Goal: Communication & Community: Answer question/provide support

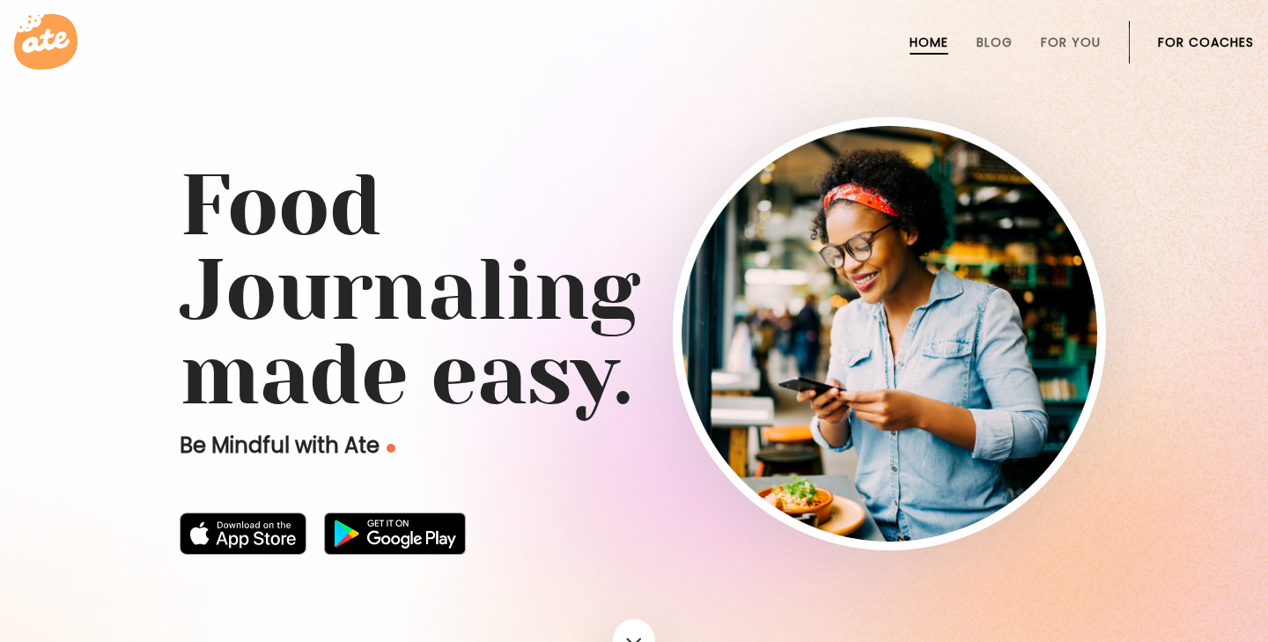
click at [1175, 35] on link "For Coaches" at bounding box center [1206, 42] width 96 height 14
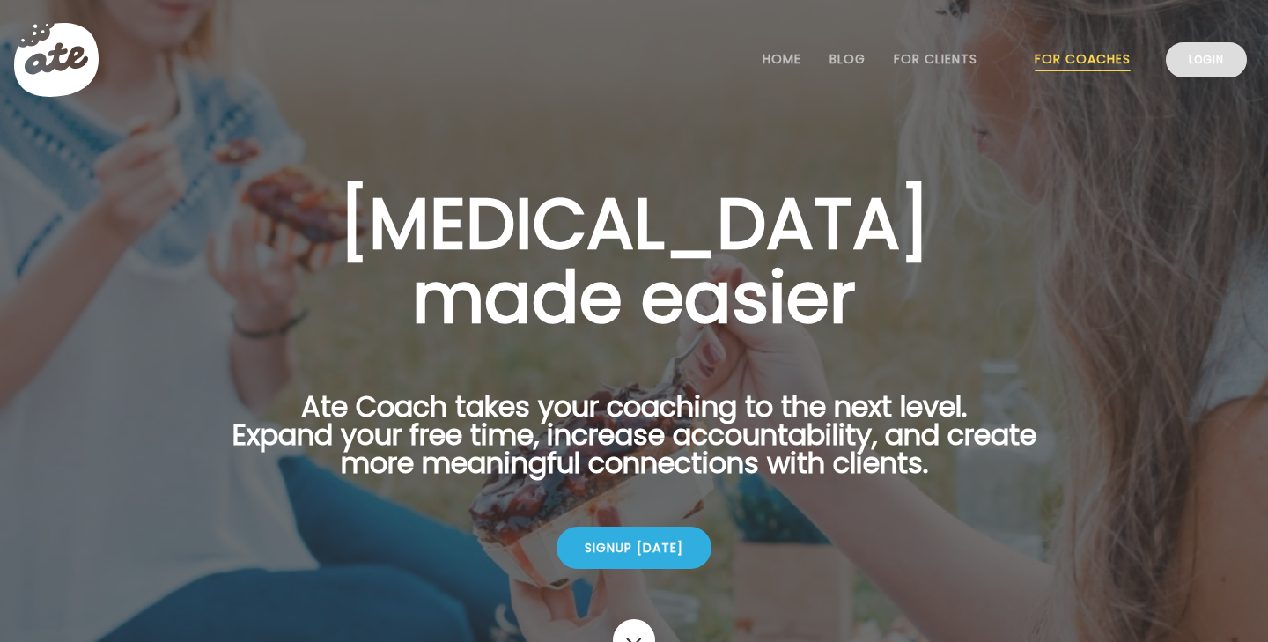
click at [1176, 60] on link "Login" at bounding box center [1206, 59] width 81 height 35
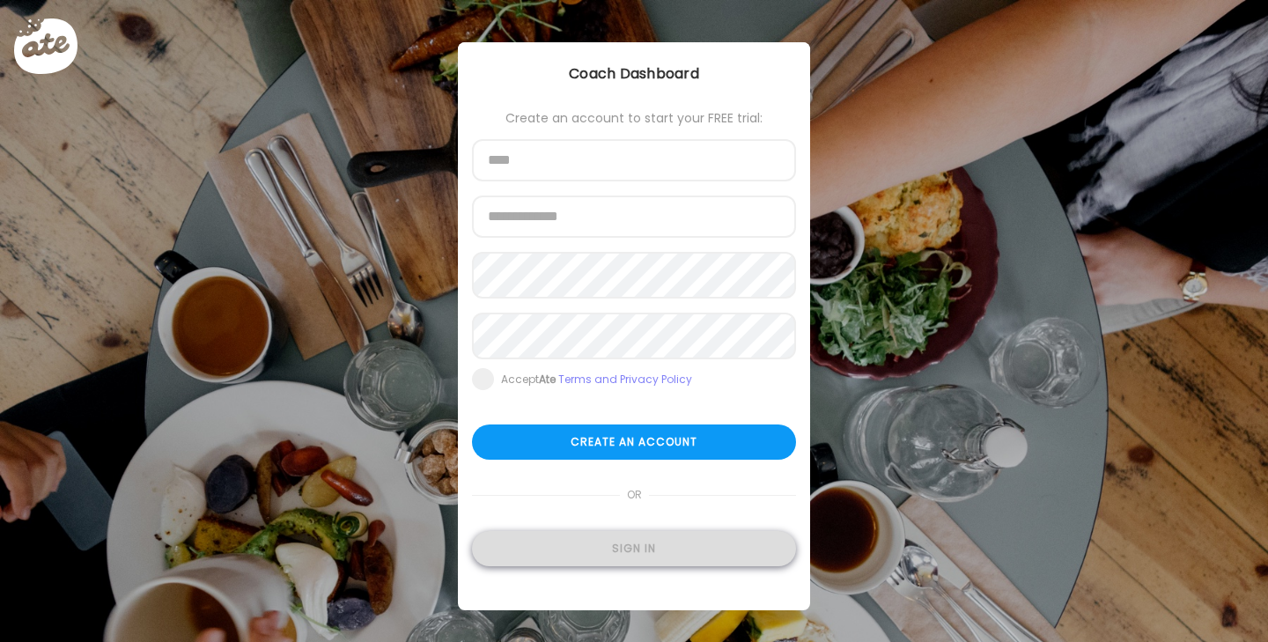
click at [619, 558] on div "Sign in" at bounding box center [634, 548] width 324 height 35
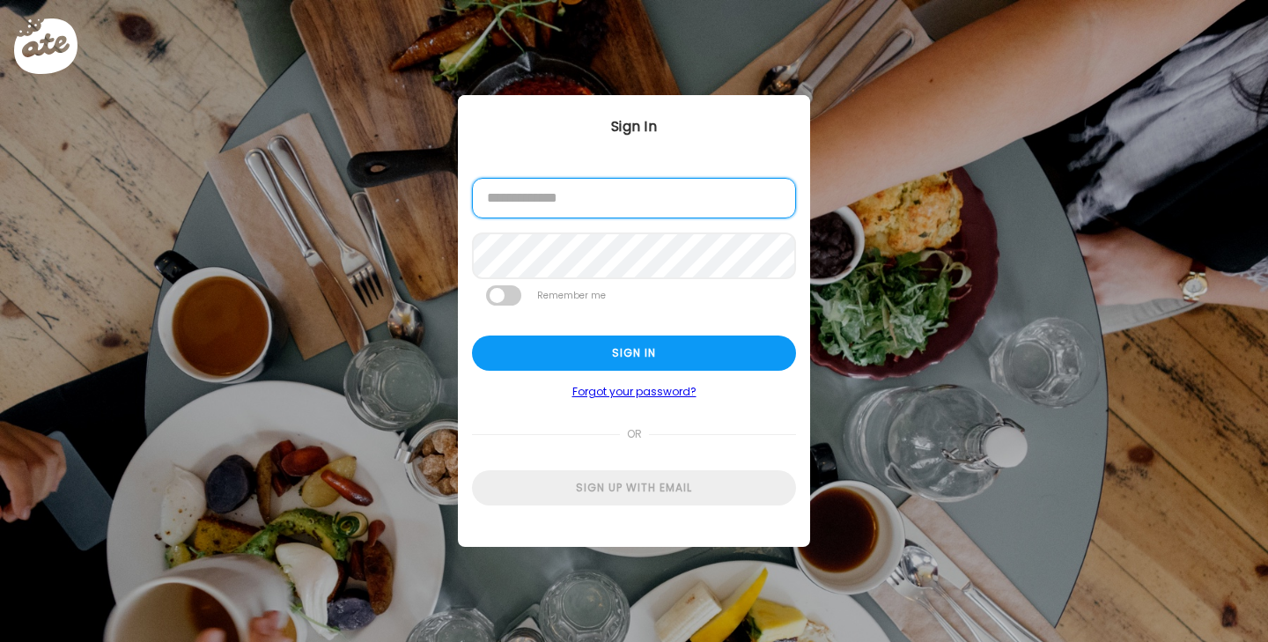
type input "**********"
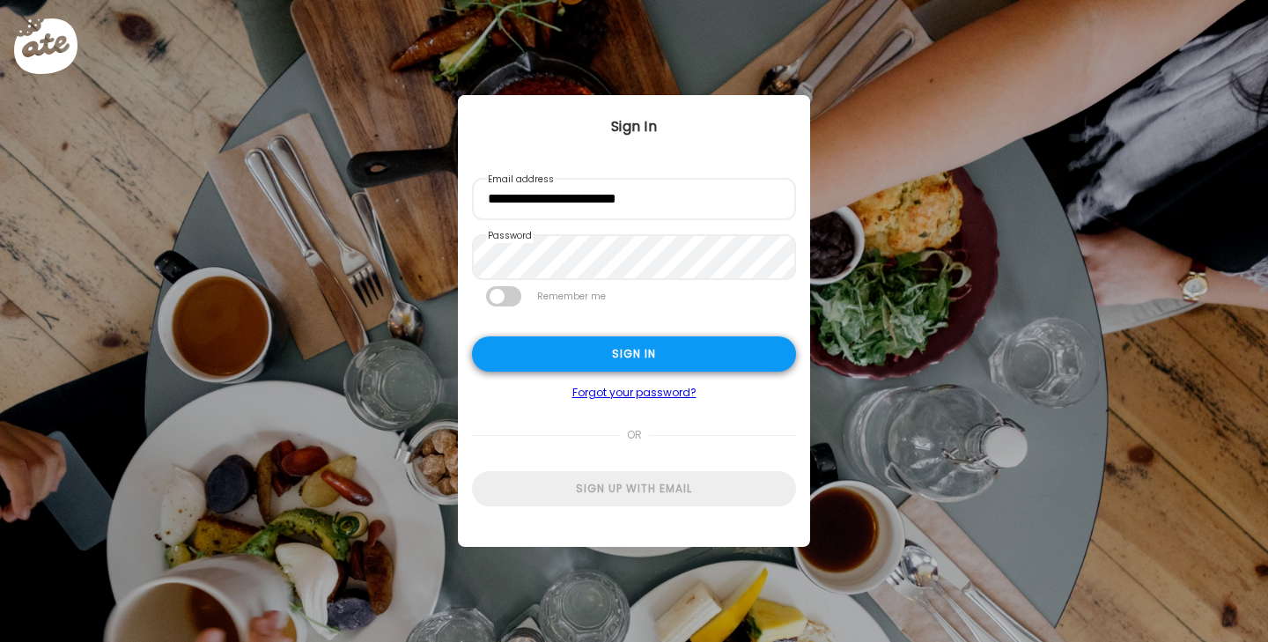
click at [602, 360] on div "Sign in" at bounding box center [634, 353] width 324 height 35
type input "**********"
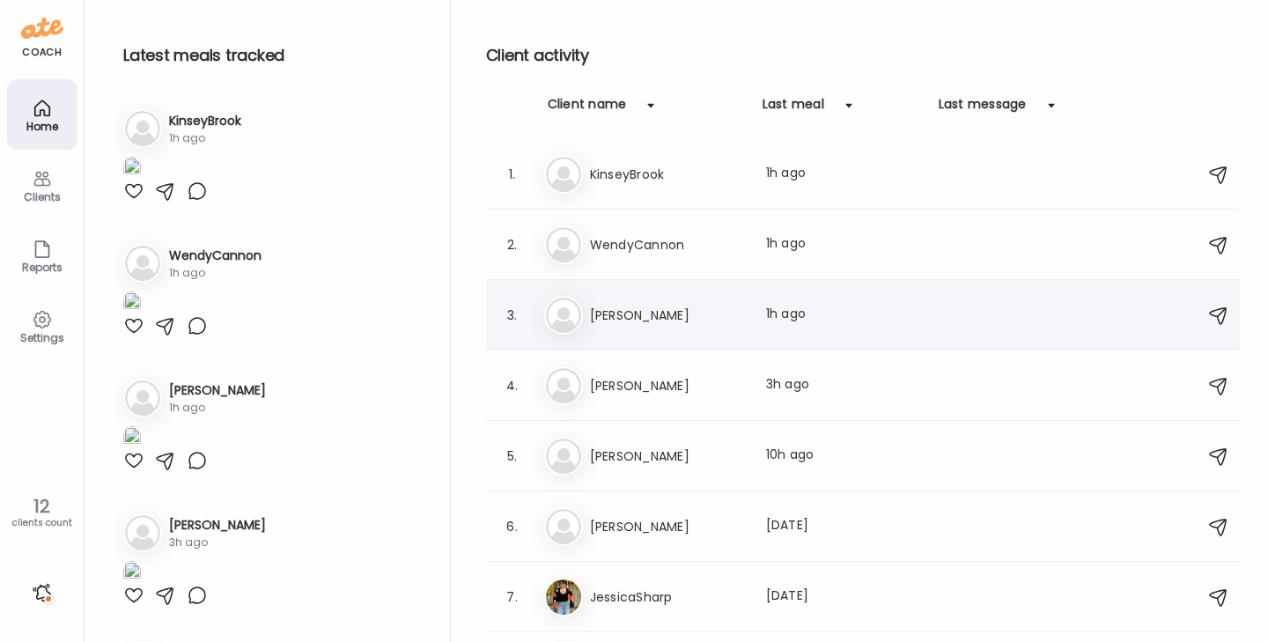
click at [706, 302] on div "Er [PERSON_NAME] Last meal: 1h ago" at bounding box center [865, 315] width 643 height 39
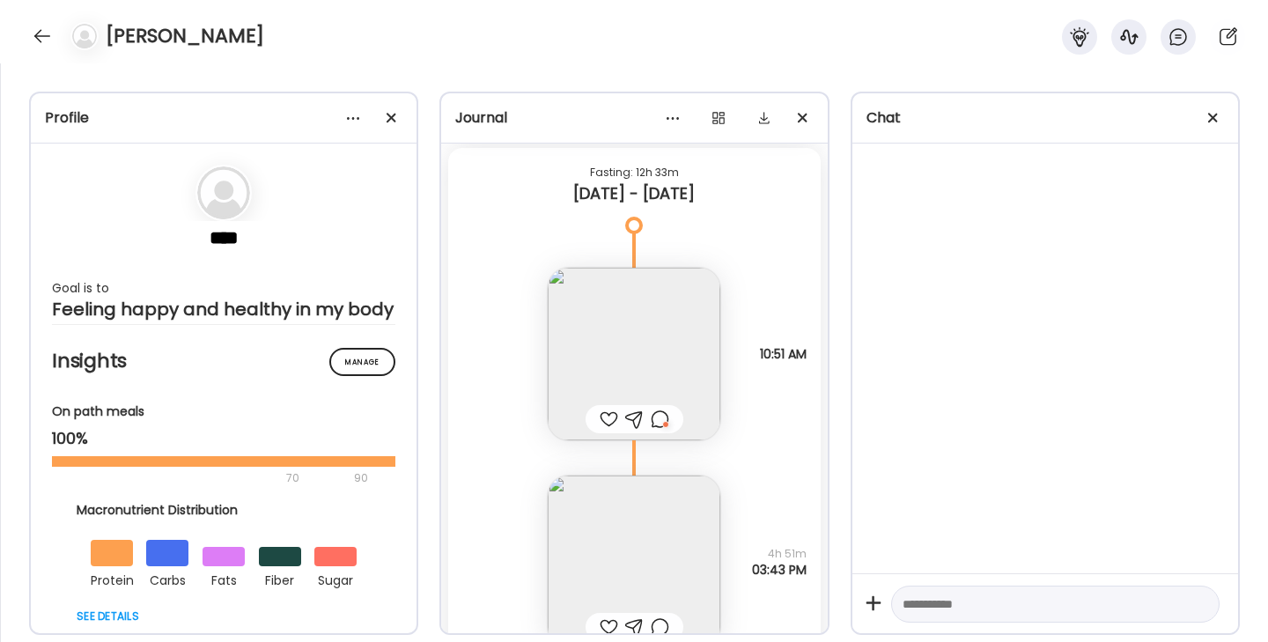
scroll to position [53898, 0]
click at [632, 319] on img at bounding box center [634, 355] width 173 height 173
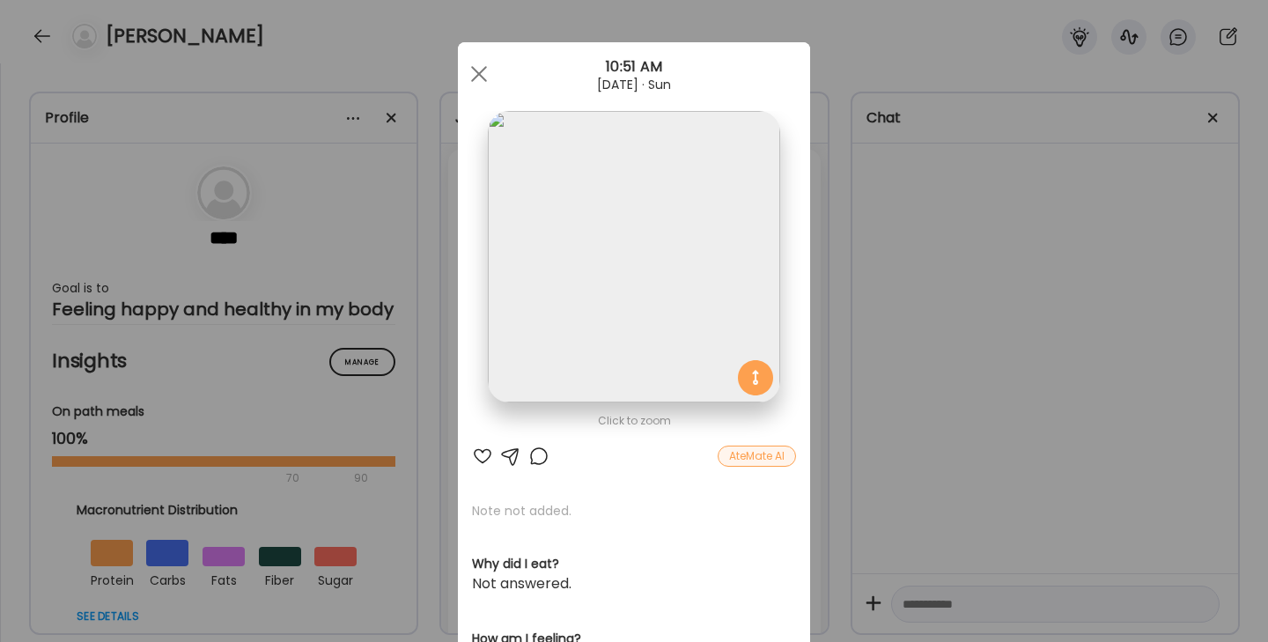
click at [485, 455] on div at bounding box center [482, 456] width 21 height 21
click at [536, 455] on div at bounding box center [539, 456] width 21 height 21
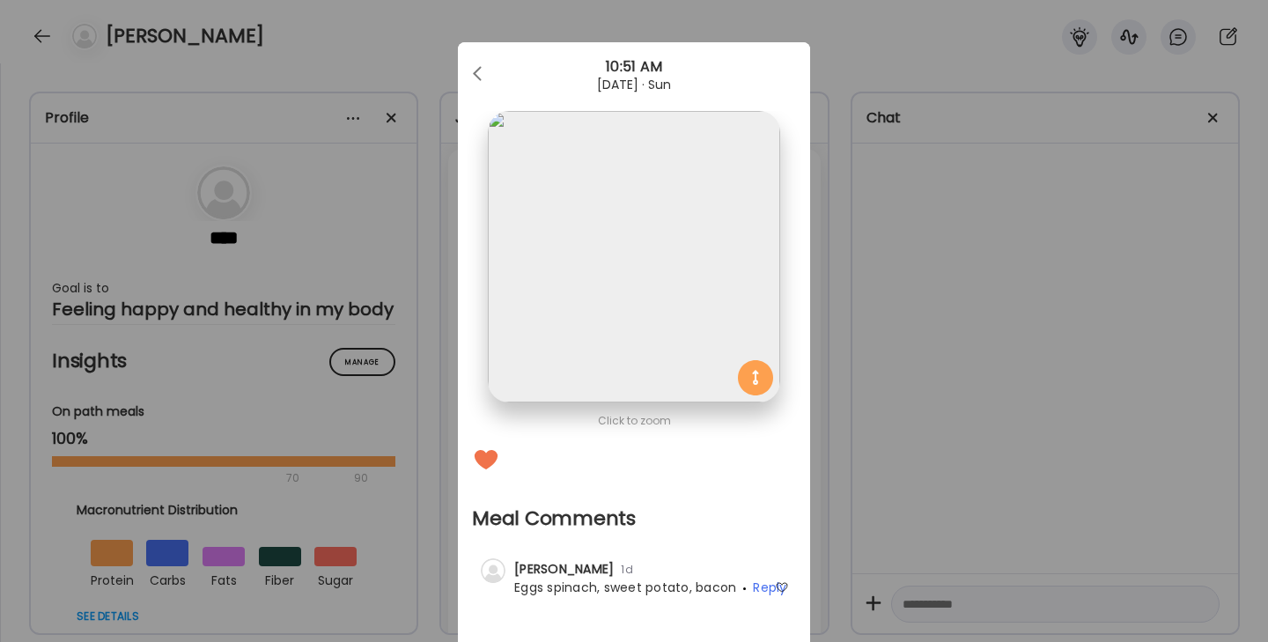
scroll to position [121, 0]
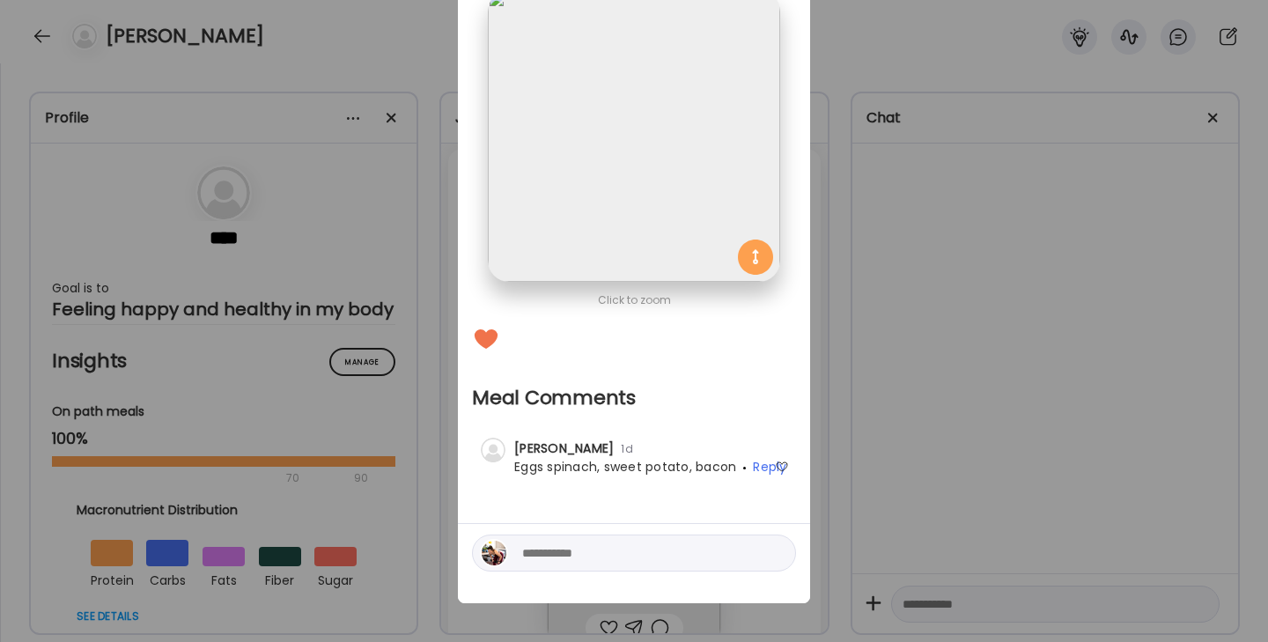
click at [544, 551] on textarea at bounding box center [641, 553] width 238 height 21
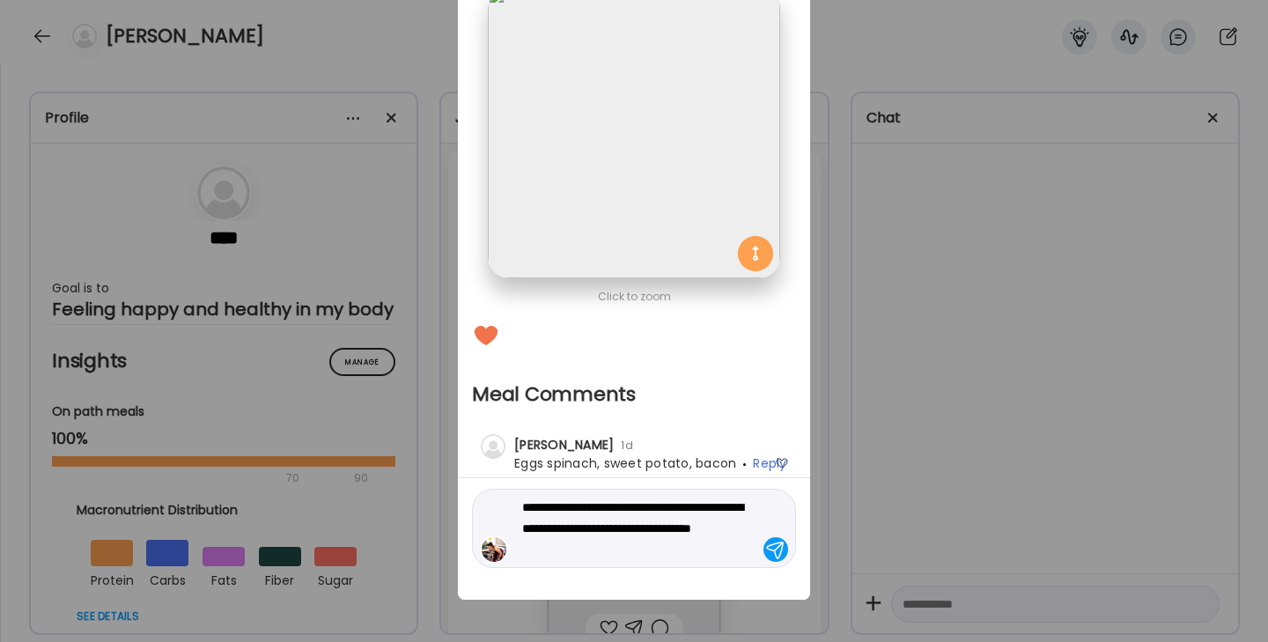
scroll to position [124, 0]
click at [629, 242] on img at bounding box center [634, 133] width 292 height 292
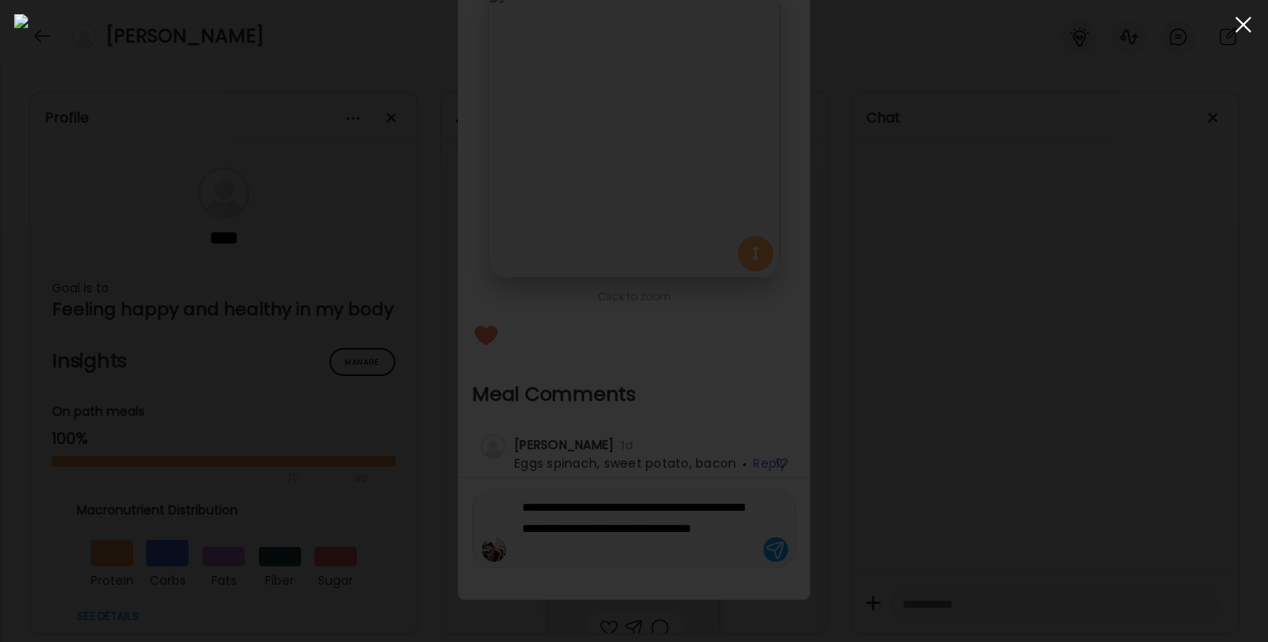
type textarea "**********"
click at [1233, 21] on div at bounding box center [1243, 24] width 35 height 35
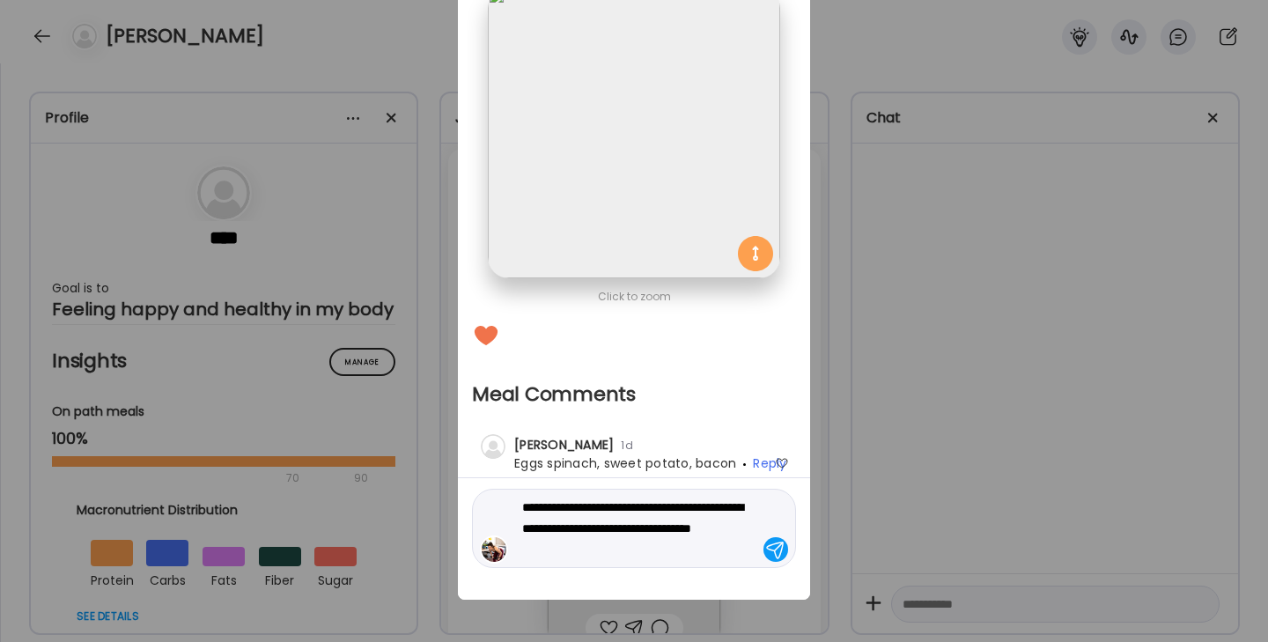
click at [616, 553] on textarea "**********" at bounding box center [641, 528] width 238 height 63
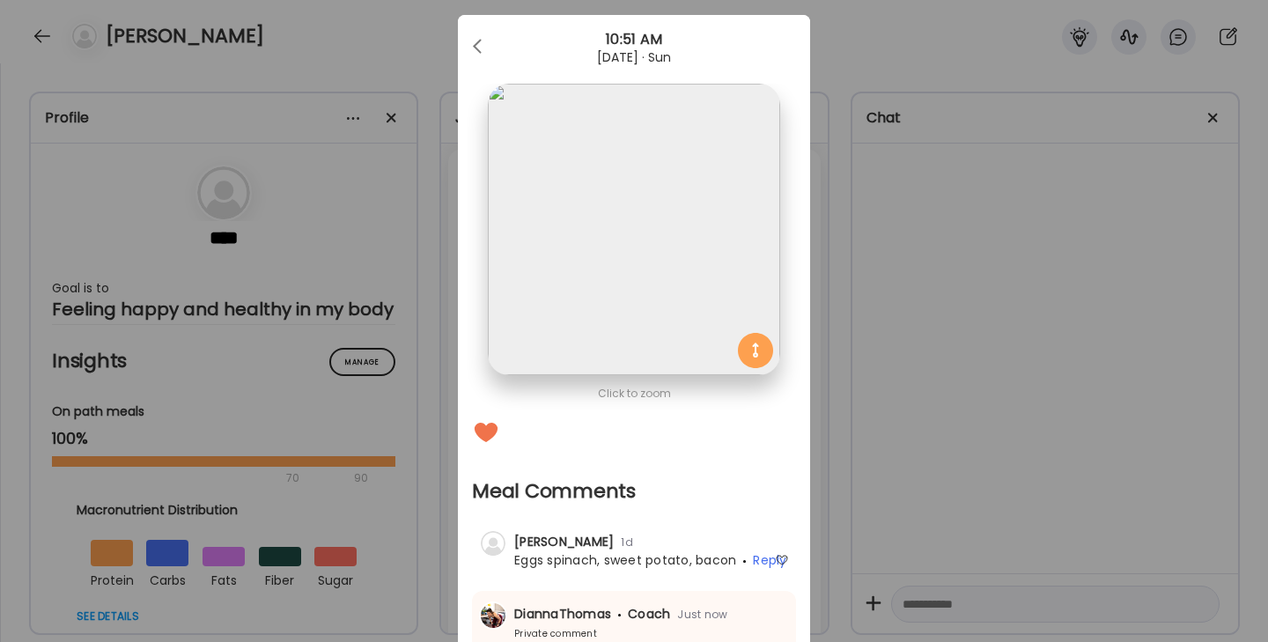
scroll to position [0, 0]
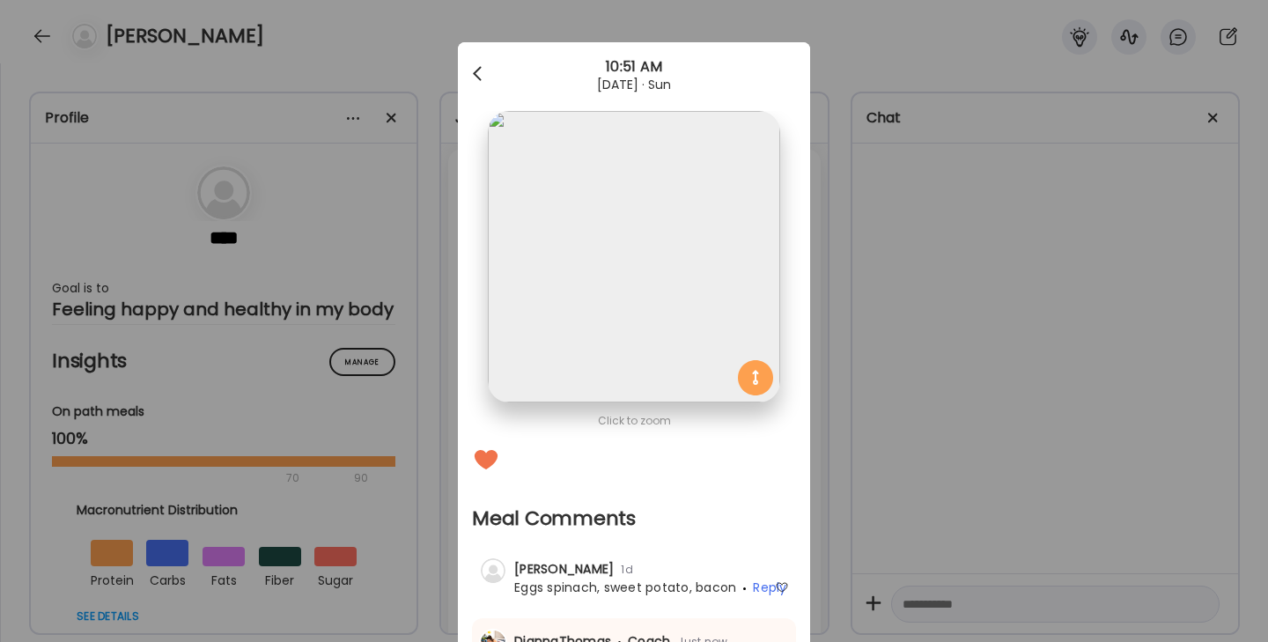
click at [475, 66] on div at bounding box center [479, 73] width 35 height 35
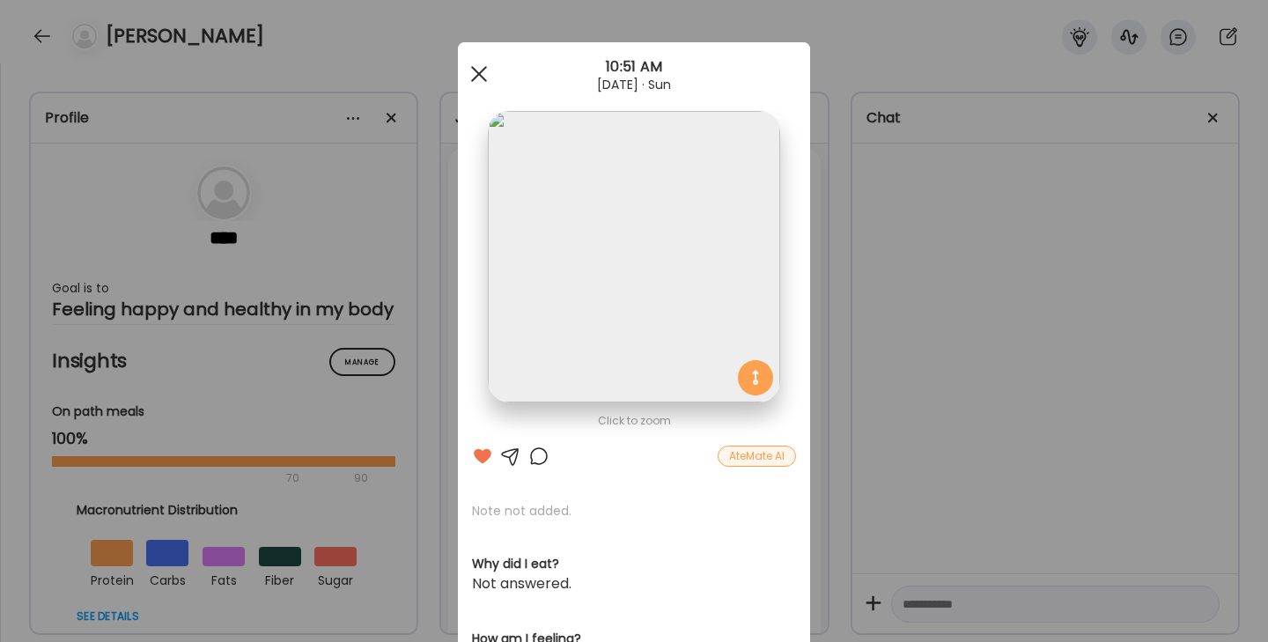
click at [479, 68] on div at bounding box center [479, 73] width 35 height 35
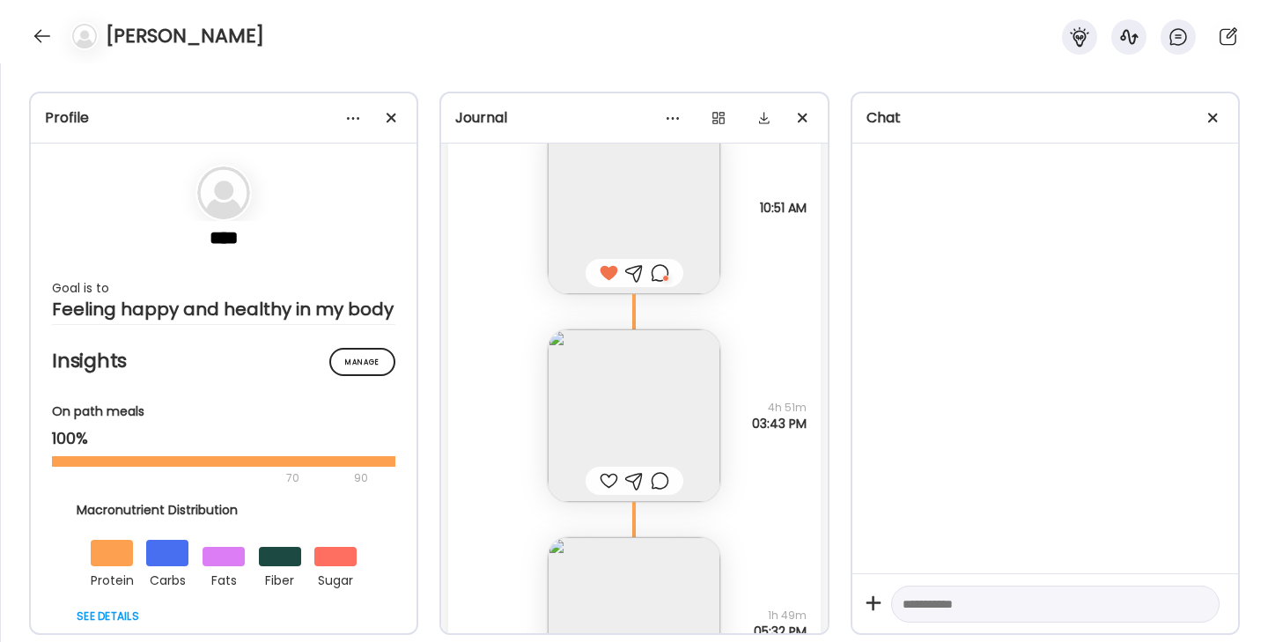
scroll to position [54053, 0]
click at [606, 464] on div at bounding box center [609, 472] width 18 height 21
click at [610, 404] on img at bounding box center [634, 408] width 173 height 173
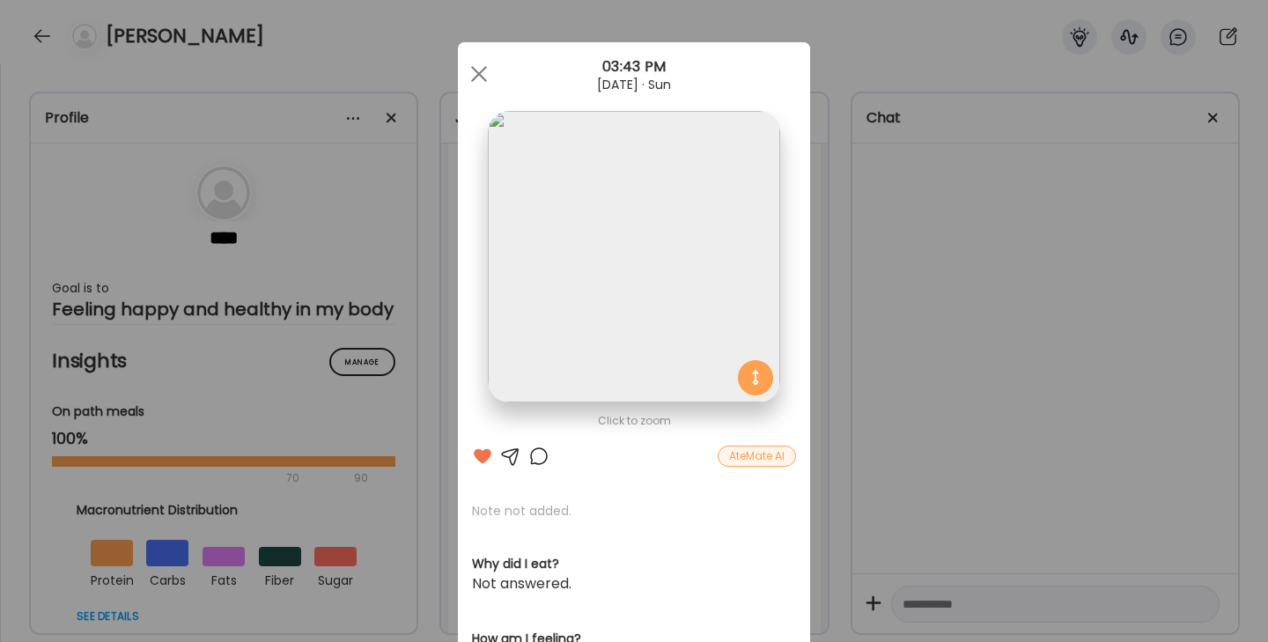
click at [542, 453] on div at bounding box center [539, 456] width 21 height 21
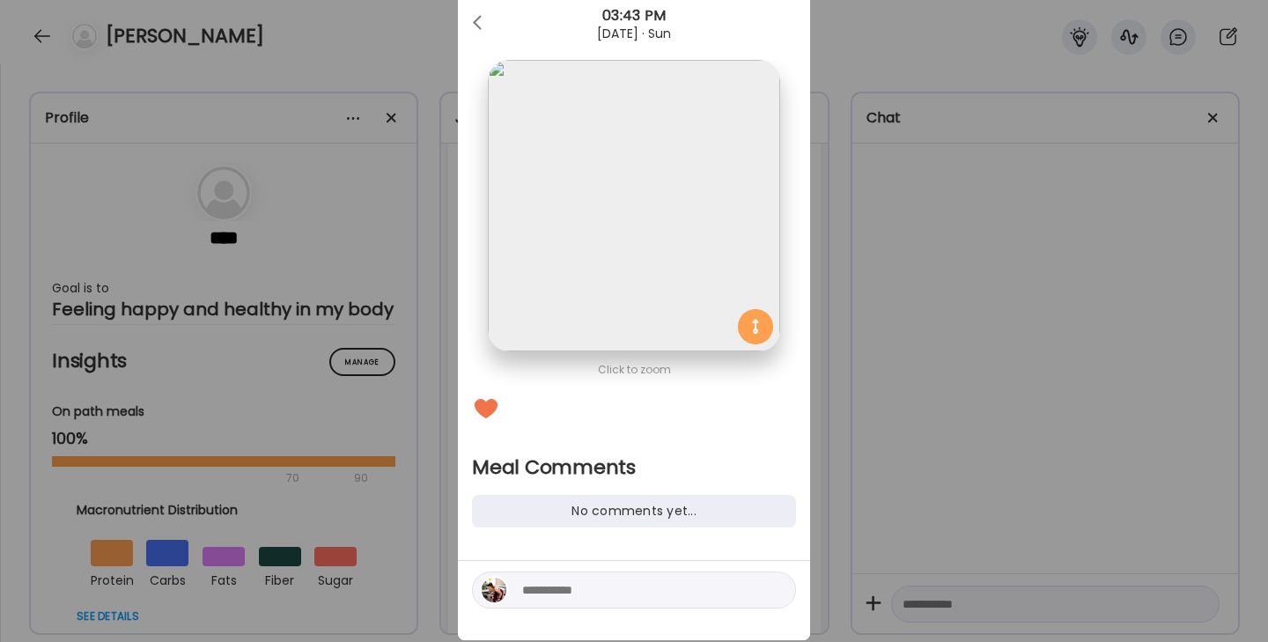
scroll to position [68, 0]
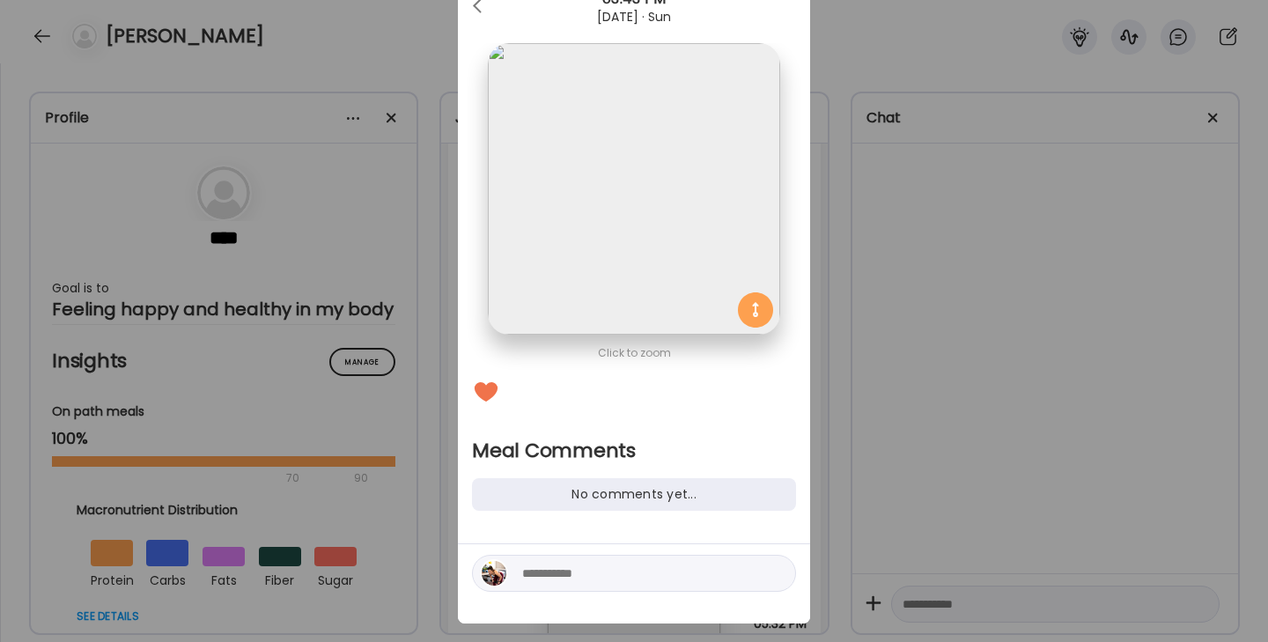
click at [530, 582] on textarea at bounding box center [641, 573] width 238 height 21
type textarea "**********"
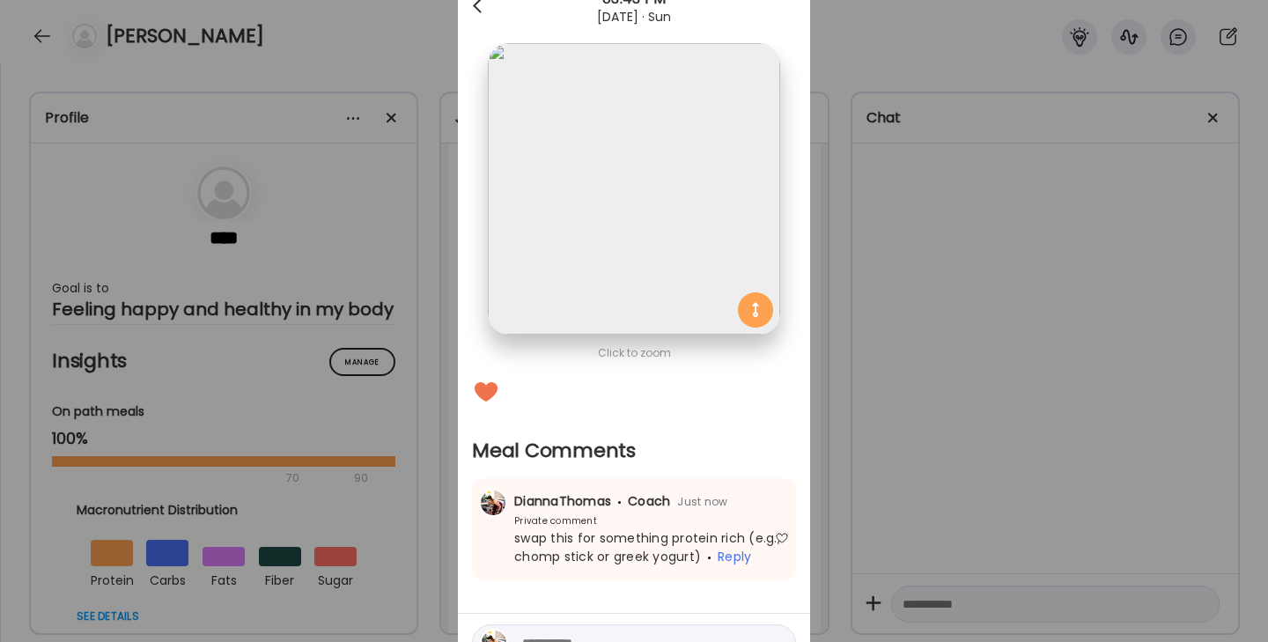
click at [478, 2] on span at bounding box center [477, 2] width 9 height 9
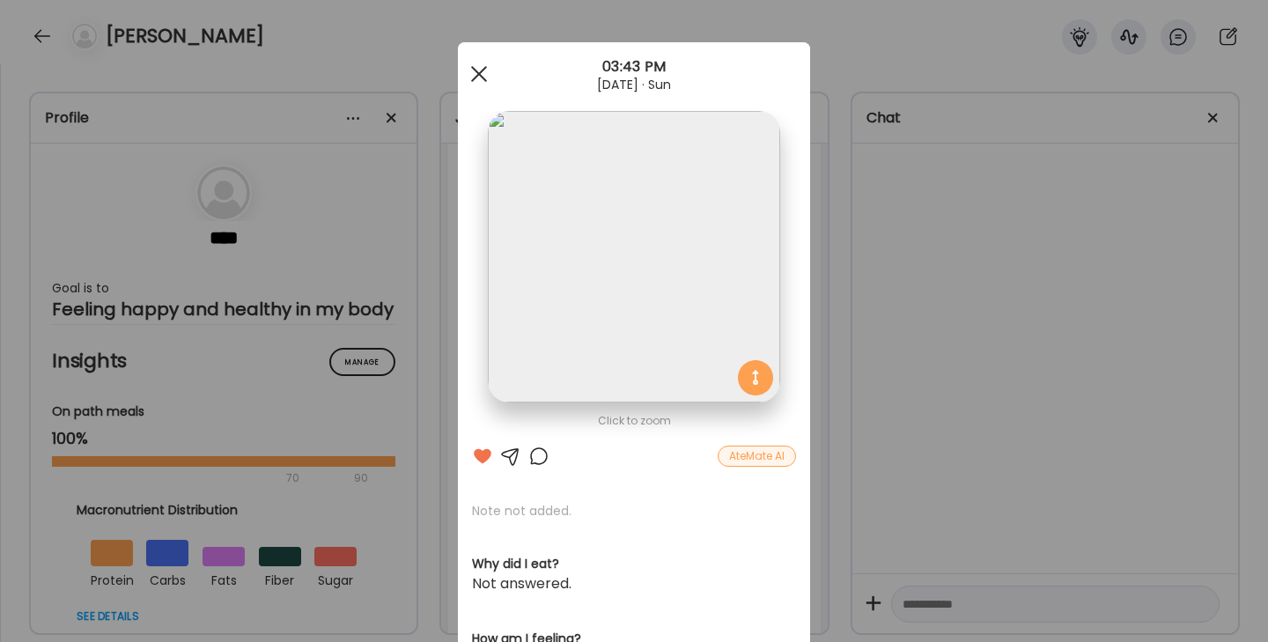
scroll to position [0, 0]
click at [470, 64] on div at bounding box center [479, 73] width 35 height 35
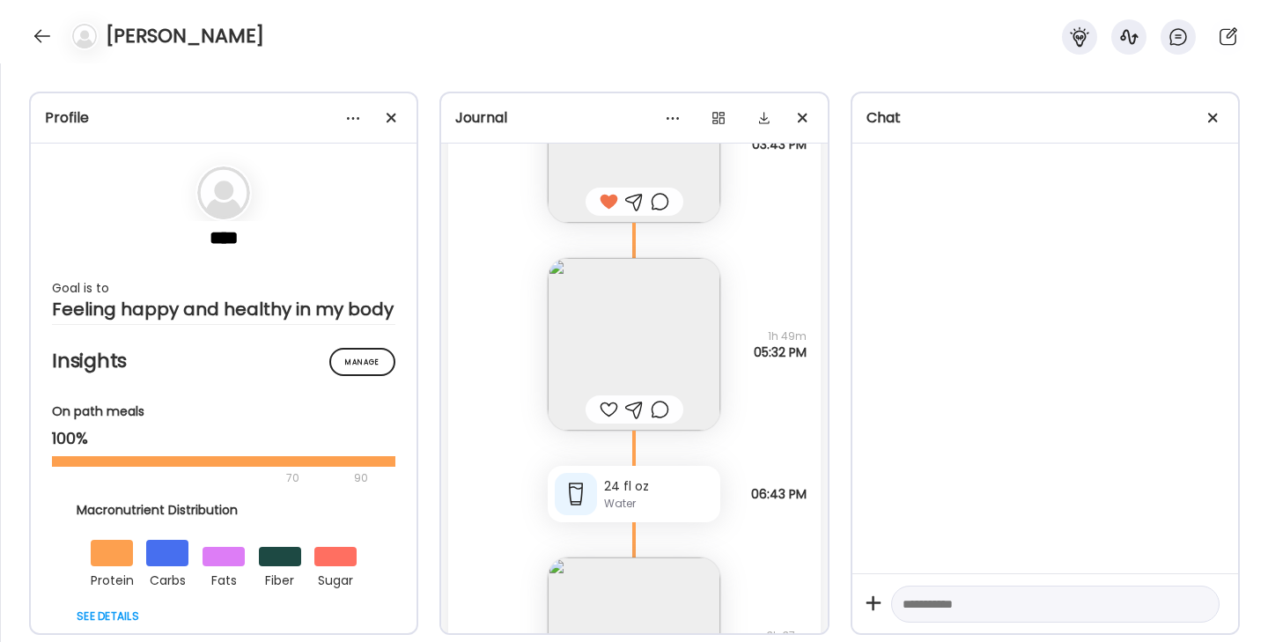
scroll to position [54345, 0]
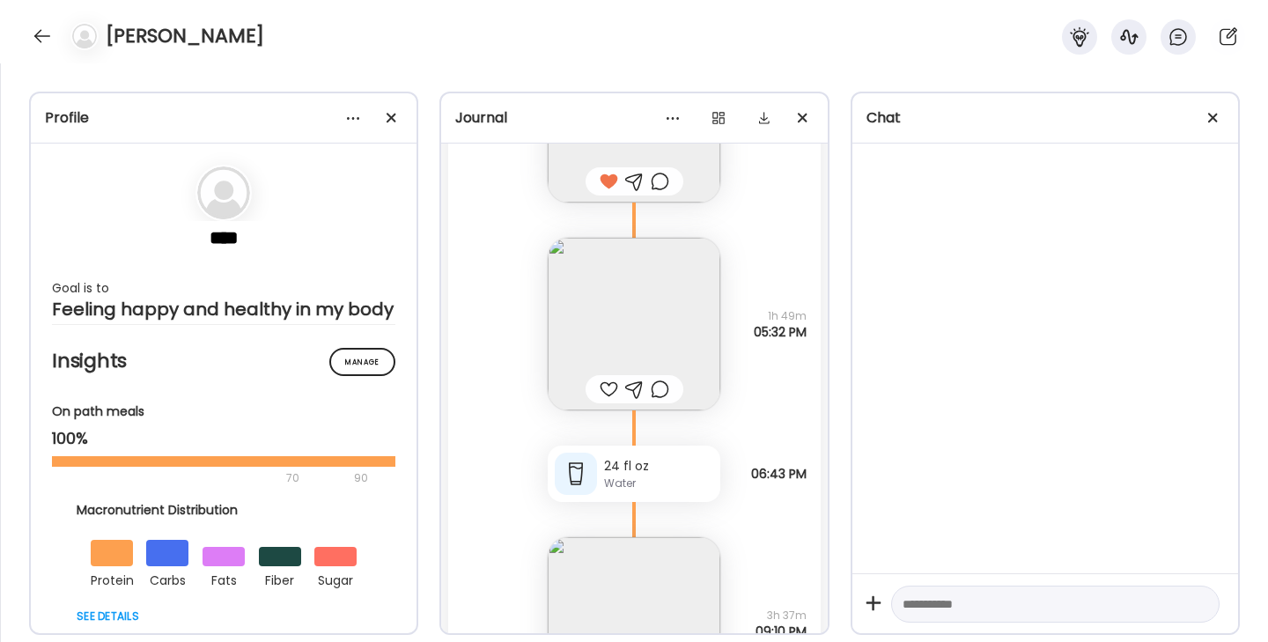
click at [609, 382] on div at bounding box center [609, 389] width 18 height 21
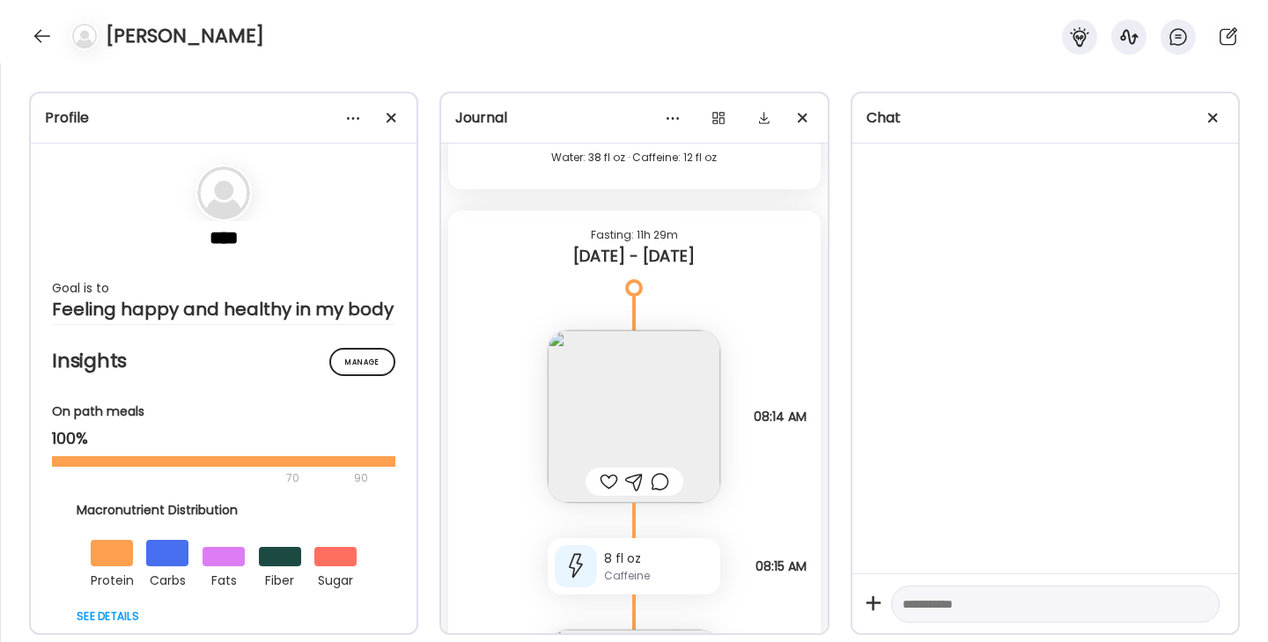
scroll to position [52059, 0]
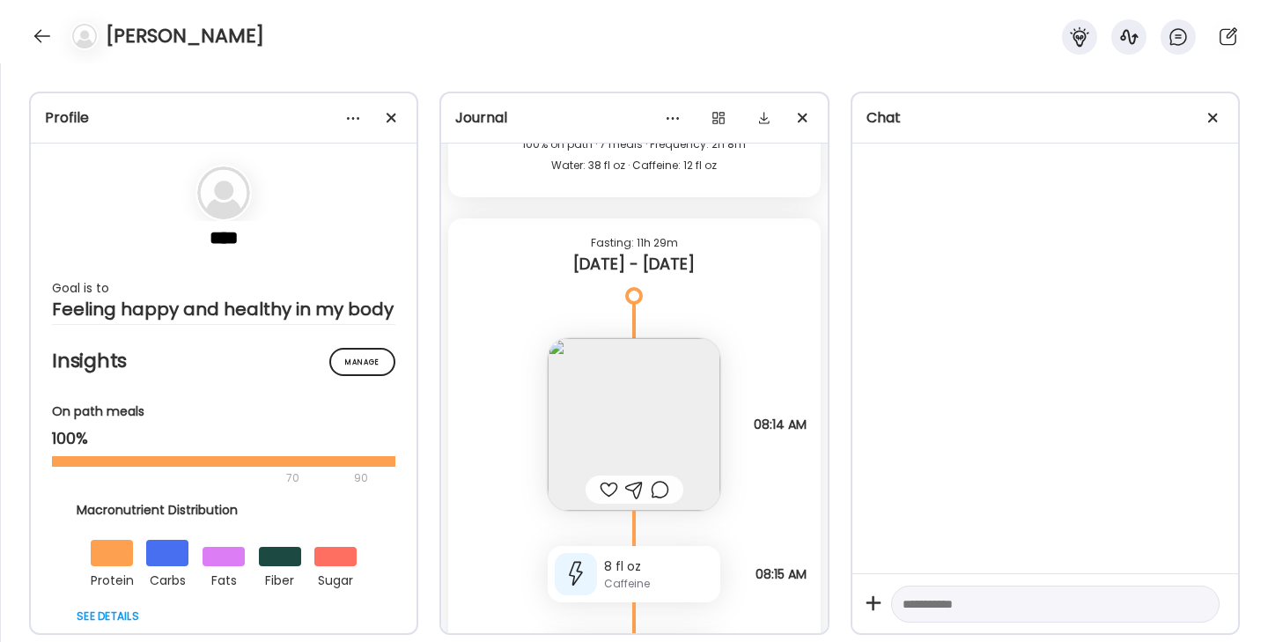
click at [608, 486] on div at bounding box center [609, 489] width 18 height 21
click at [613, 416] on img at bounding box center [634, 424] width 173 height 173
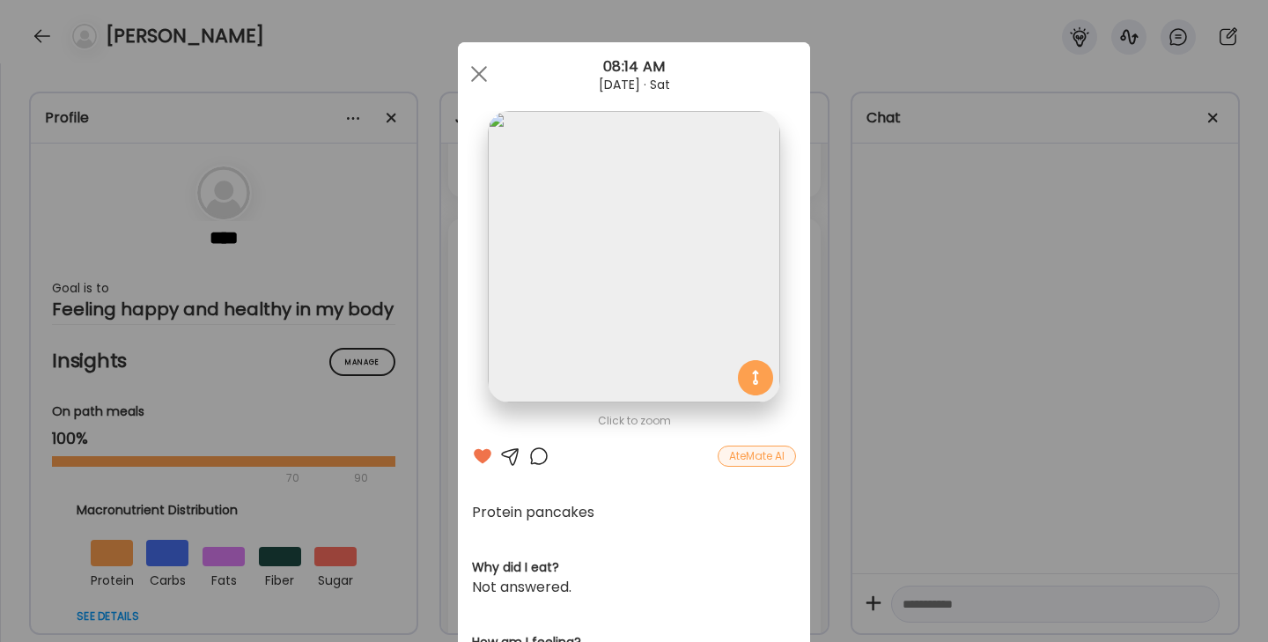
click at [537, 462] on div at bounding box center [539, 456] width 21 height 21
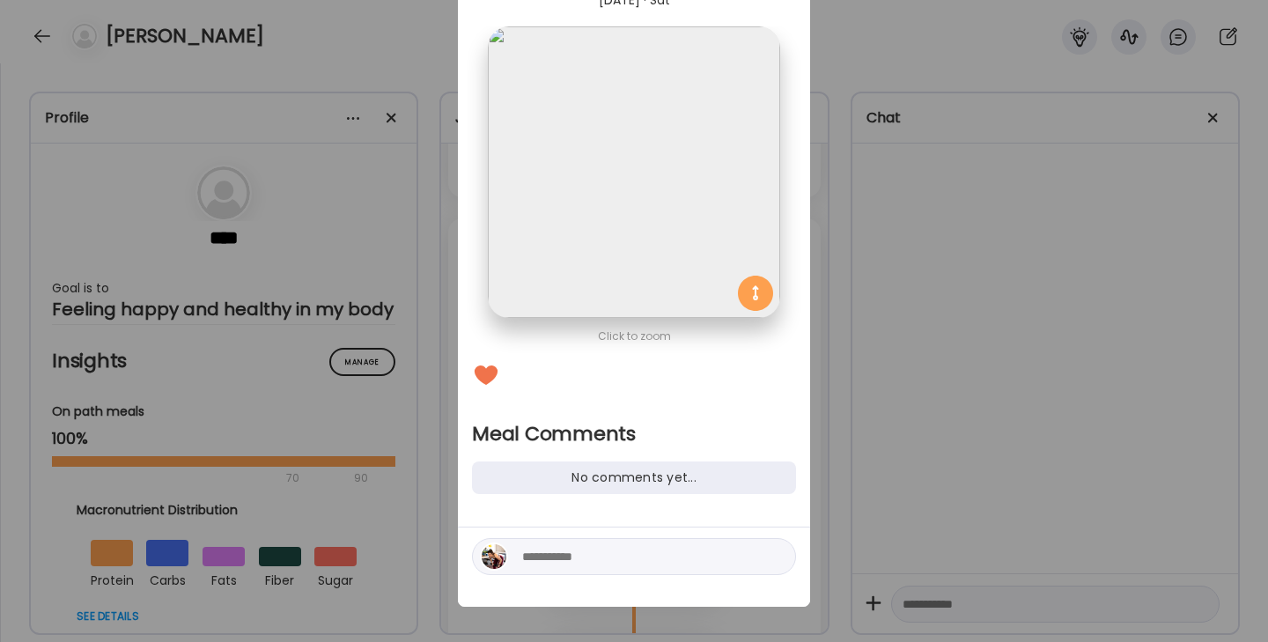
scroll to position [92, 0]
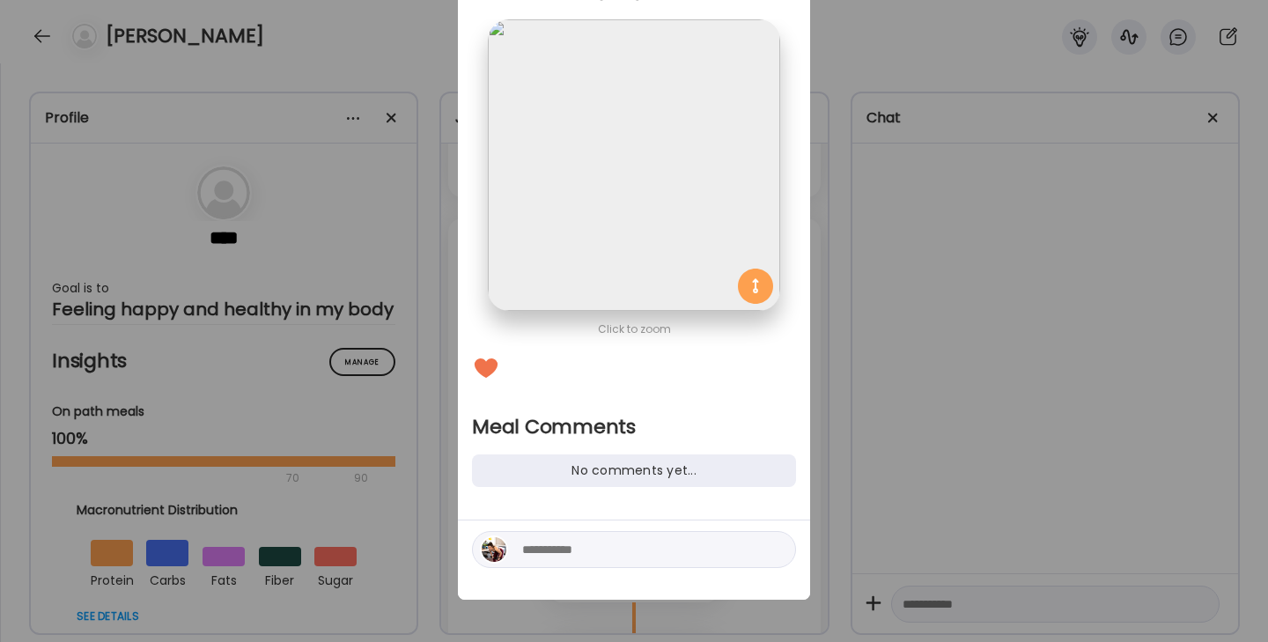
click at [570, 555] on textarea at bounding box center [641, 549] width 238 height 21
type textarea "**********"
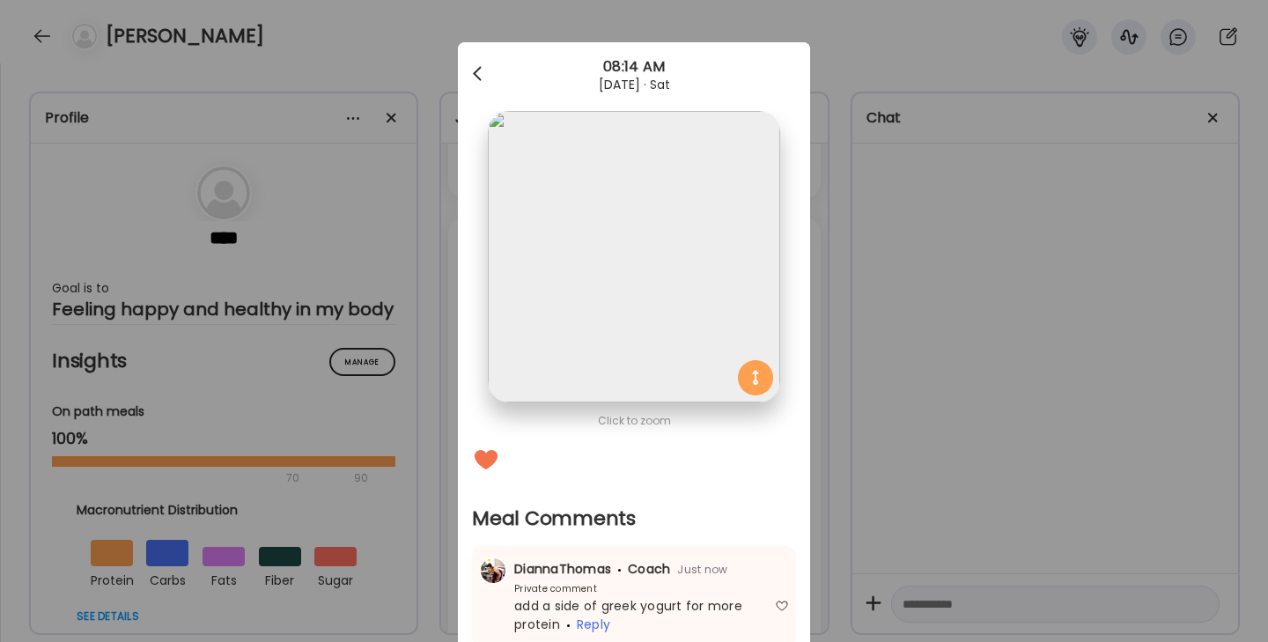
scroll to position [0, 0]
click at [478, 72] on div at bounding box center [479, 73] width 35 height 35
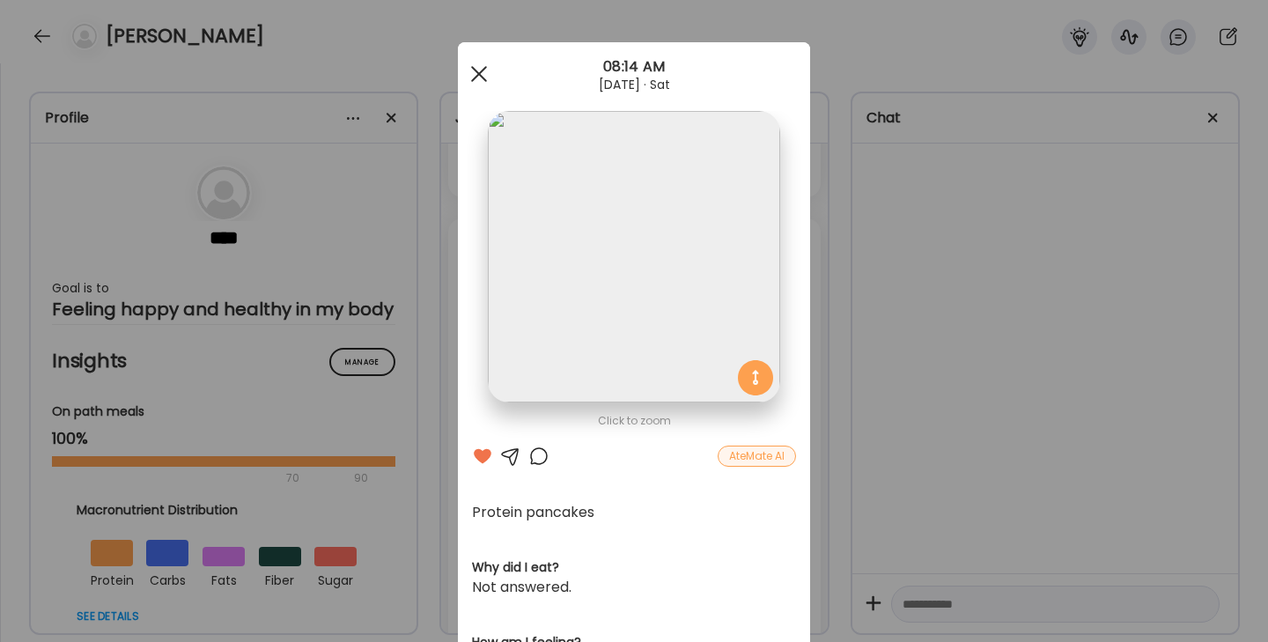
click at [478, 72] on span at bounding box center [479, 74] width 16 height 16
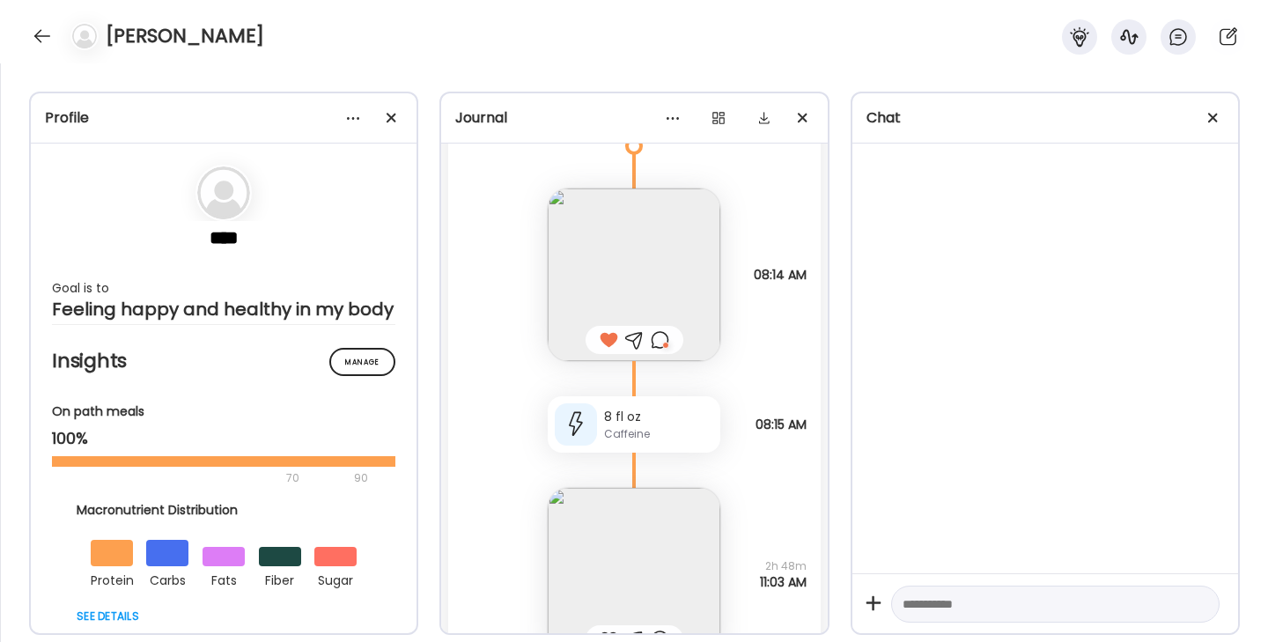
scroll to position [52299, 0]
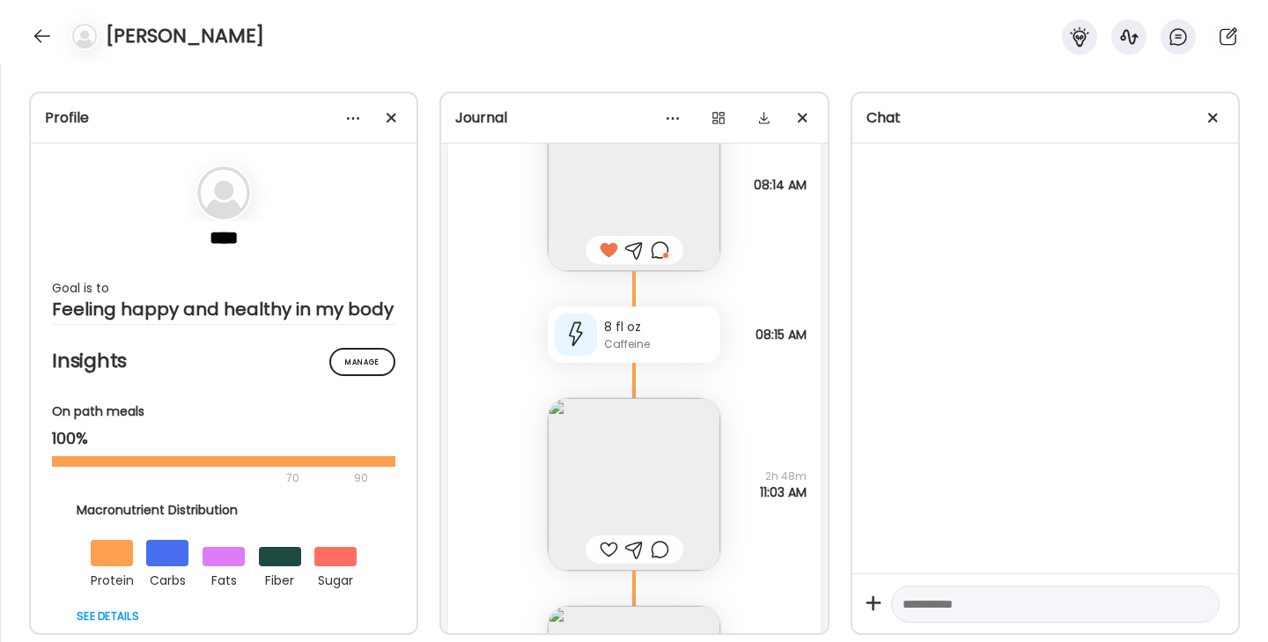
click at [667, 251] on div at bounding box center [660, 250] width 18 height 21
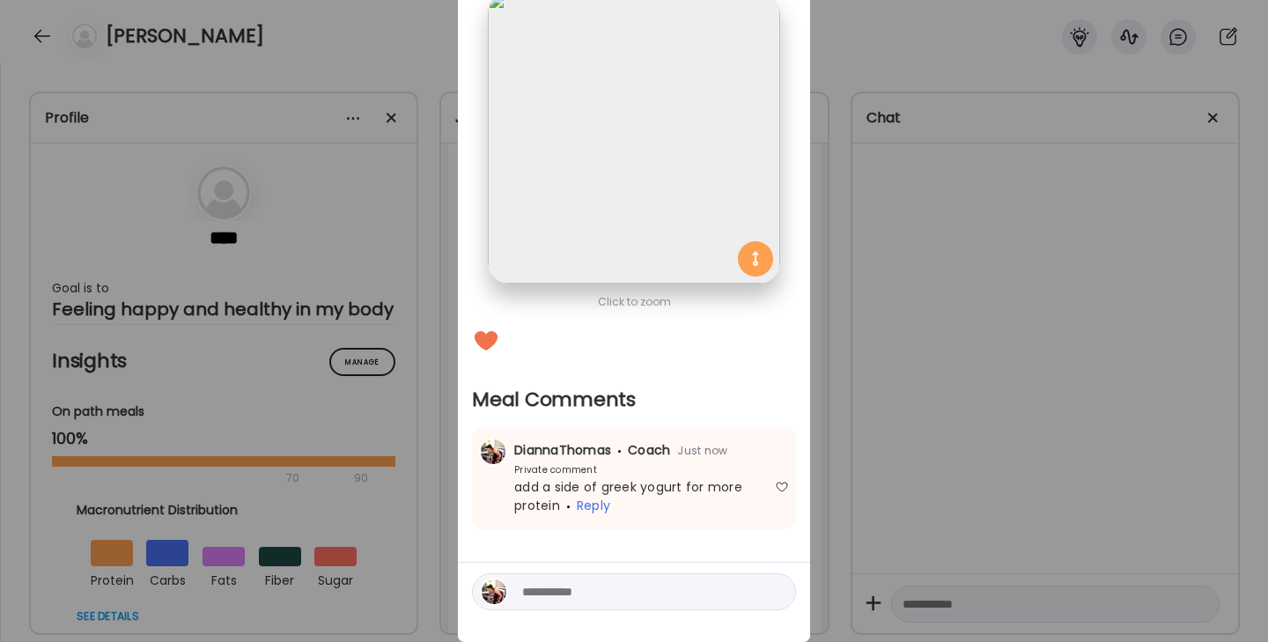
scroll to position [149, 0]
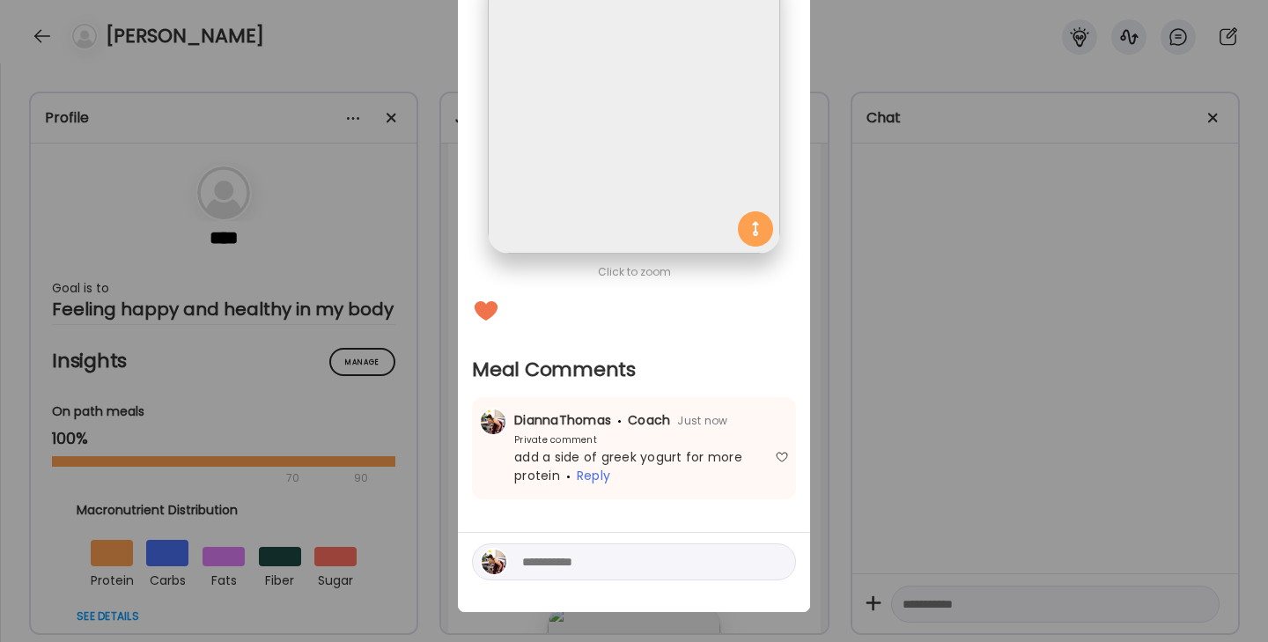
click at [556, 563] on textarea at bounding box center [641, 561] width 238 height 21
type textarea "**********"
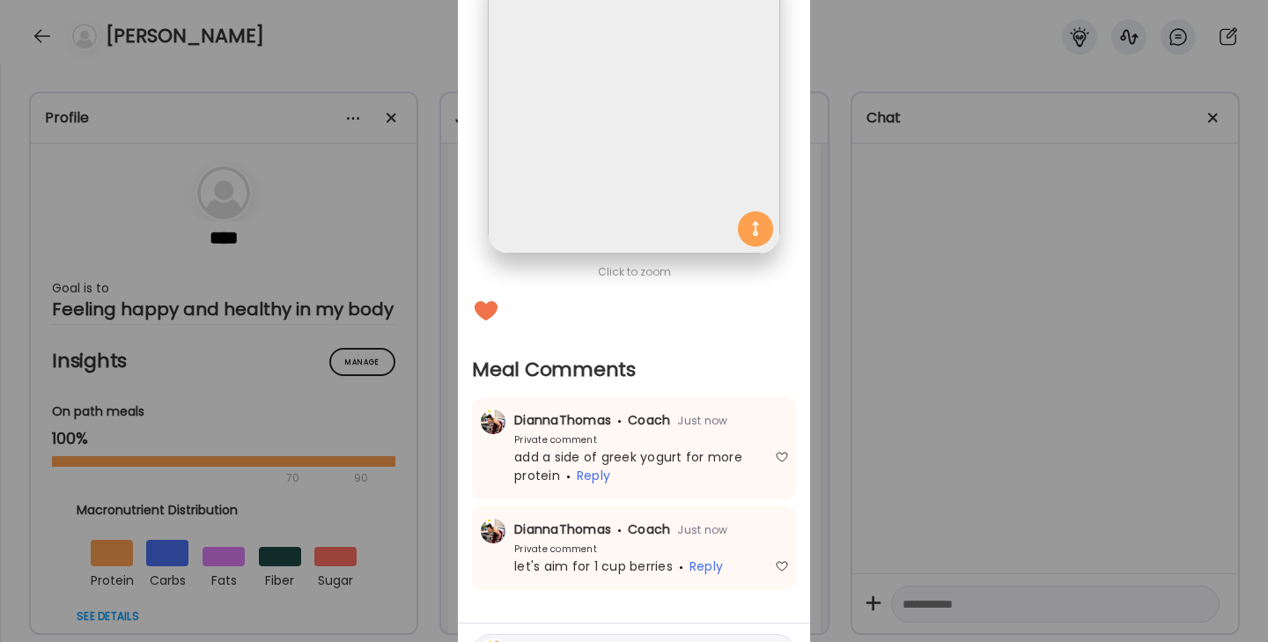
scroll to position [34, 0]
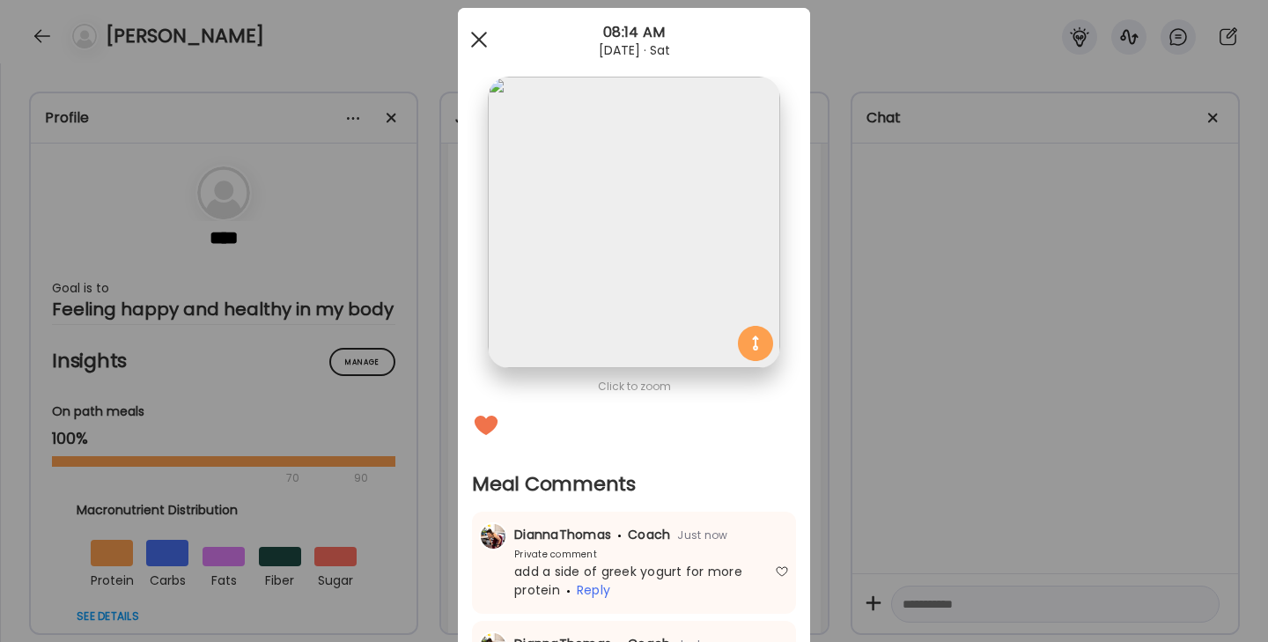
click at [472, 33] on span at bounding box center [479, 40] width 16 height 16
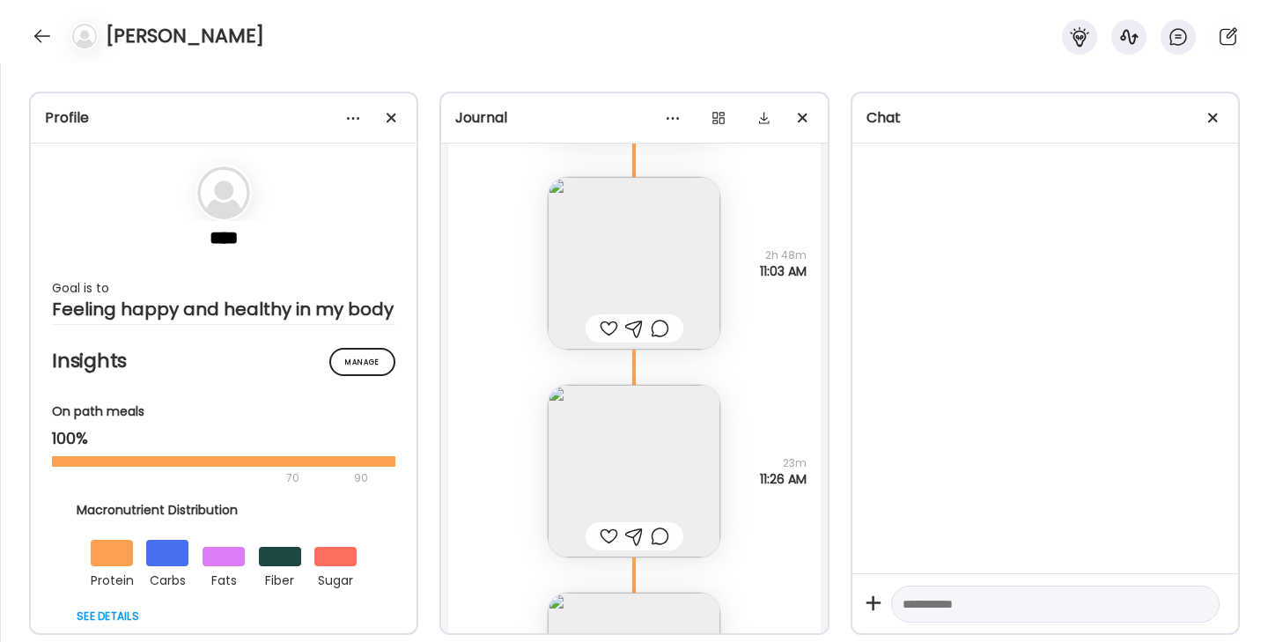
scroll to position [52522, 0]
click at [603, 543] on div at bounding box center [609, 534] width 18 height 21
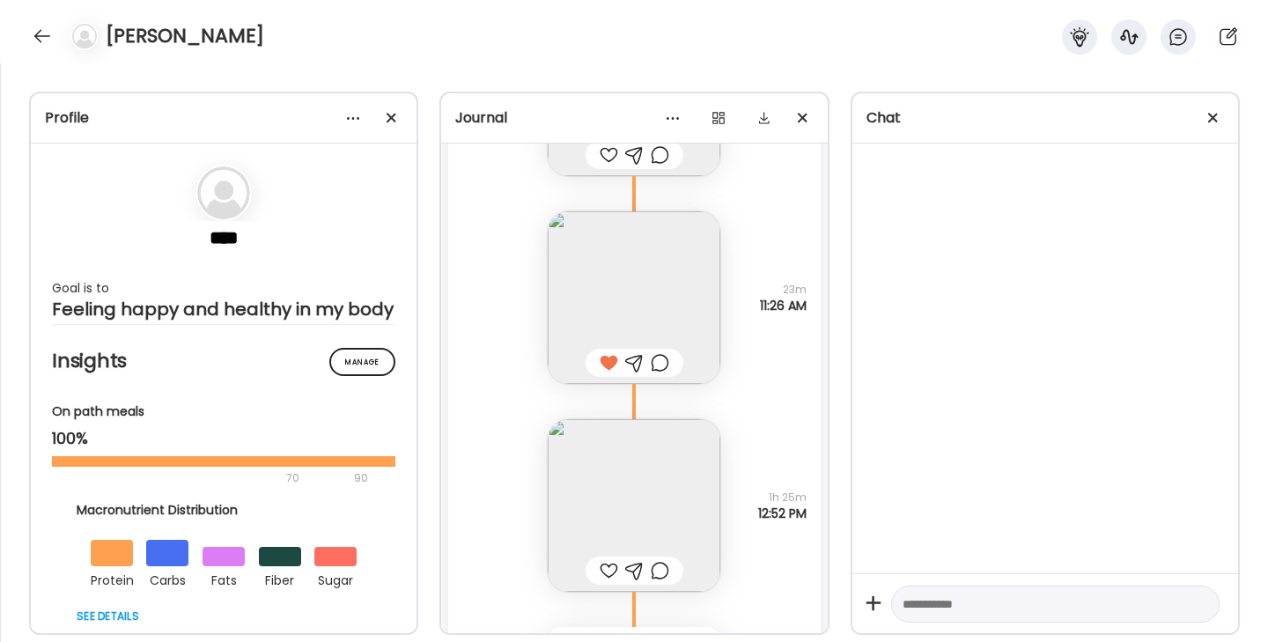
scroll to position [52698, 0]
click at [605, 567] on div at bounding box center [609, 566] width 18 height 21
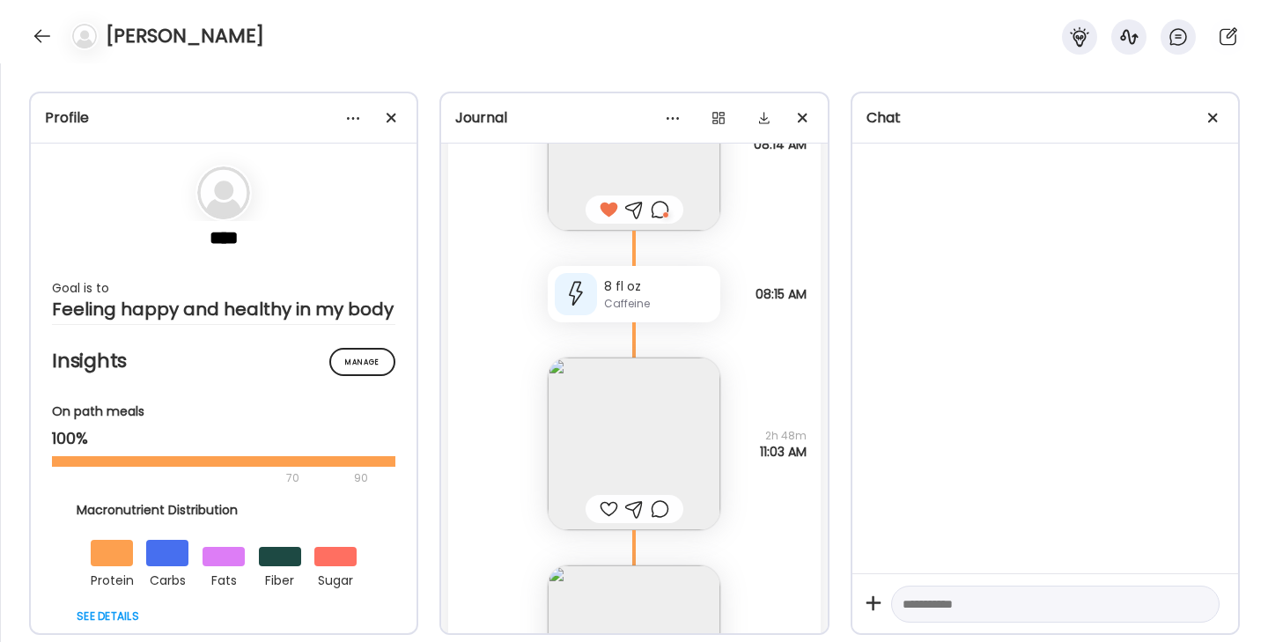
scroll to position [52338, 0]
click at [620, 433] on img at bounding box center [634, 445] width 173 height 173
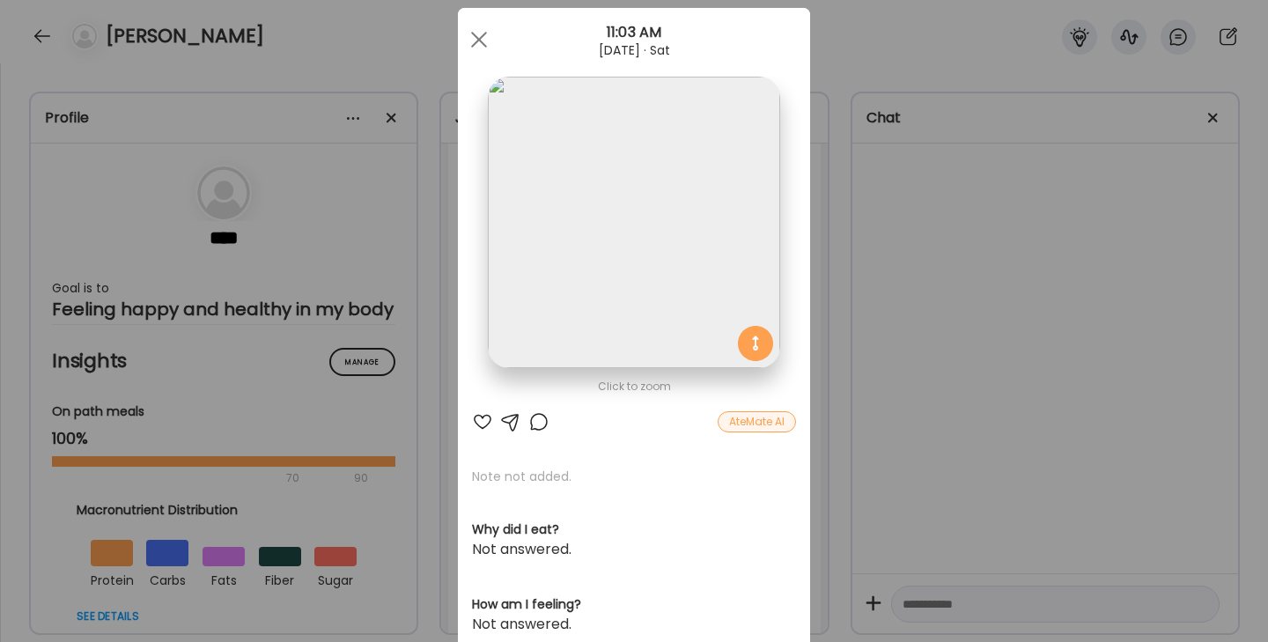
click at [483, 418] on div at bounding box center [482, 421] width 21 height 21
click at [477, 29] on div at bounding box center [479, 39] width 35 height 35
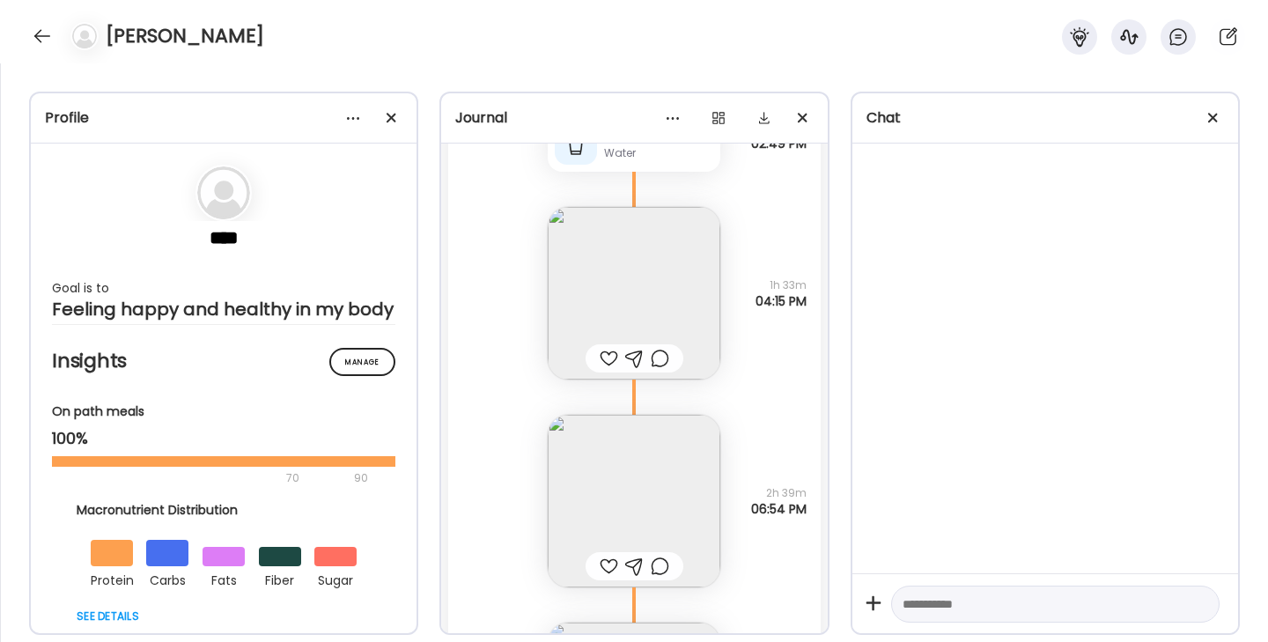
scroll to position [51319, 0]
click at [653, 309] on img at bounding box center [634, 295] width 173 height 173
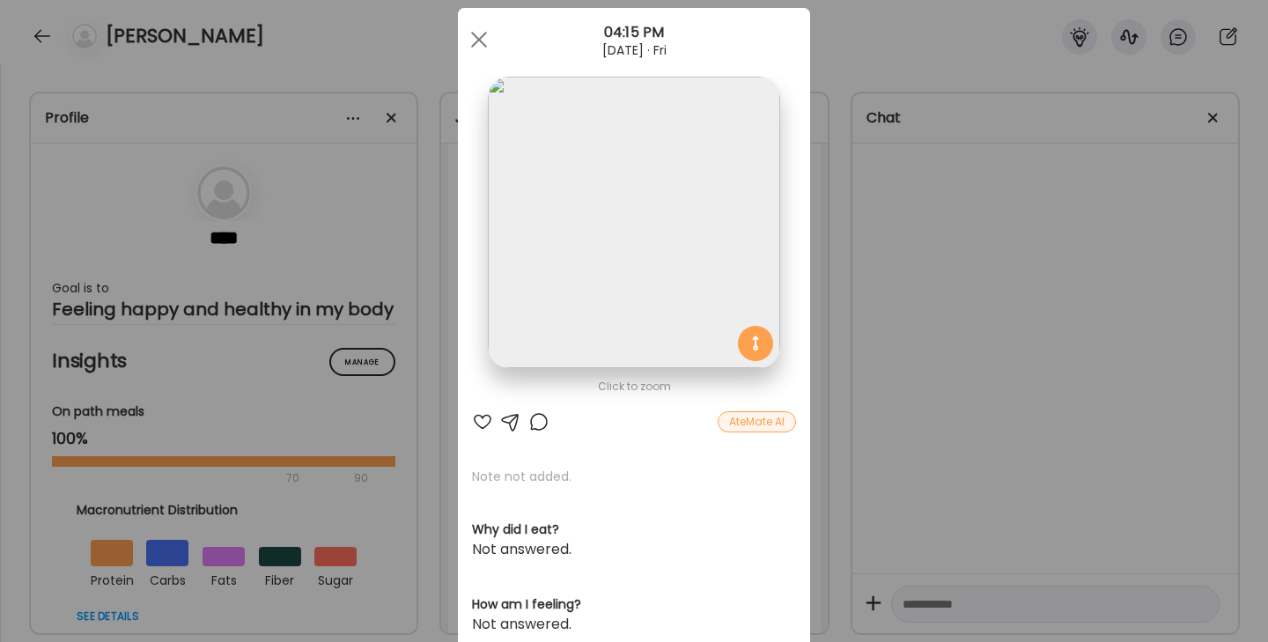
click at [484, 419] on div at bounding box center [482, 421] width 21 height 21
click at [531, 413] on div at bounding box center [539, 421] width 21 height 21
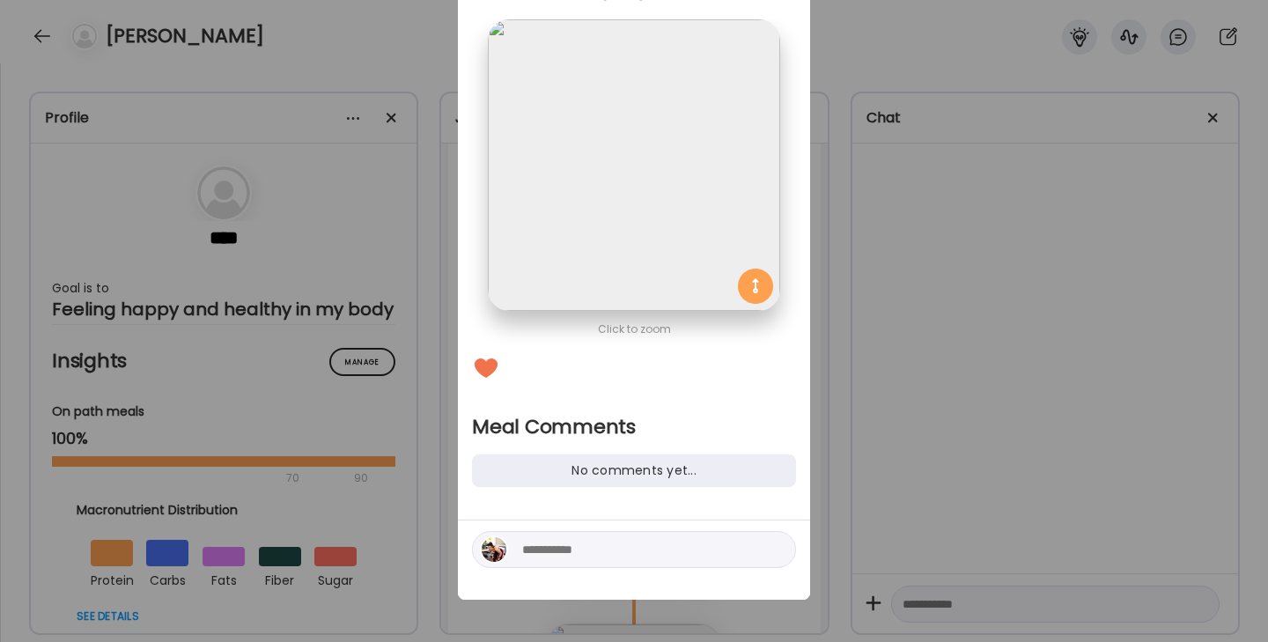
scroll to position [92, 0]
click at [540, 560] on div at bounding box center [634, 549] width 324 height 37
click at [537, 551] on textarea at bounding box center [641, 549] width 238 height 21
type textarea "**********"
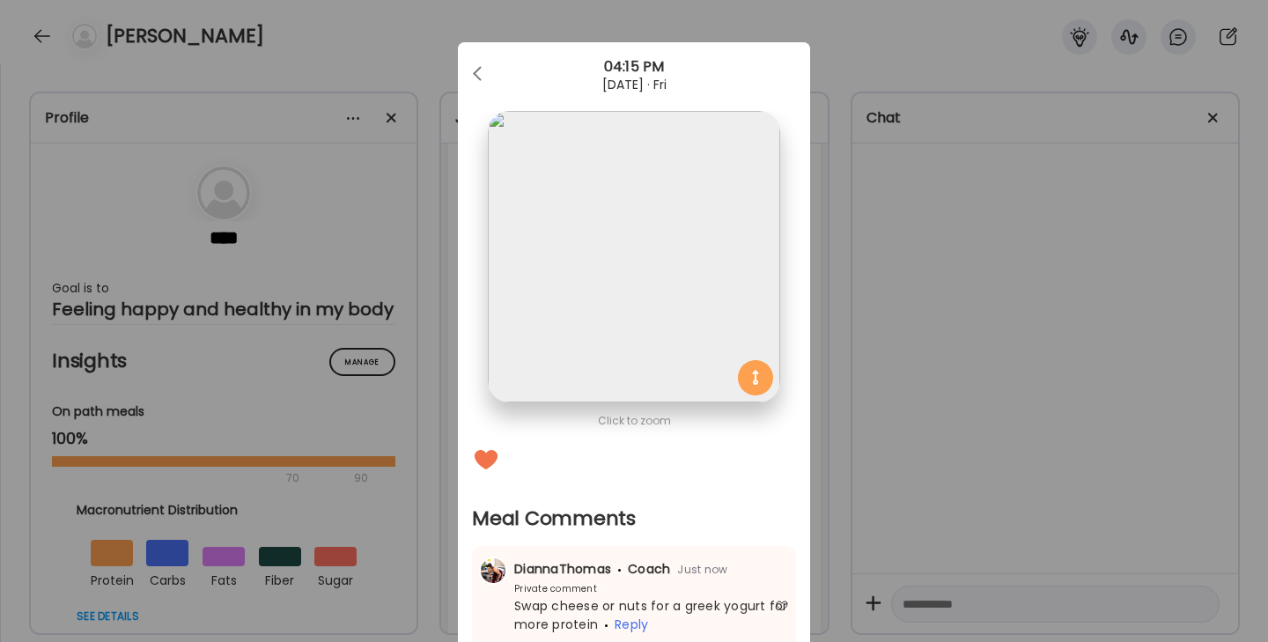
scroll to position [0, 0]
click at [489, 62] on div at bounding box center [479, 73] width 35 height 35
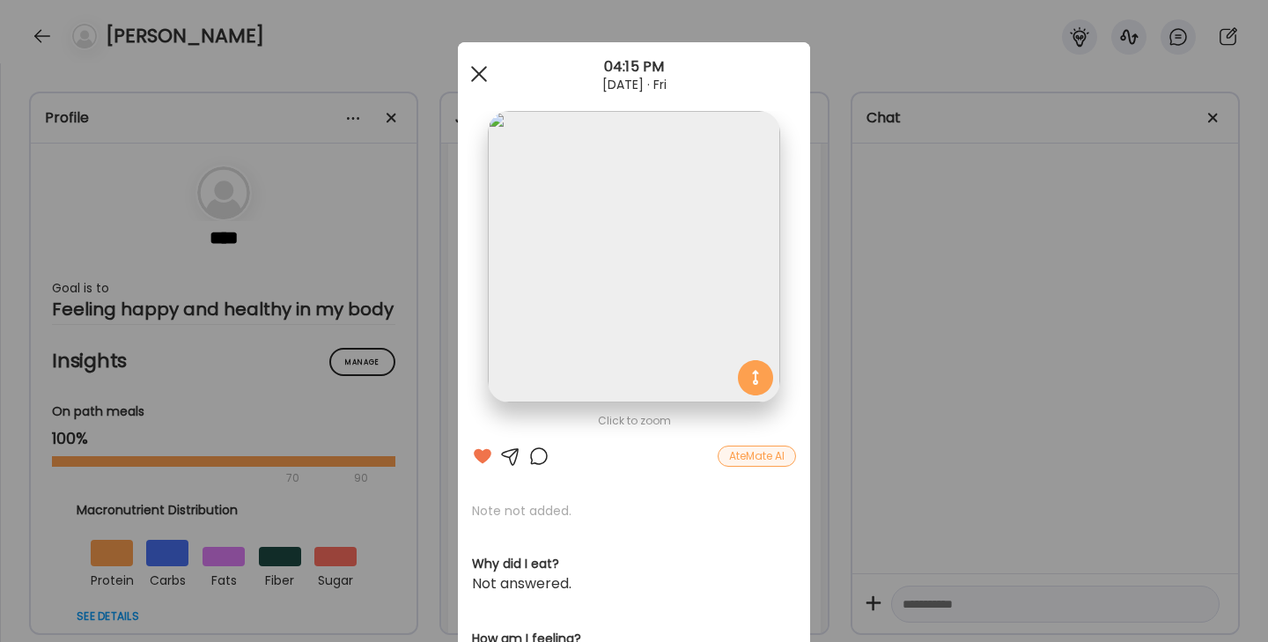
click at [484, 70] on span at bounding box center [479, 74] width 16 height 16
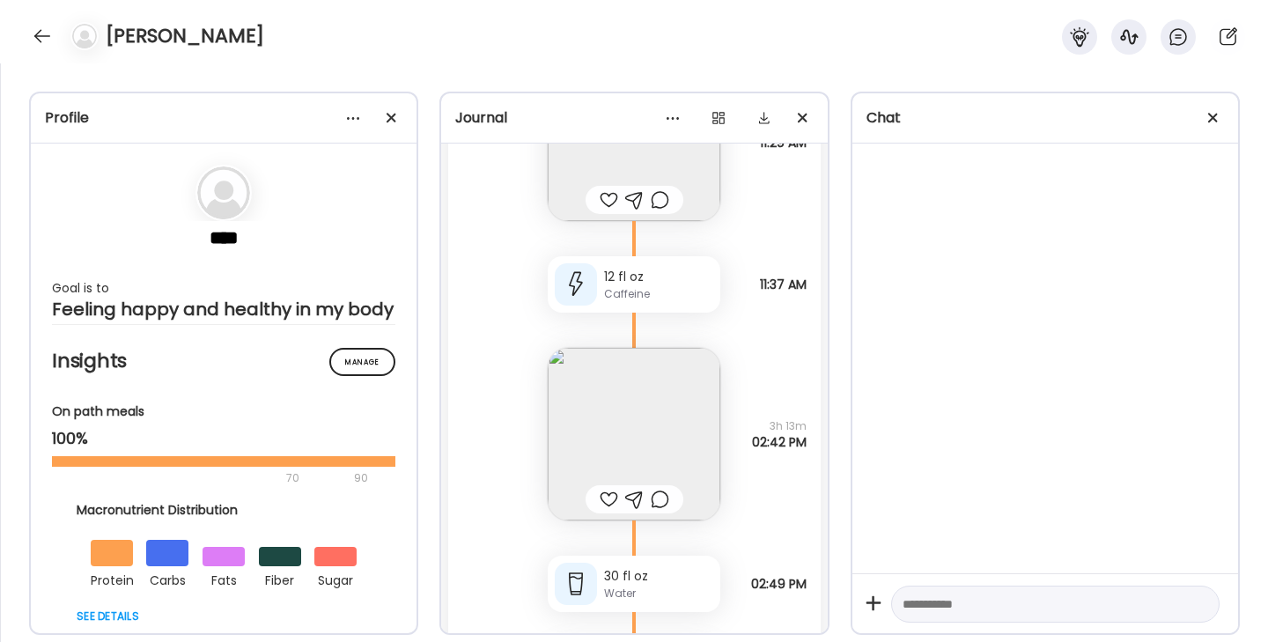
scroll to position [50925, 0]
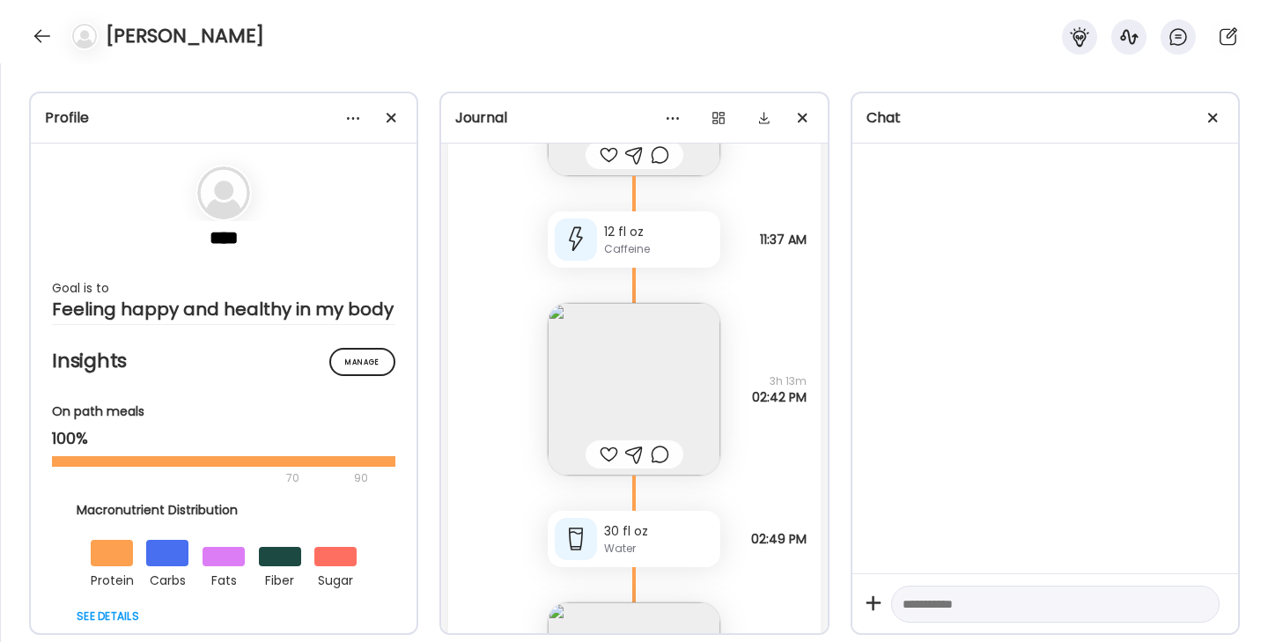
click at [605, 461] on div at bounding box center [609, 454] width 18 height 21
click at [655, 457] on div at bounding box center [660, 454] width 18 height 21
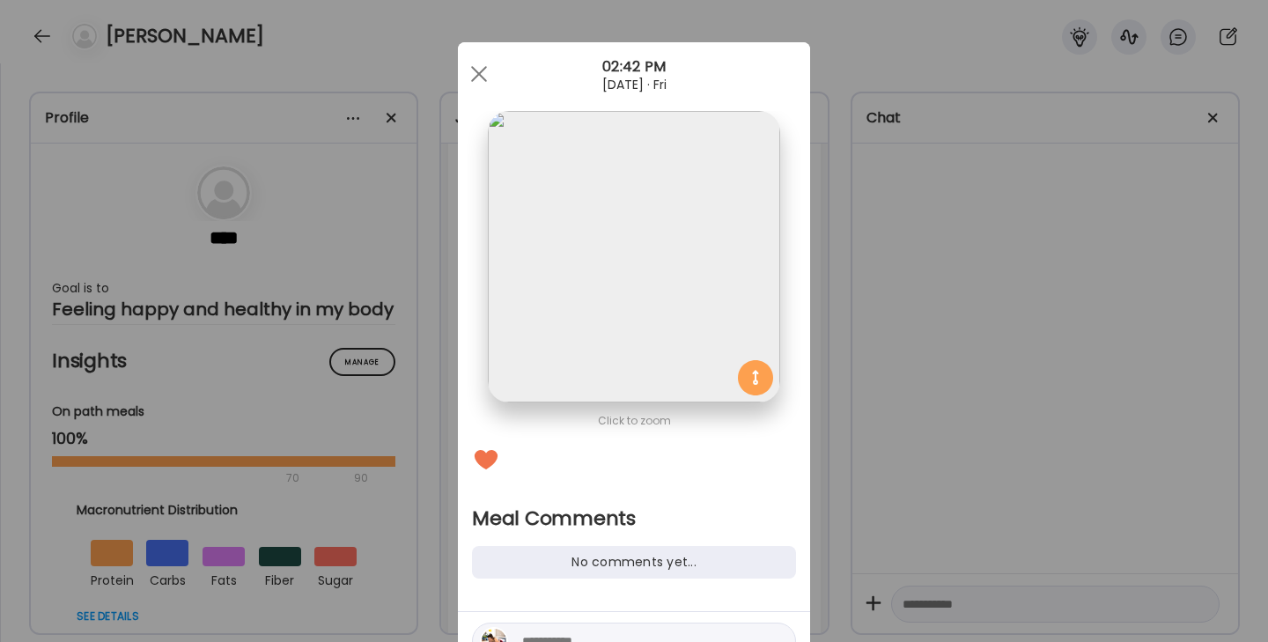
scroll to position [52, 0]
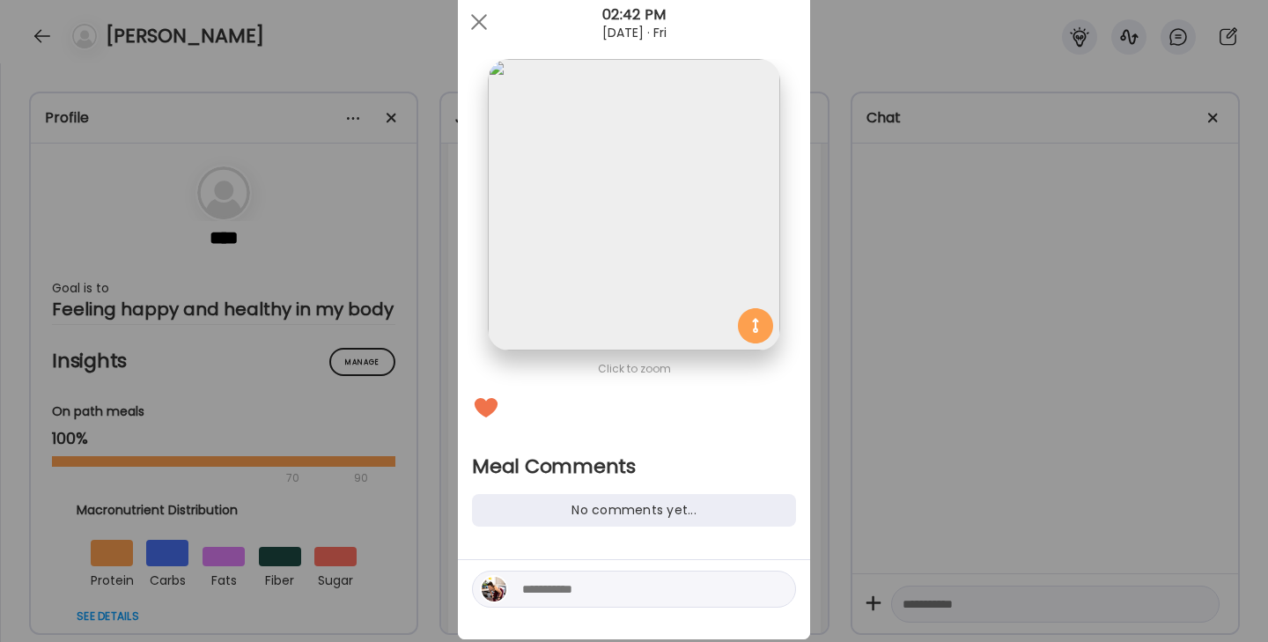
click at [567, 592] on textarea at bounding box center [641, 589] width 238 height 21
type textarea "**********"
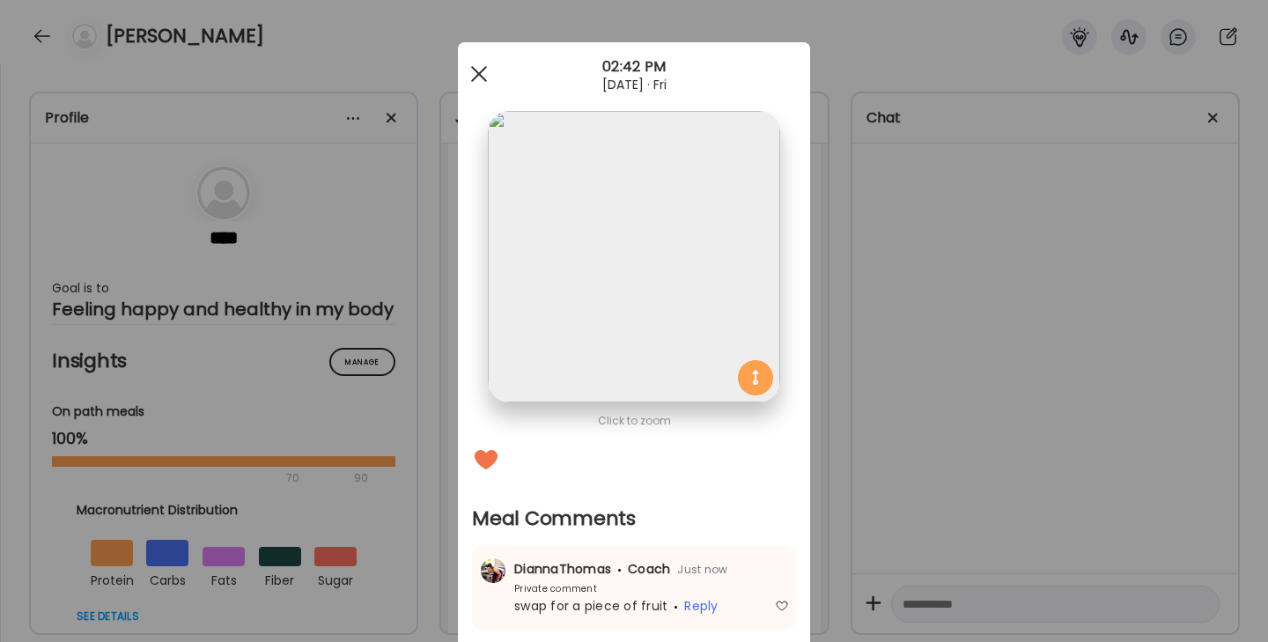
scroll to position [0, 0]
click at [477, 63] on div at bounding box center [479, 73] width 35 height 35
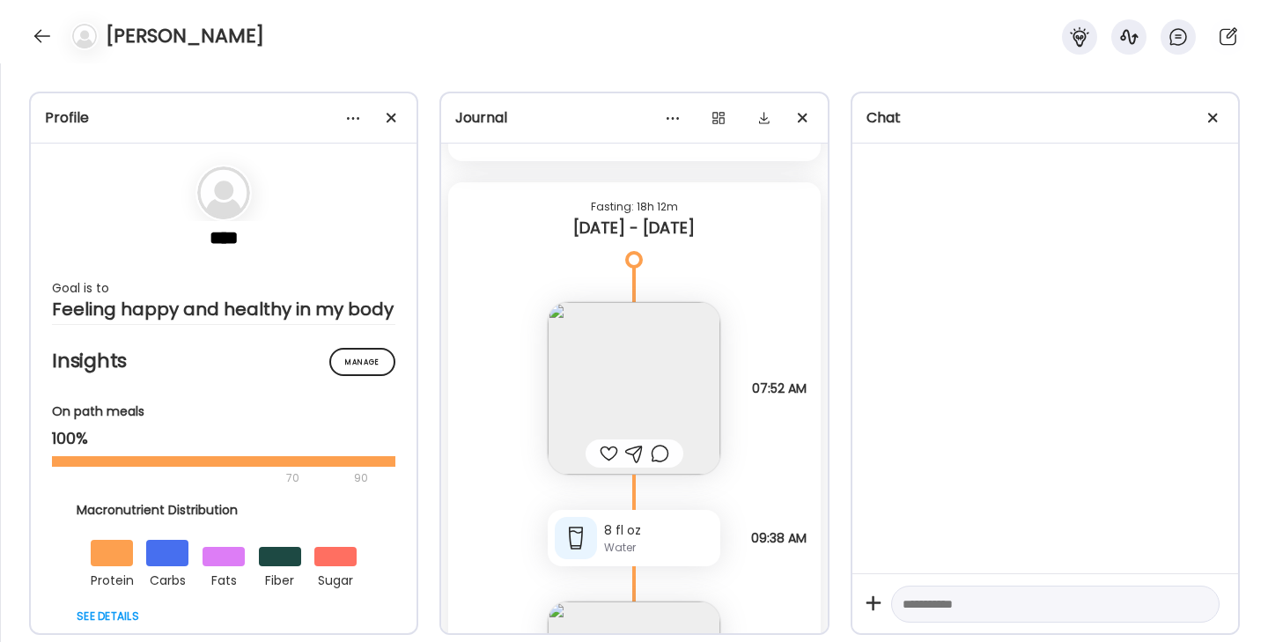
scroll to position [50118, 0]
click at [611, 351] on img at bounding box center [634, 389] width 173 height 173
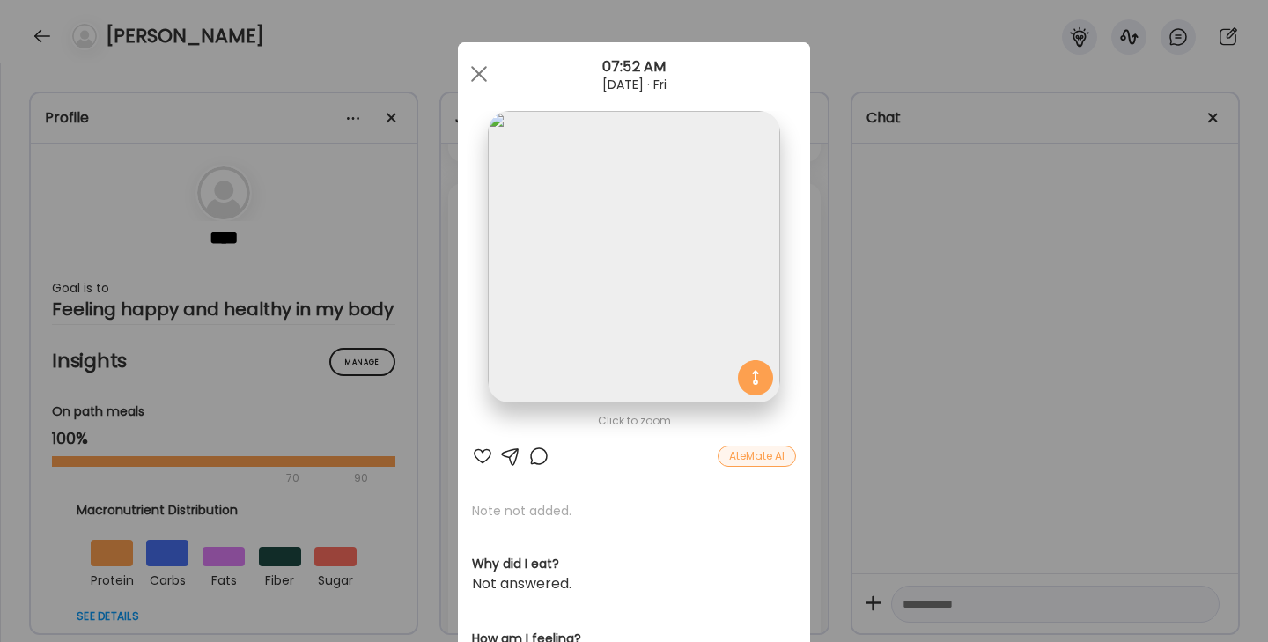
click at [483, 457] on div at bounding box center [482, 456] width 21 height 21
click at [542, 452] on div at bounding box center [539, 456] width 21 height 21
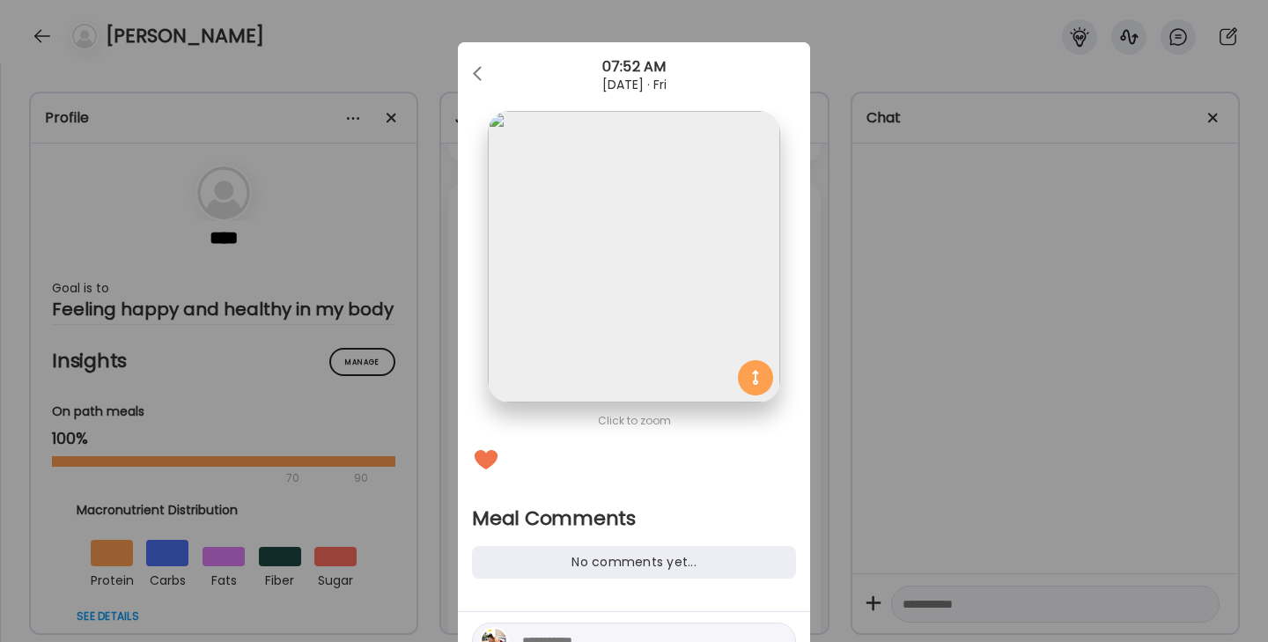
scroll to position [53, 0]
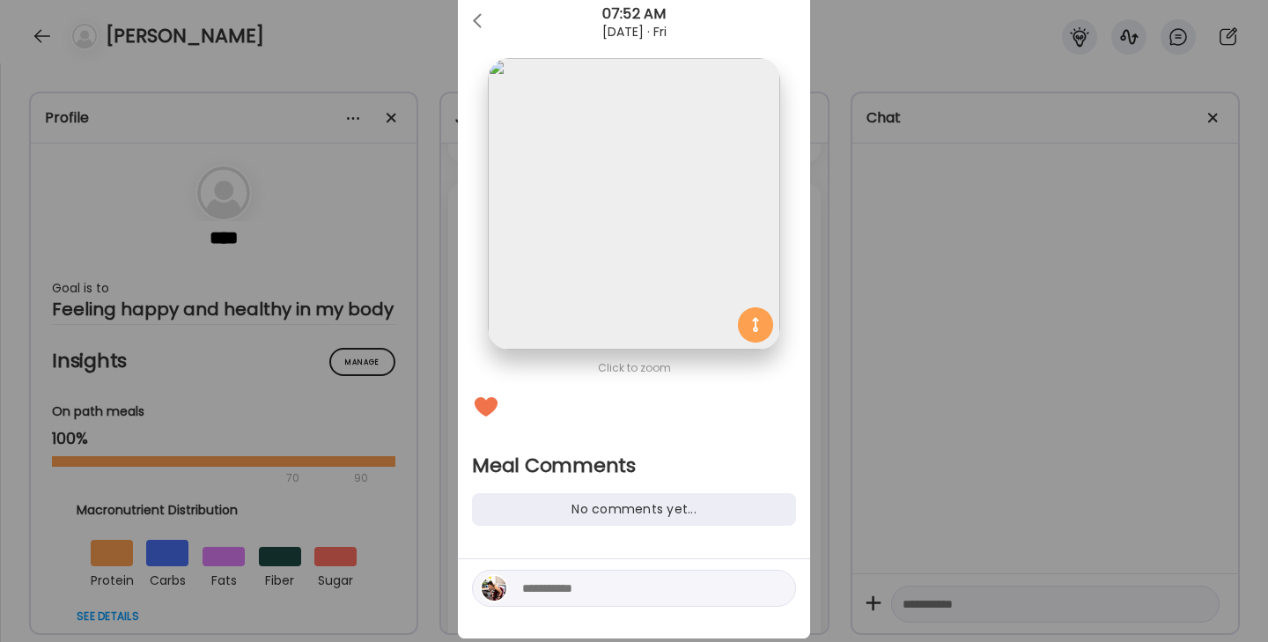
click at [542, 598] on textarea at bounding box center [641, 588] width 238 height 21
type textarea "**********"
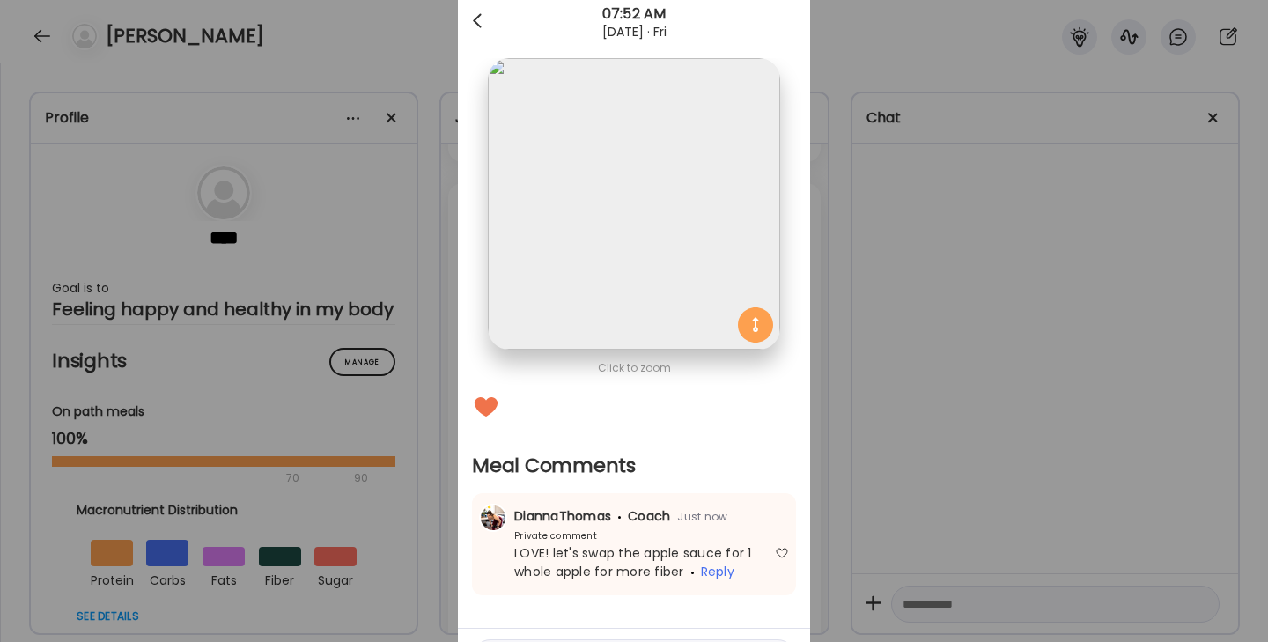
click at [483, 18] on div at bounding box center [479, 21] width 35 height 35
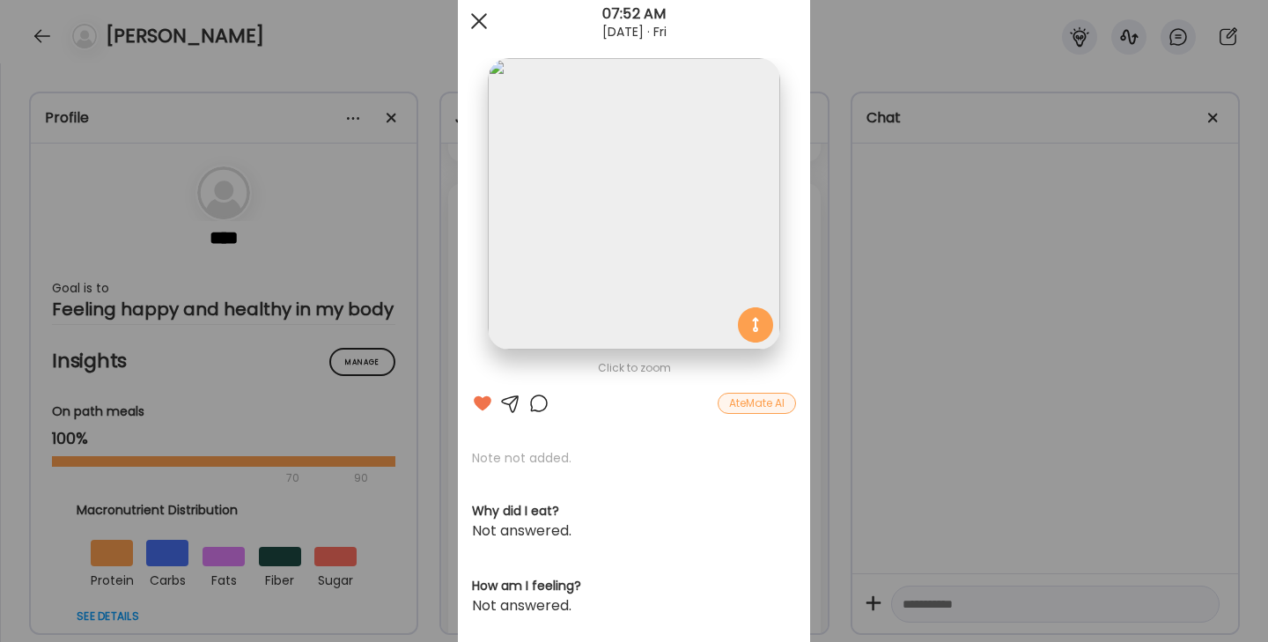
click at [481, 26] on div at bounding box center [479, 21] width 35 height 35
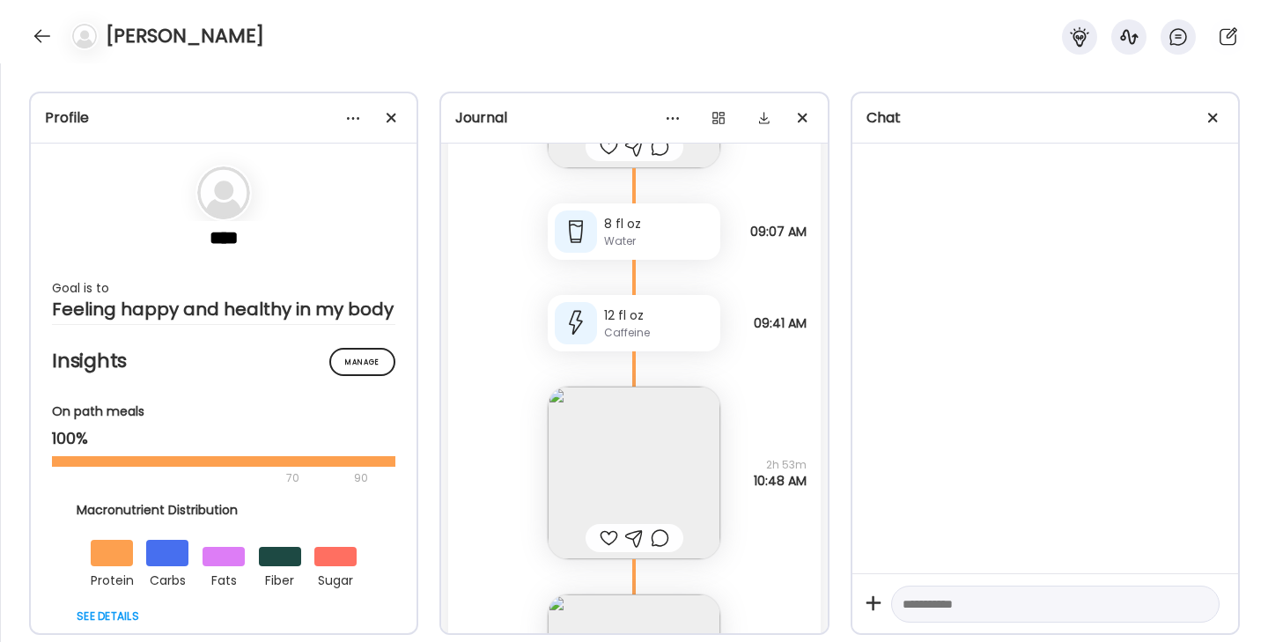
scroll to position [48961, 0]
click at [589, 496] on img at bounding box center [634, 468] width 173 height 173
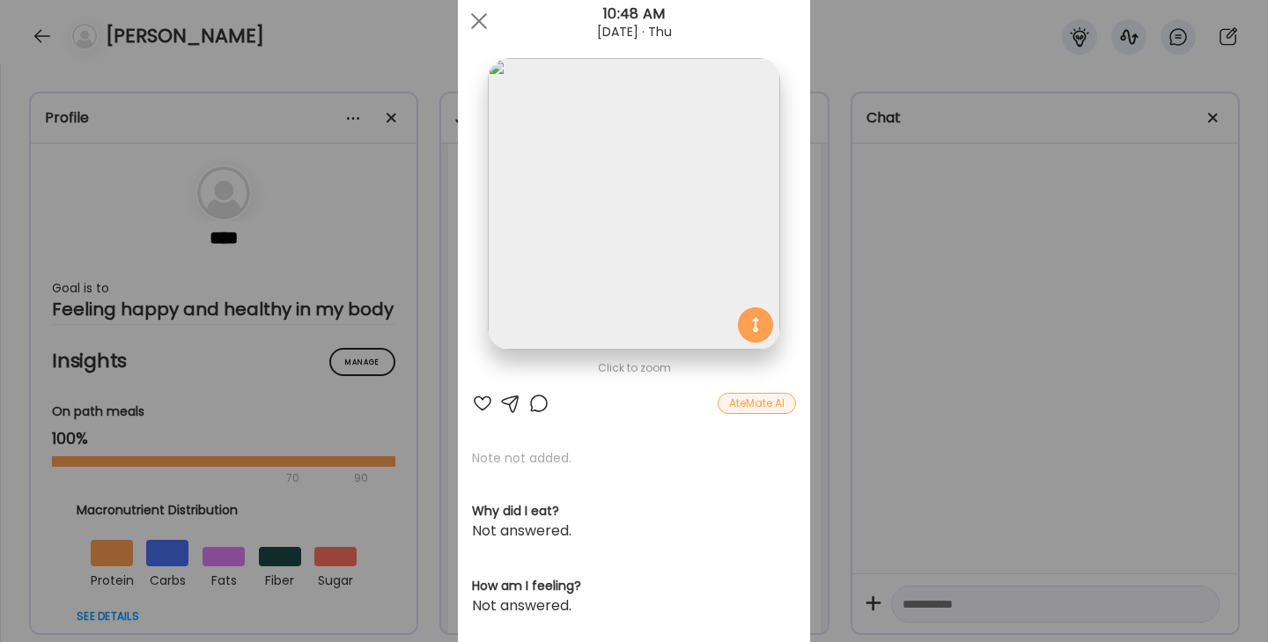
click at [536, 410] on div at bounding box center [539, 403] width 21 height 21
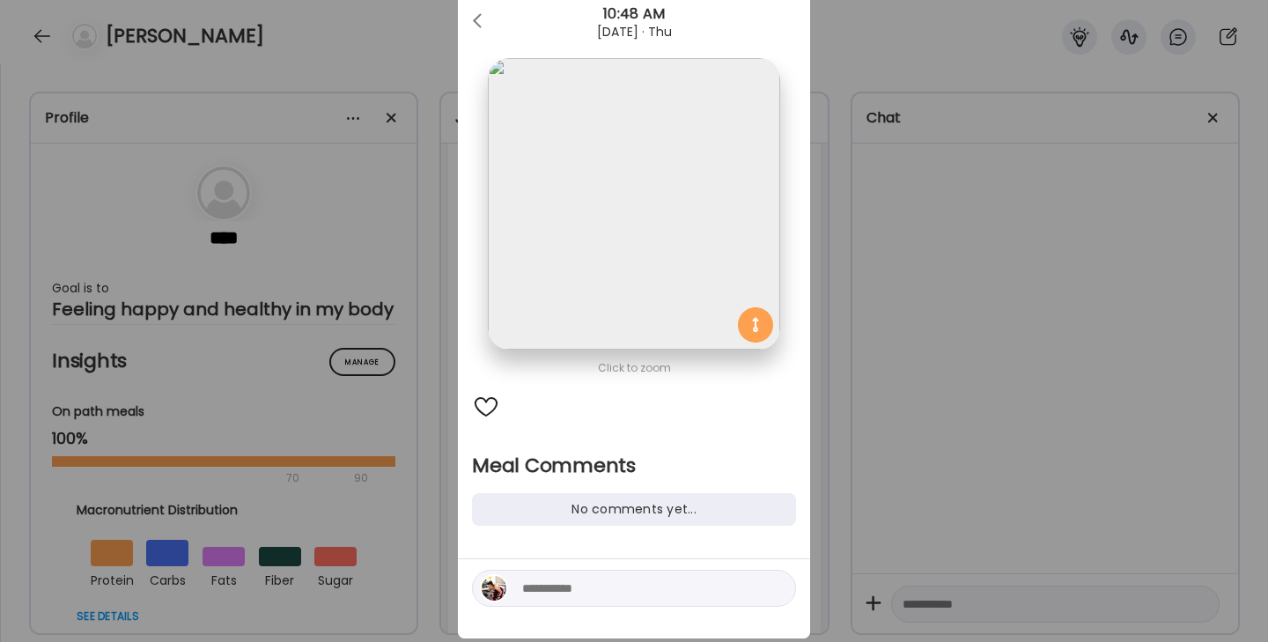
click at [545, 584] on textarea at bounding box center [641, 588] width 238 height 21
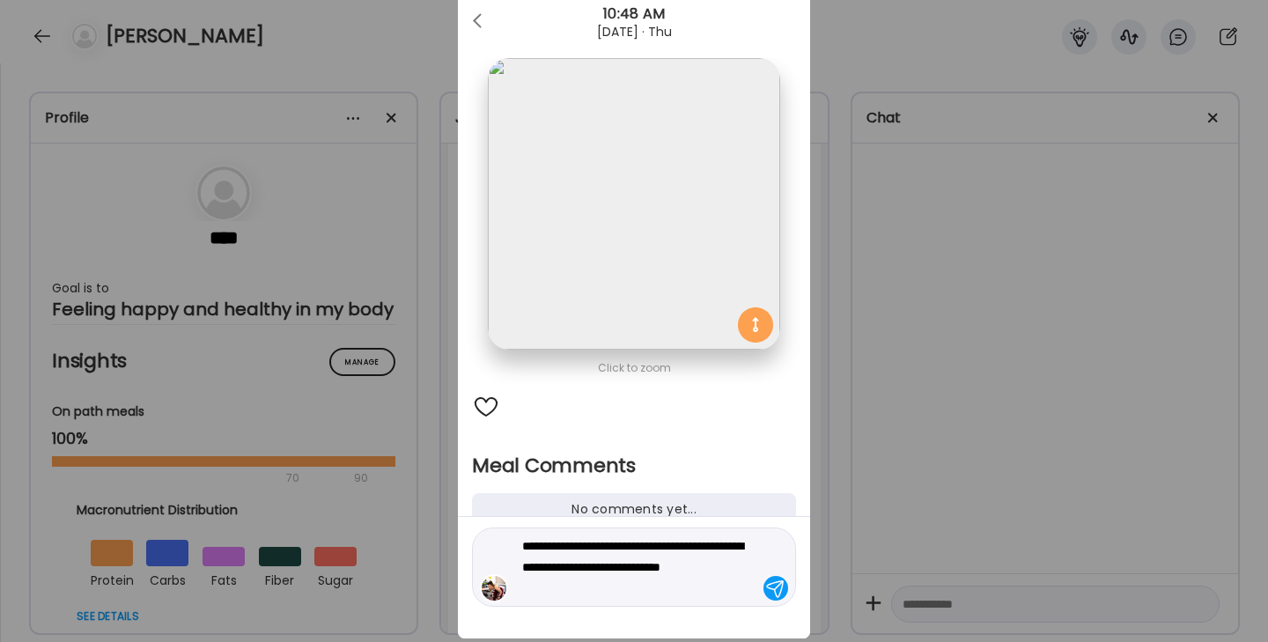
type textarea "**********"
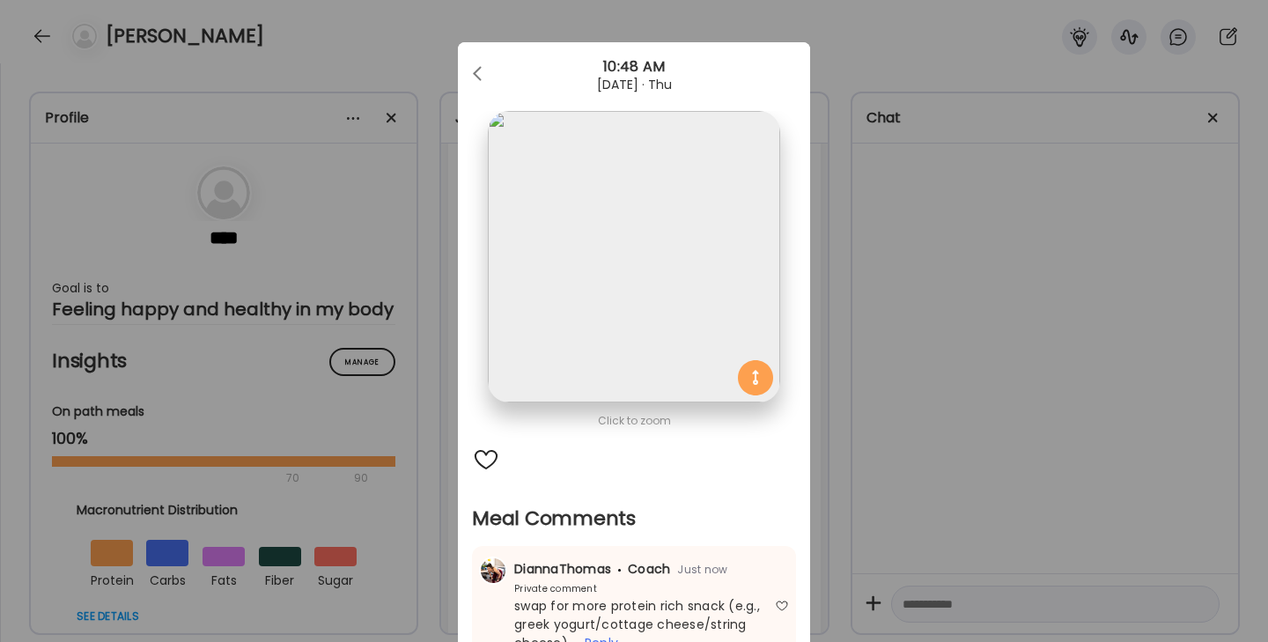
scroll to position [0, 0]
click at [476, 60] on div at bounding box center [479, 73] width 35 height 35
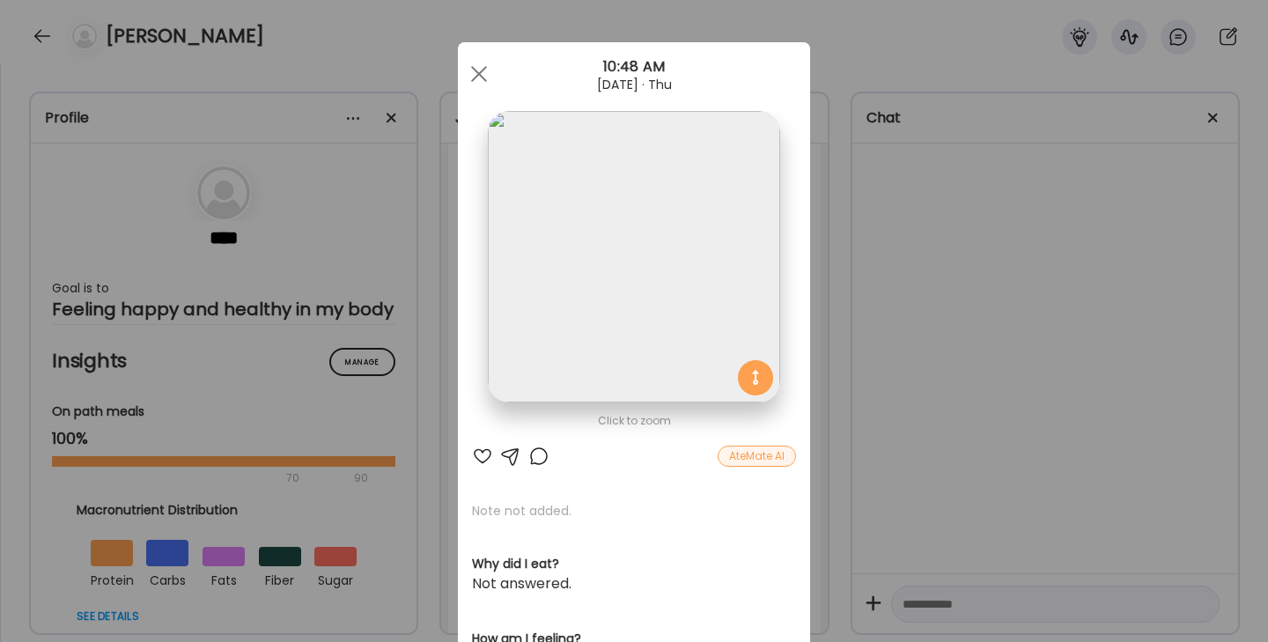
click at [476, 63] on div at bounding box center [479, 73] width 35 height 35
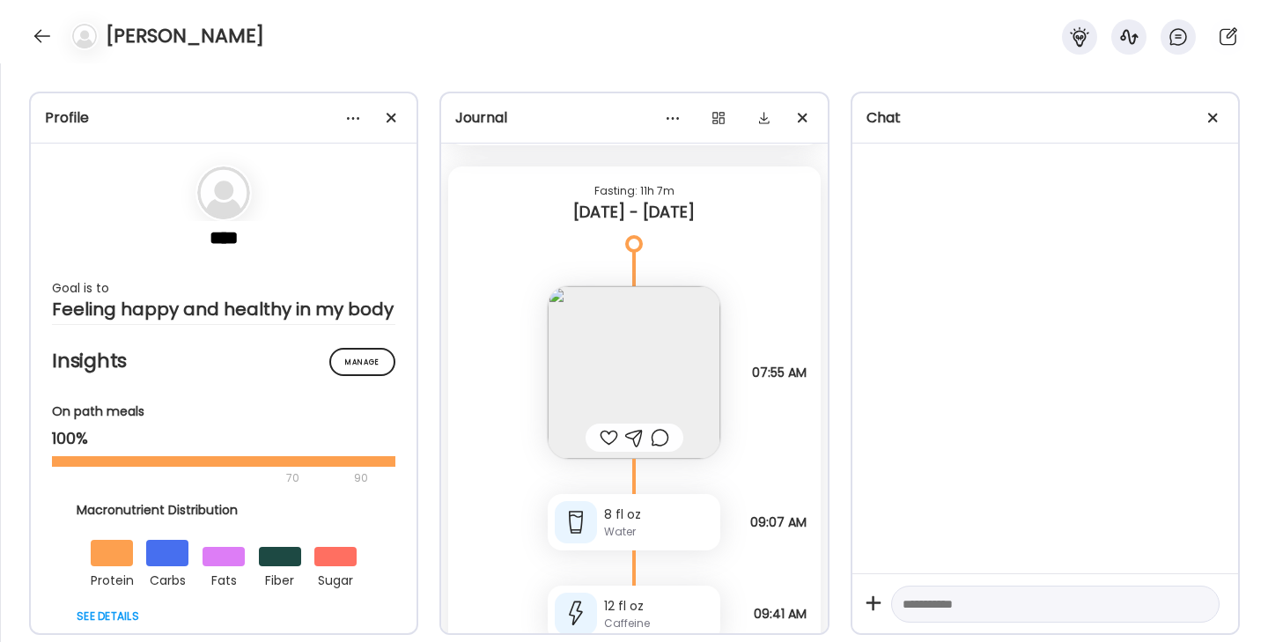
scroll to position [48638, 0]
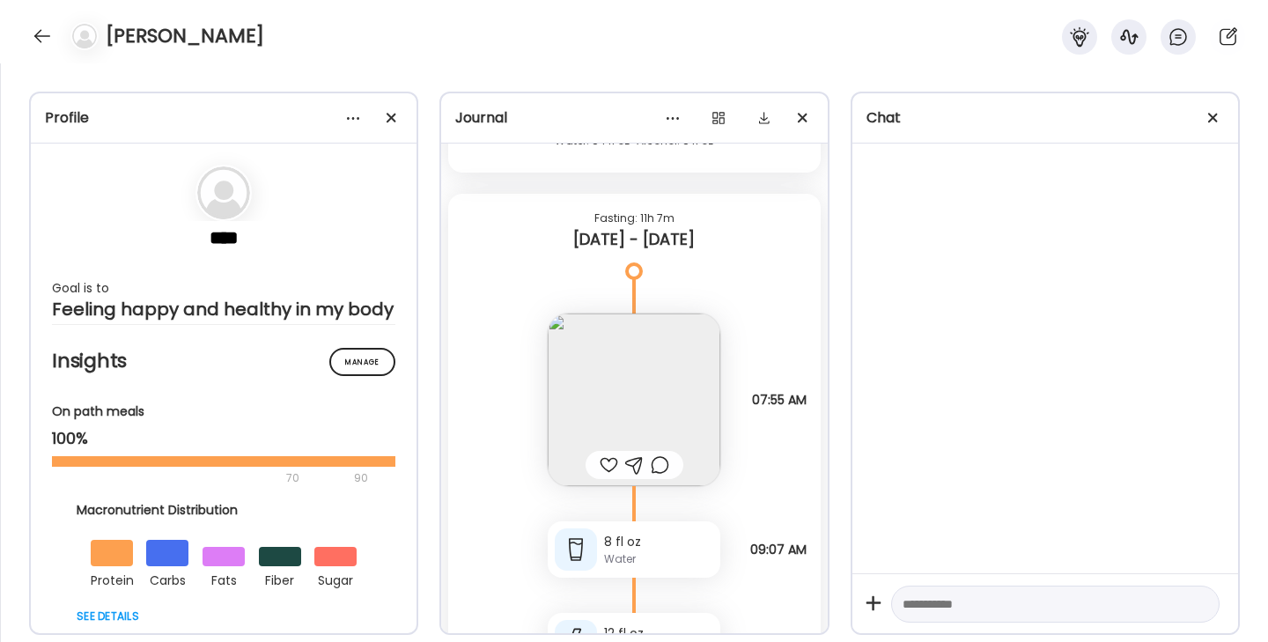
click at [604, 466] on div at bounding box center [609, 465] width 18 height 21
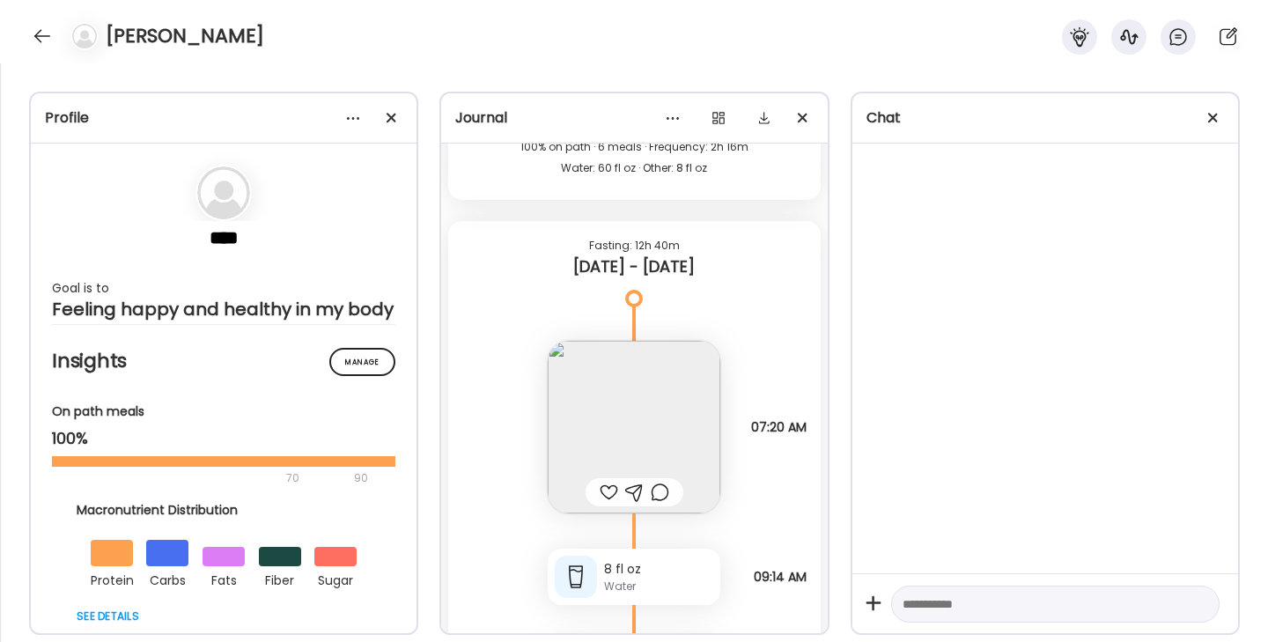
scroll to position [45938, 0]
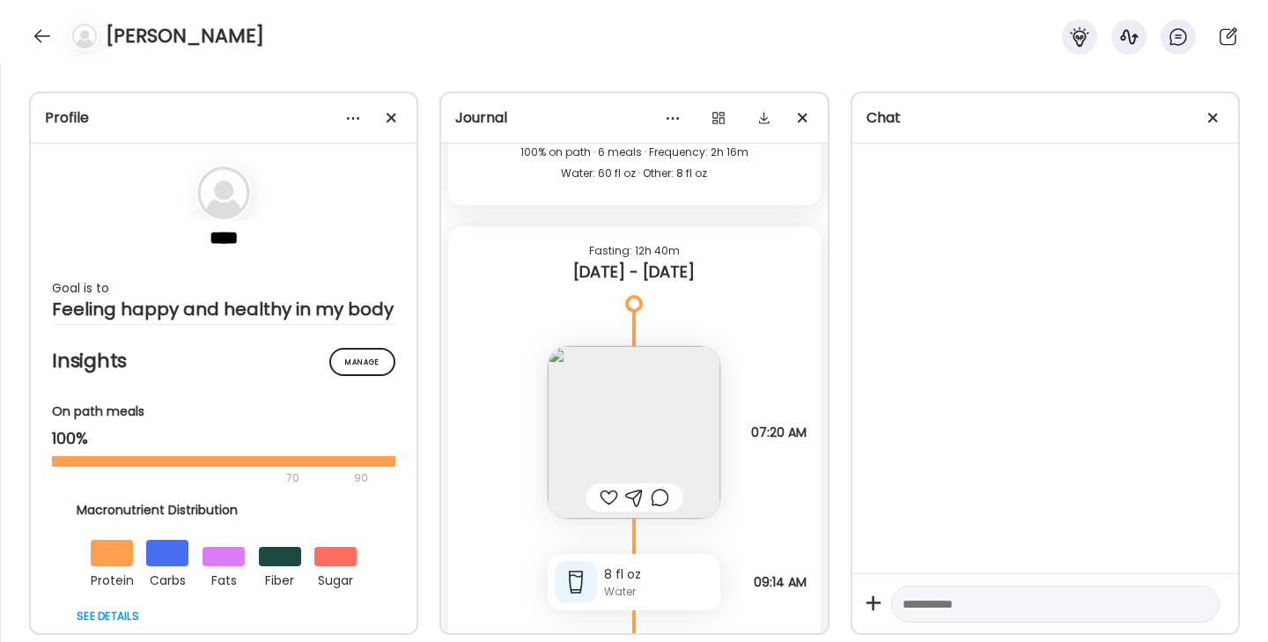
click at [27, 35] on div "[PERSON_NAME]" at bounding box center [634, 31] width 1268 height 63
click at [47, 37] on div at bounding box center [42, 36] width 28 height 28
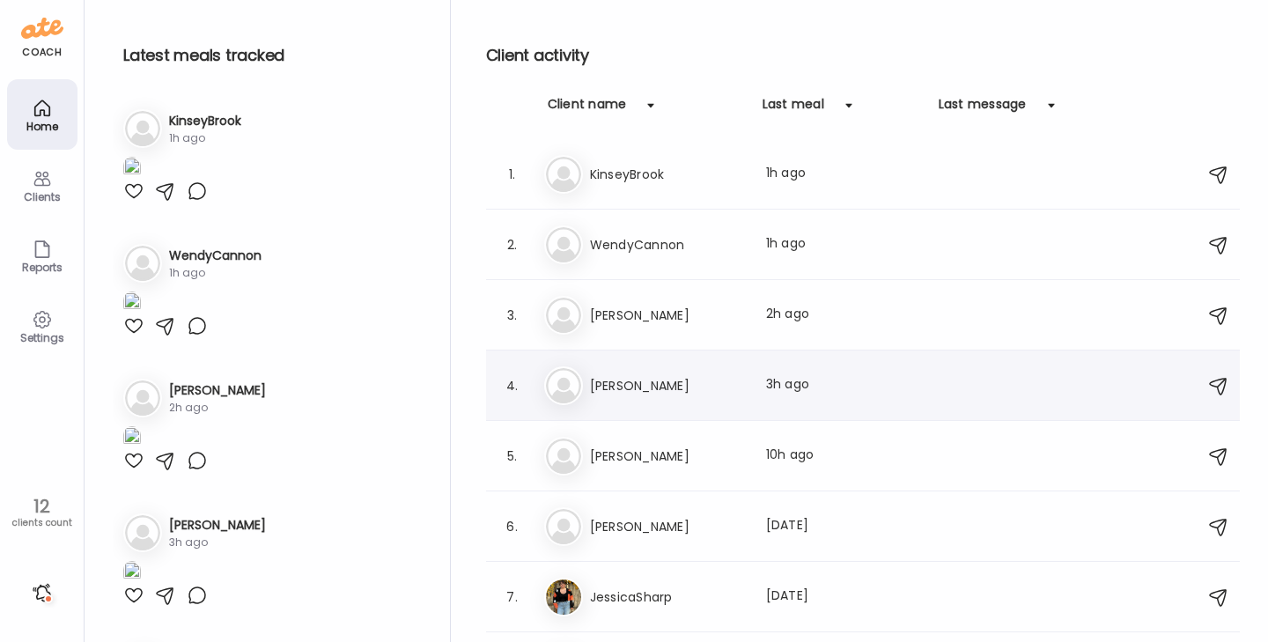
scroll to position [125, 0]
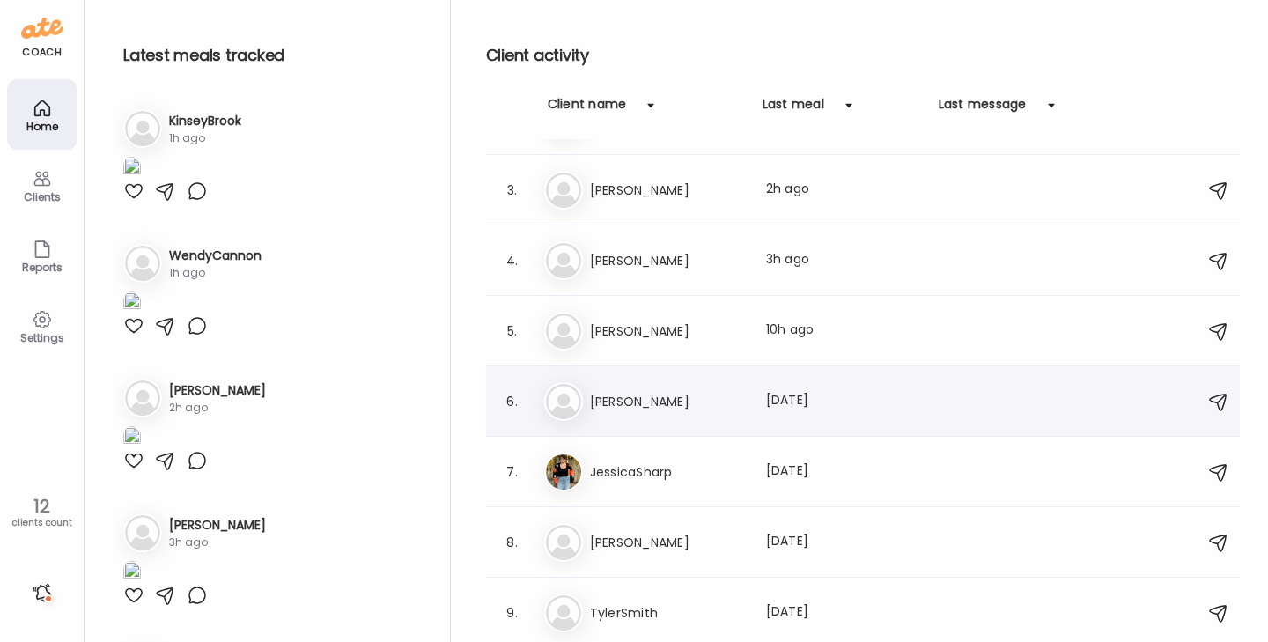
click at [690, 403] on h3 "[PERSON_NAME]" at bounding box center [667, 401] width 155 height 21
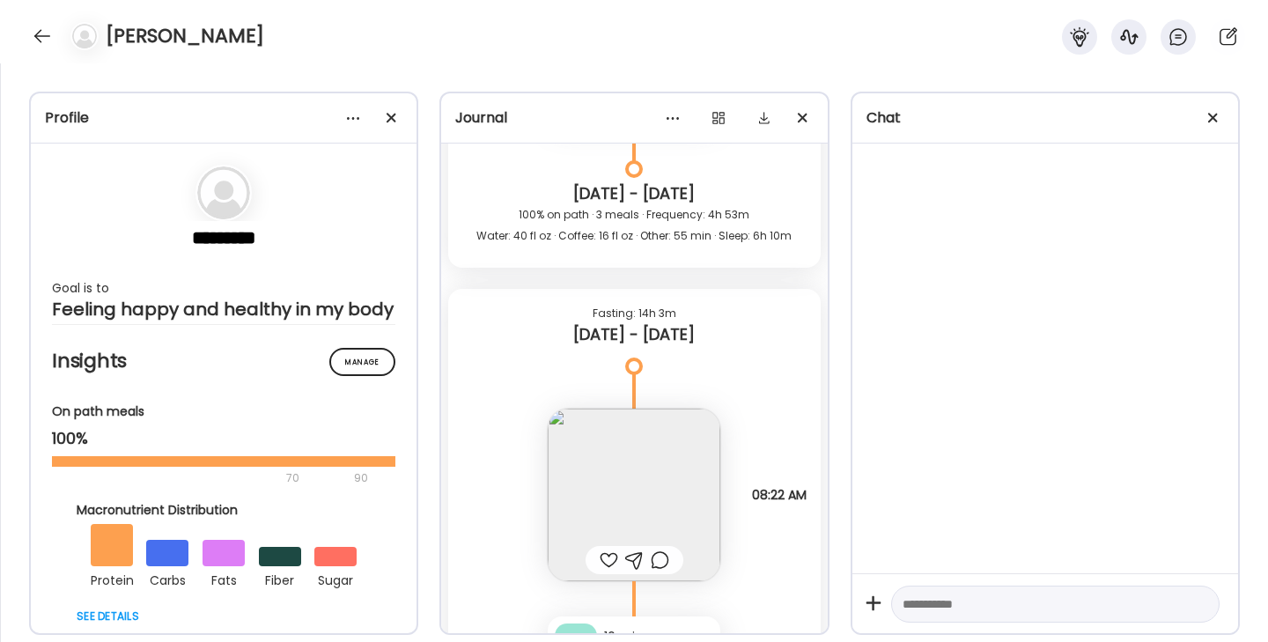
scroll to position [22158, 0]
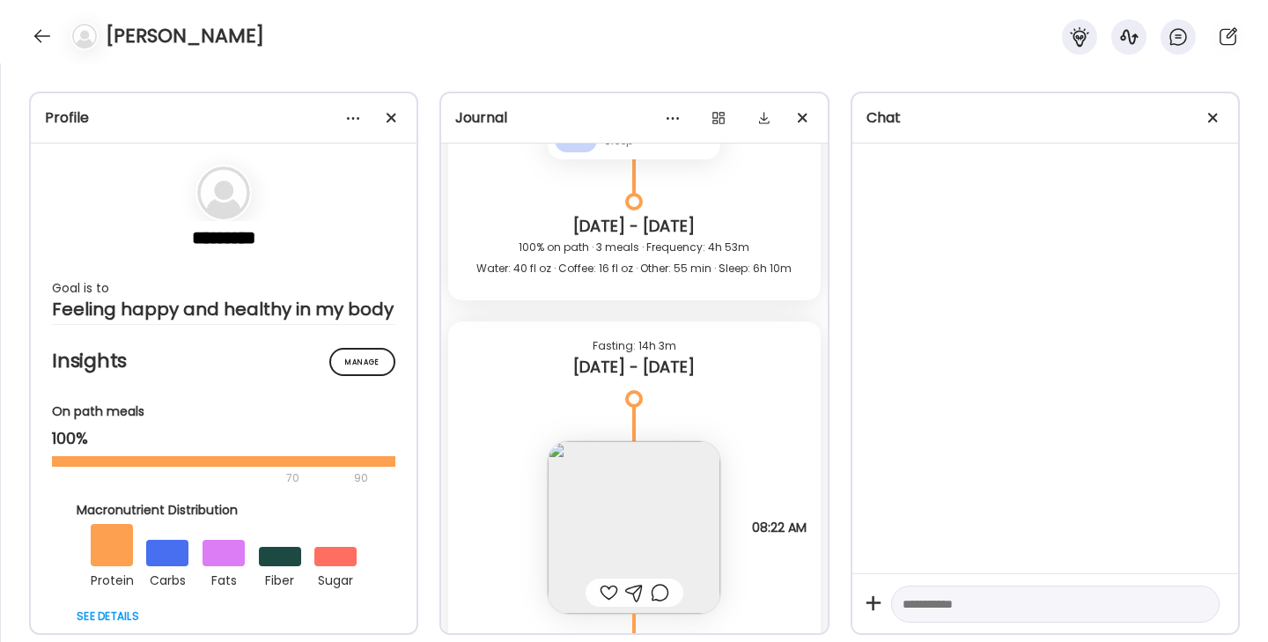
click at [628, 536] on img at bounding box center [634, 527] width 173 height 173
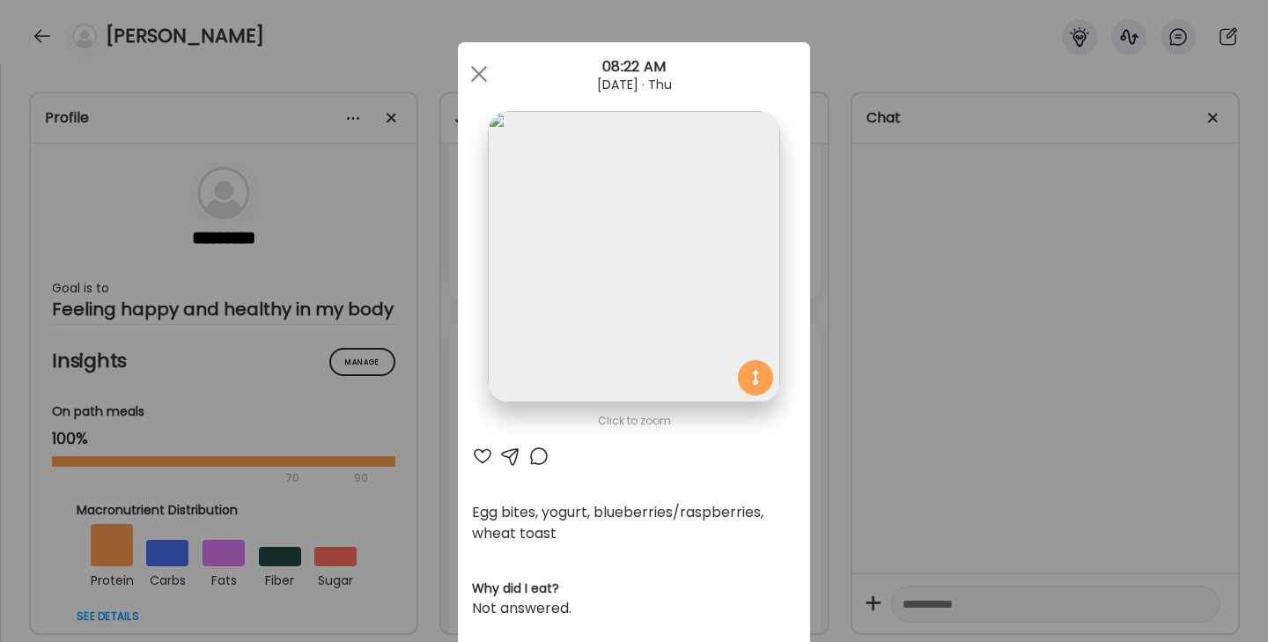
click at [479, 455] on div at bounding box center [482, 456] width 21 height 21
click at [536, 459] on div at bounding box center [539, 456] width 21 height 21
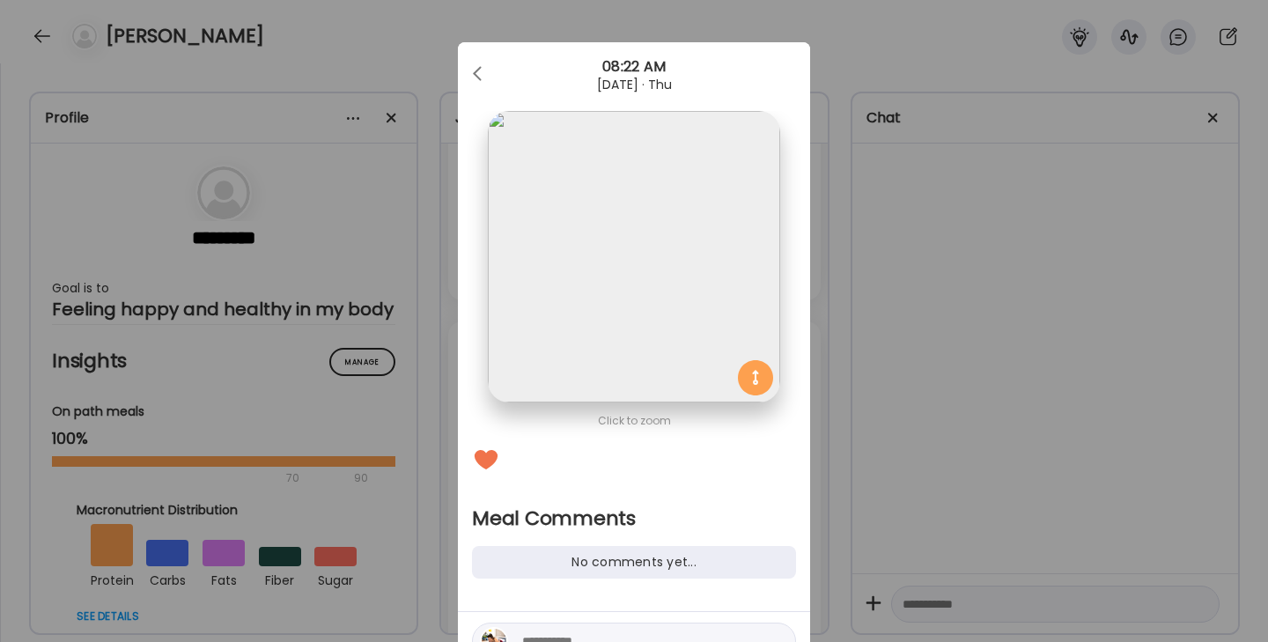
scroll to position [65, 0]
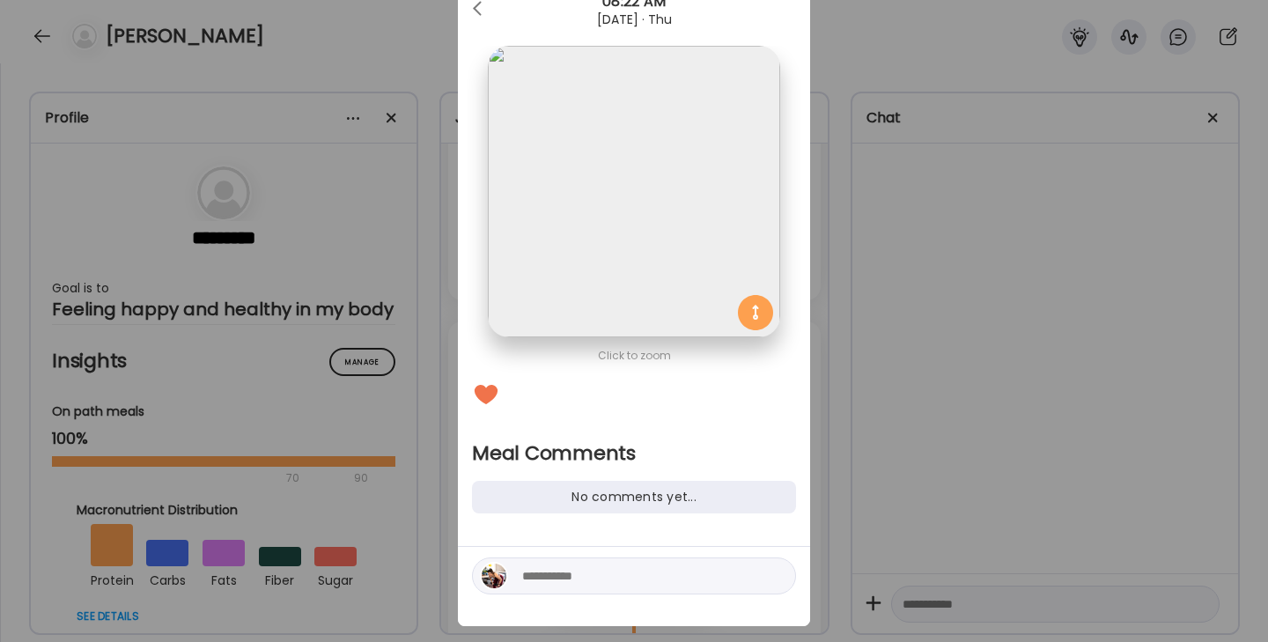
click at [569, 584] on textarea at bounding box center [641, 576] width 238 height 21
type textarea "****"
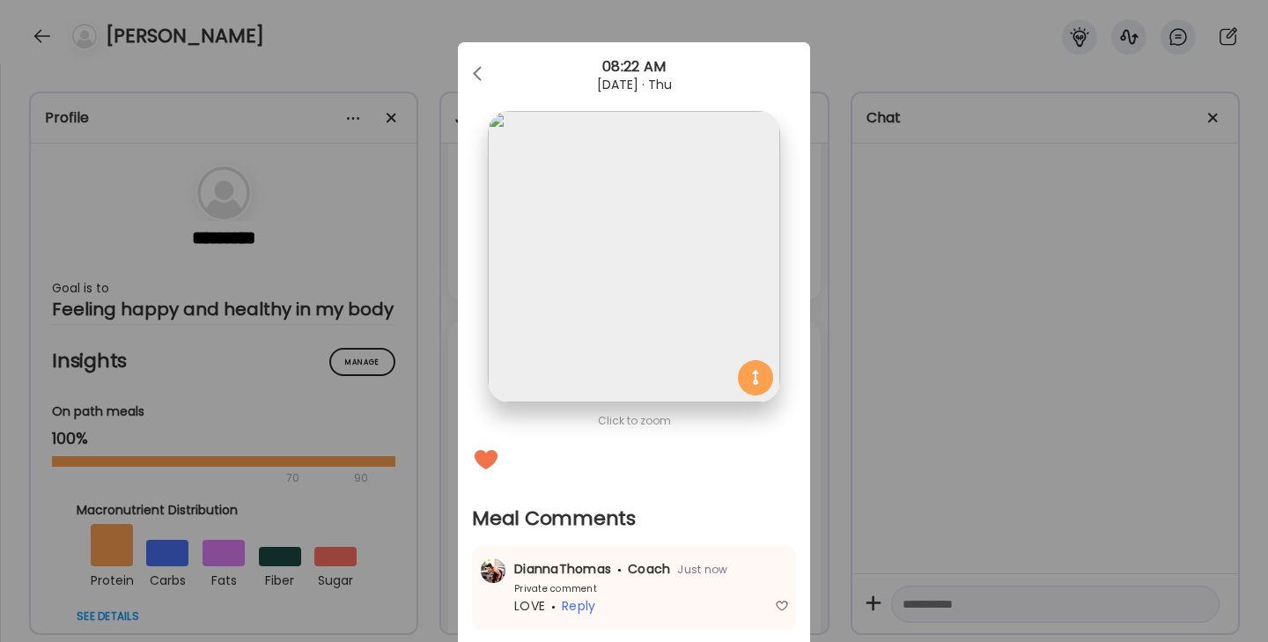
scroll to position [0, 0]
click at [477, 75] on span at bounding box center [477, 70] width 9 height 9
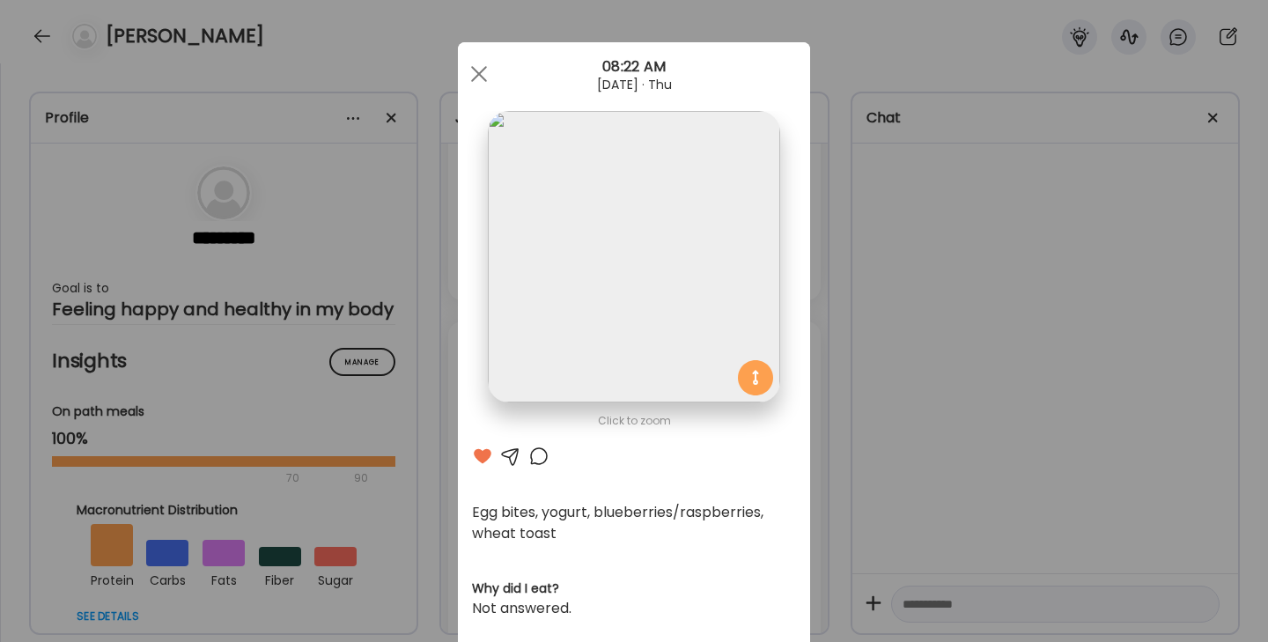
click at [477, 75] on div at bounding box center [479, 73] width 35 height 35
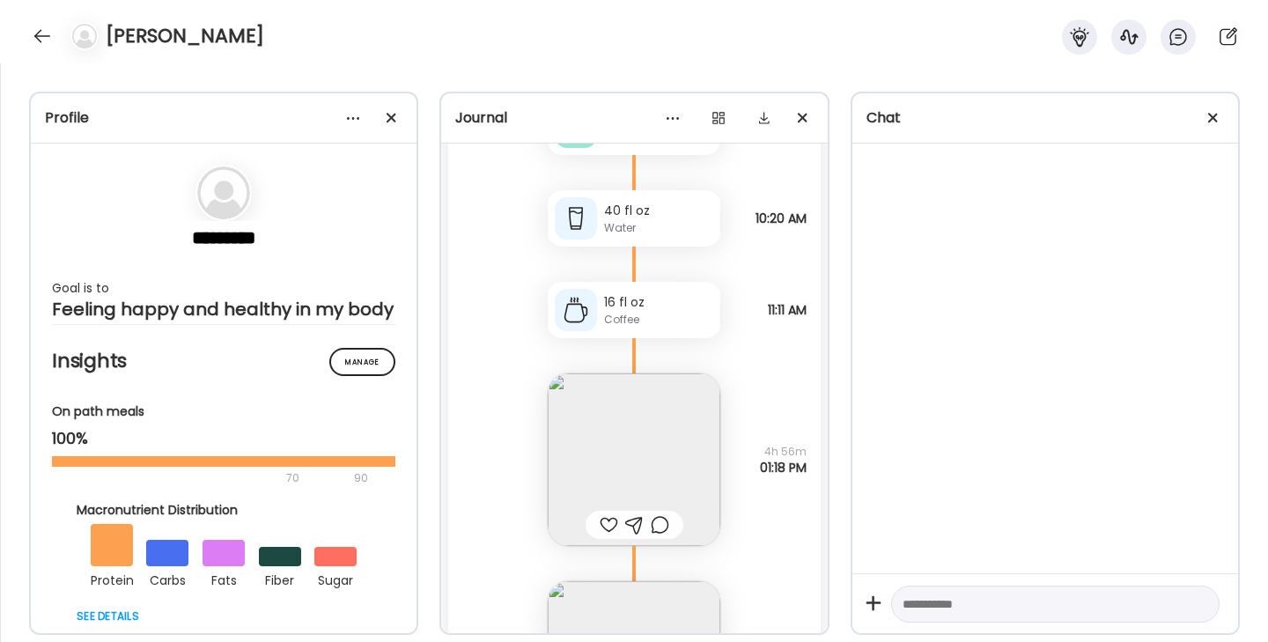
scroll to position [22811, 0]
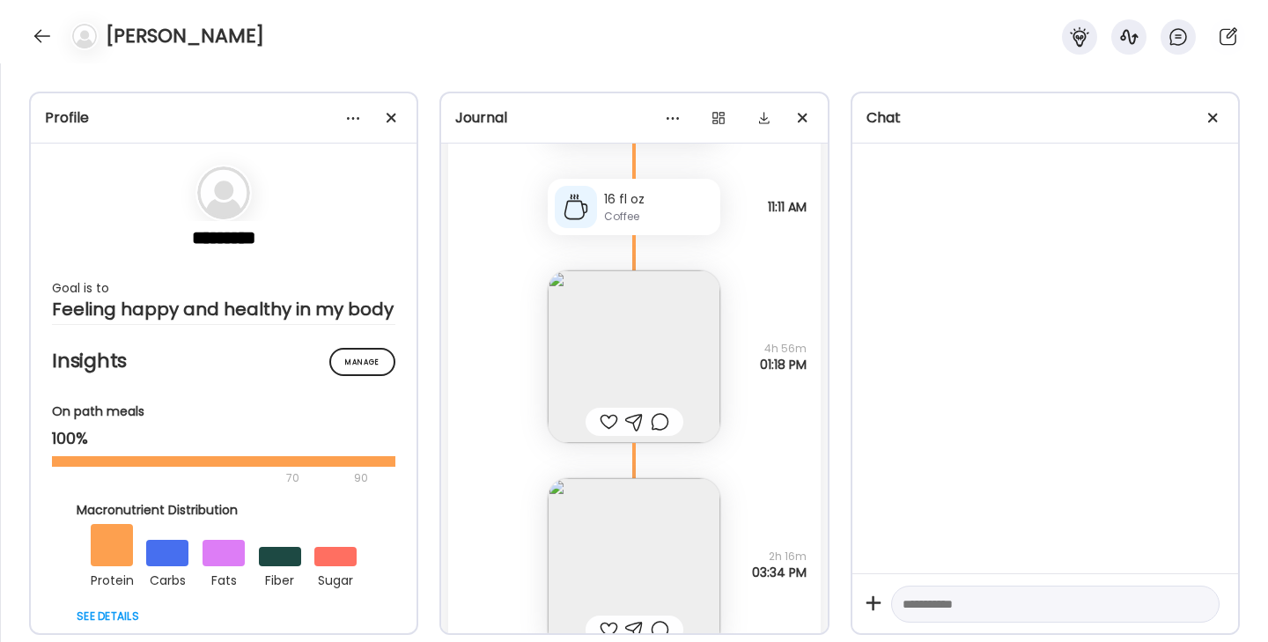
click at [610, 336] on img at bounding box center [634, 356] width 173 height 173
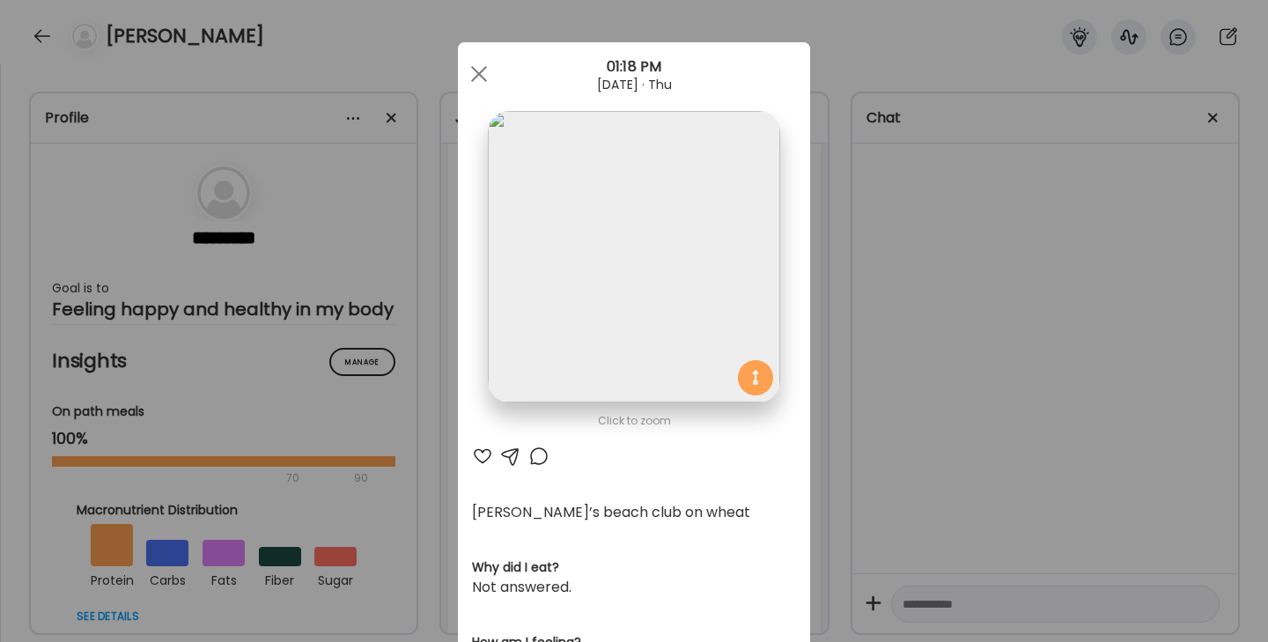
click at [477, 450] on div at bounding box center [482, 456] width 21 height 21
click at [537, 454] on div at bounding box center [539, 456] width 21 height 21
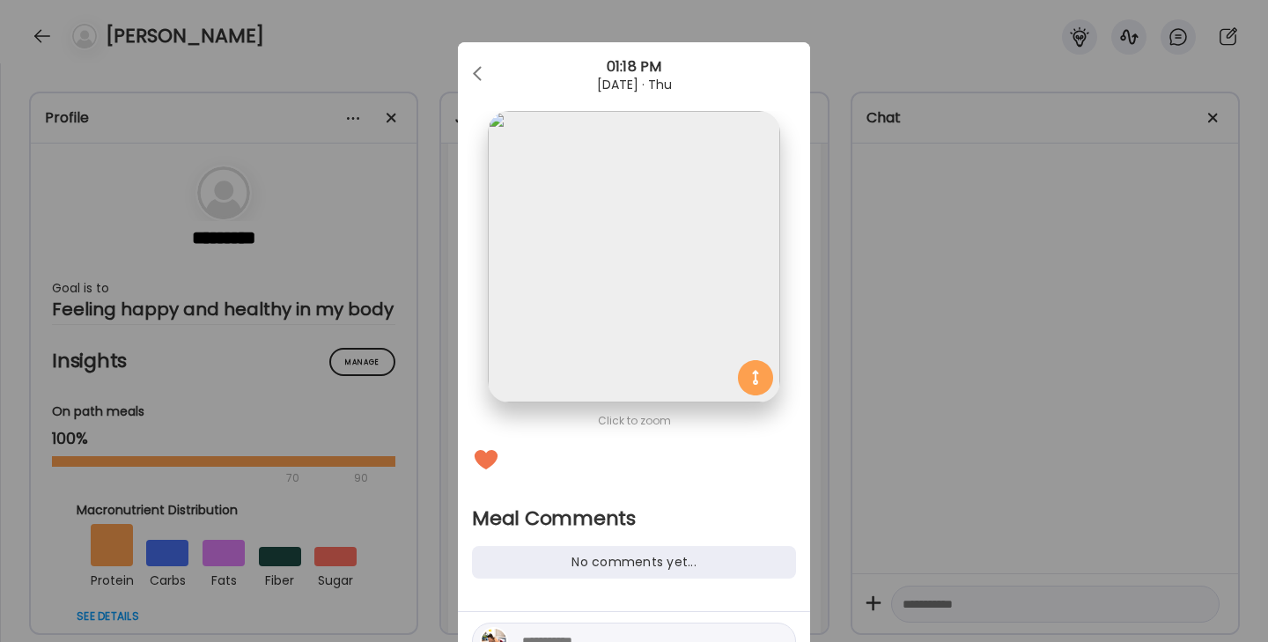
scroll to position [60, 0]
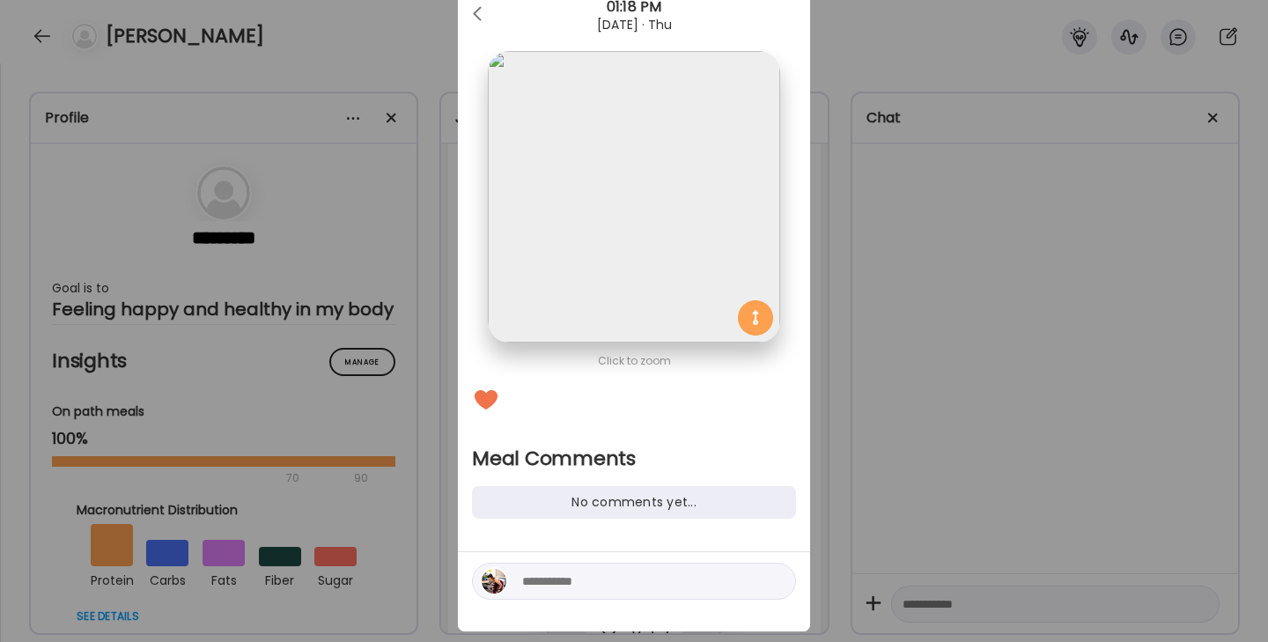
click at [569, 585] on textarea at bounding box center [641, 581] width 238 height 21
type textarea "**********"
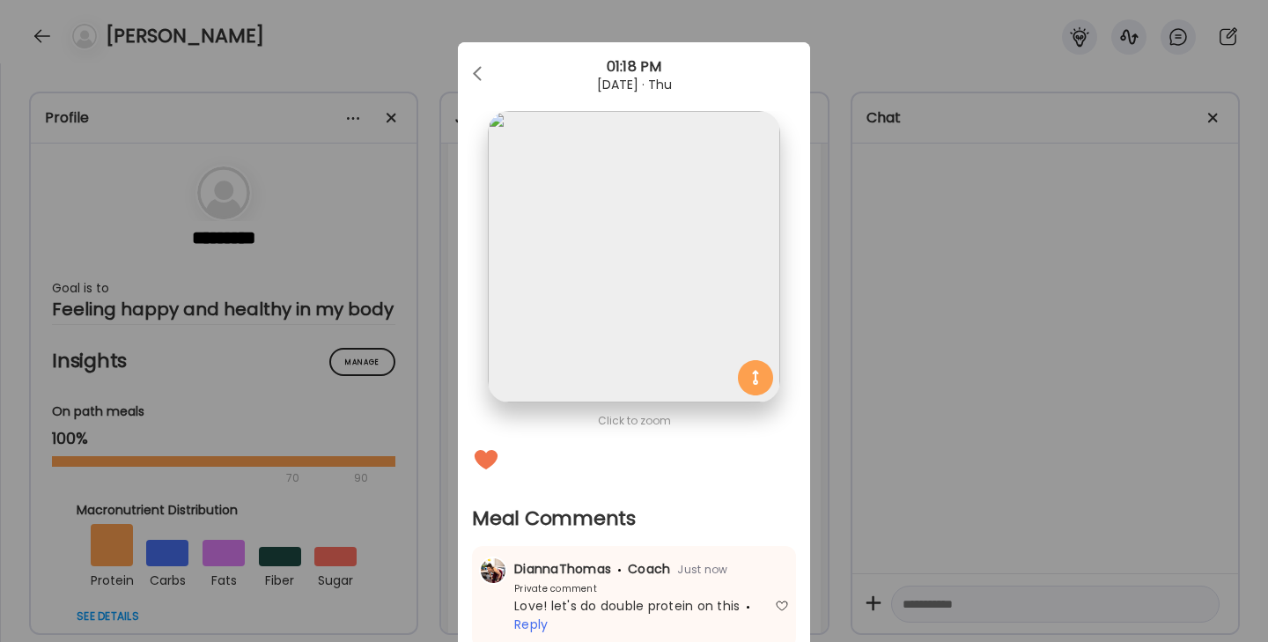
scroll to position [0, 0]
click at [480, 55] on div "Ate Coach Dashboard 01:18 PM [DATE] · Thu" at bounding box center [634, 73] width 352 height 63
click at [480, 59] on div at bounding box center [479, 73] width 35 height 35
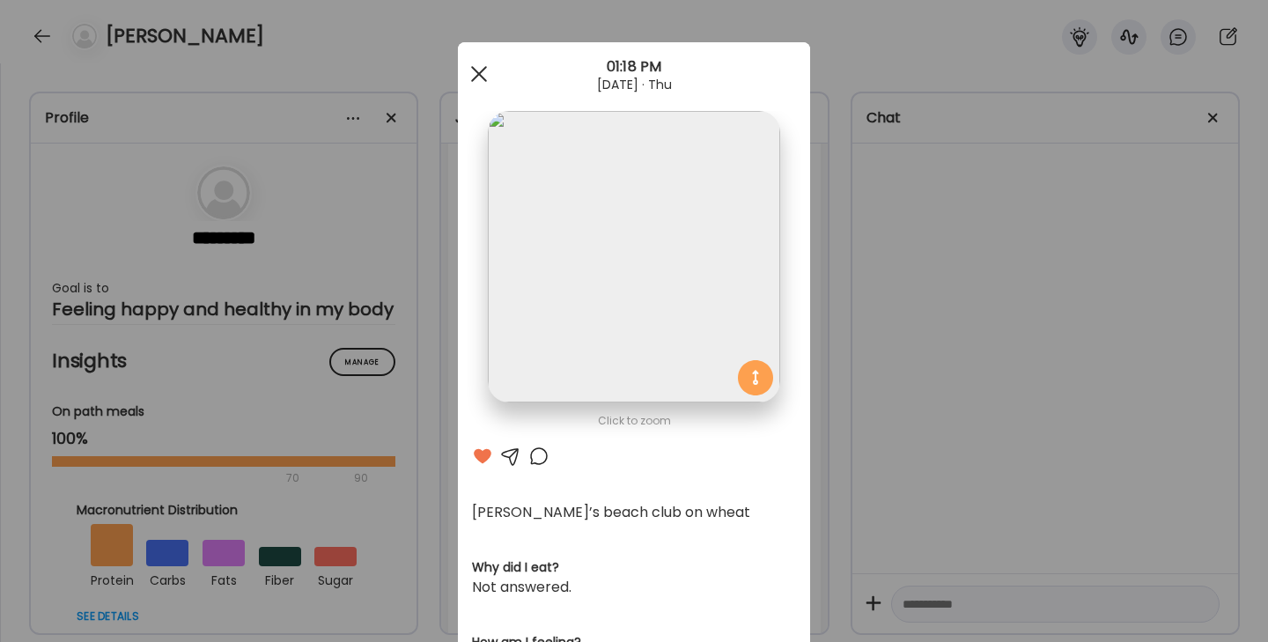
click at [481, 61] on div at bounding box center [479, 73] width 35 height 35
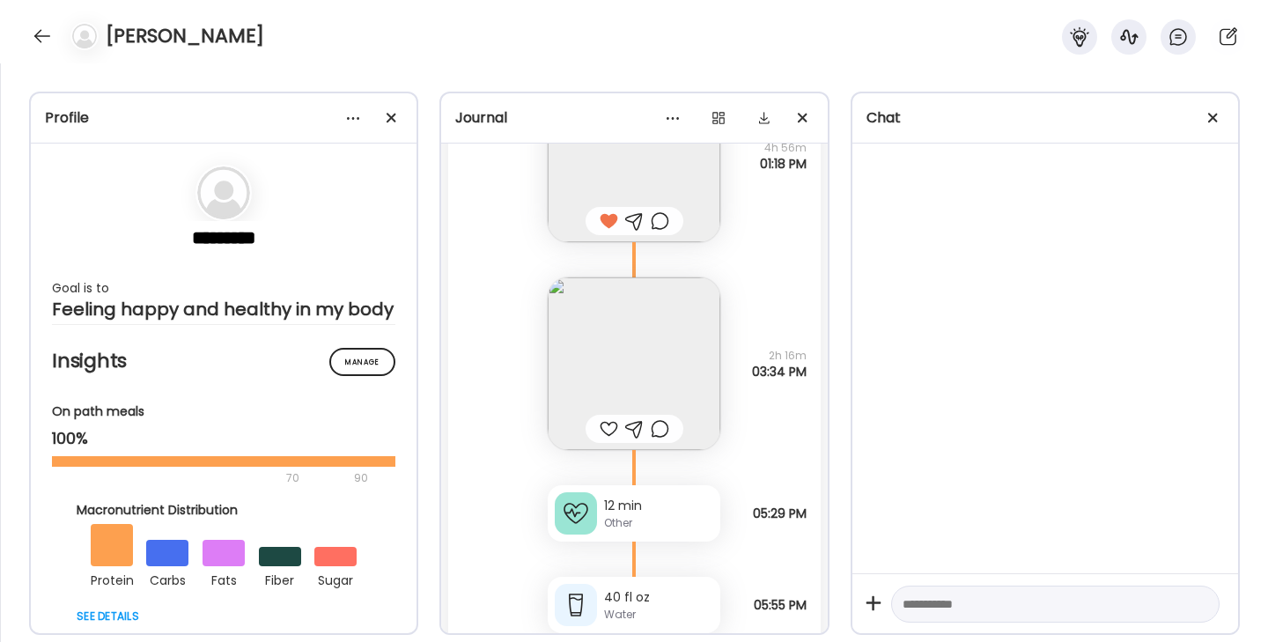
scroll to position [23025, 0]
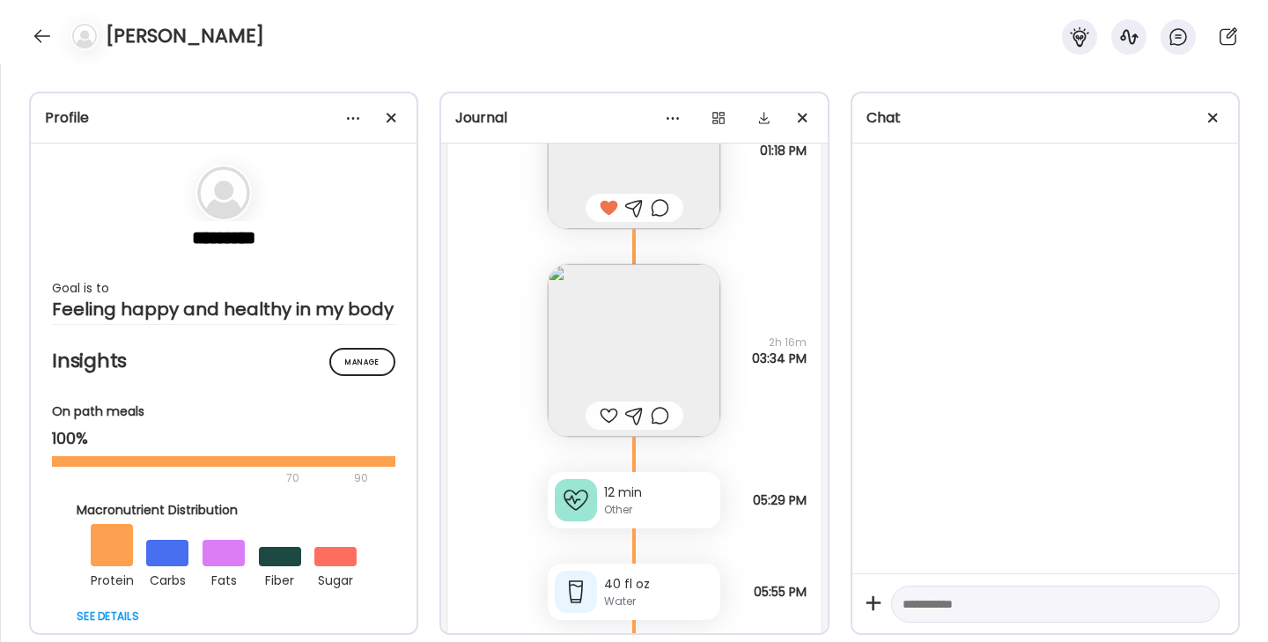
click at [597, 352] on img at bounding box center [634, 350] width 173 height 173
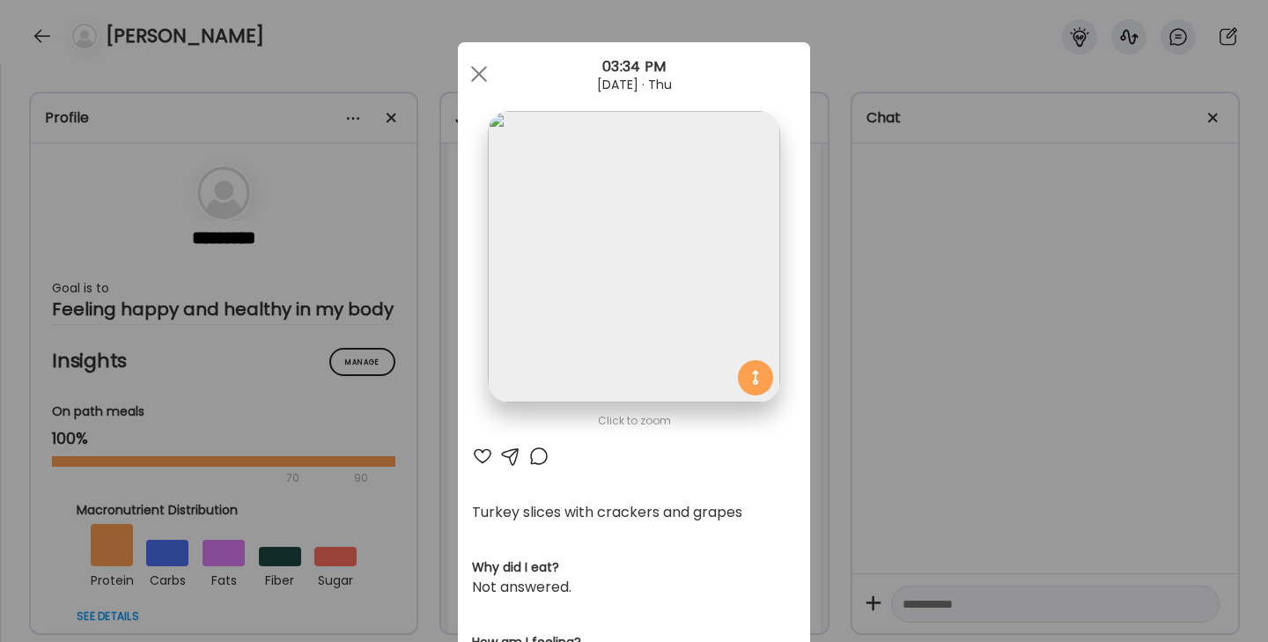
click at [474, 456] on div at bounding box center [482, 456] width 21 height 21
click at [539, 461] on div at bounding box center [539, 456] width 21 height 21
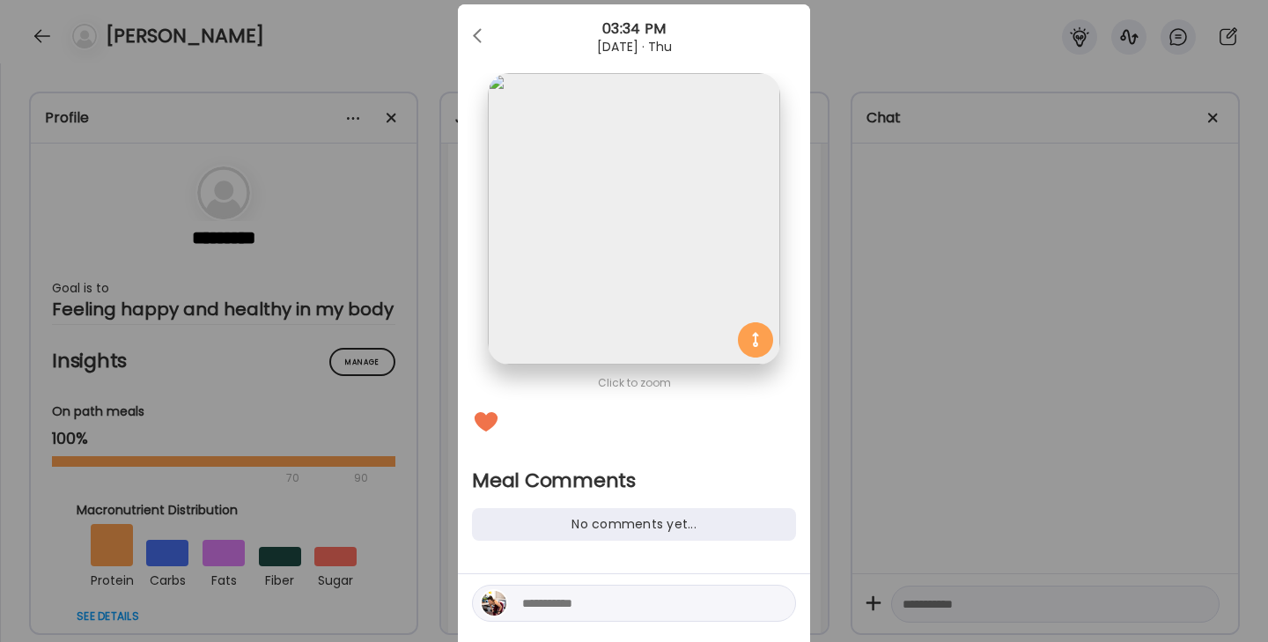
scroll to position [50, 0]
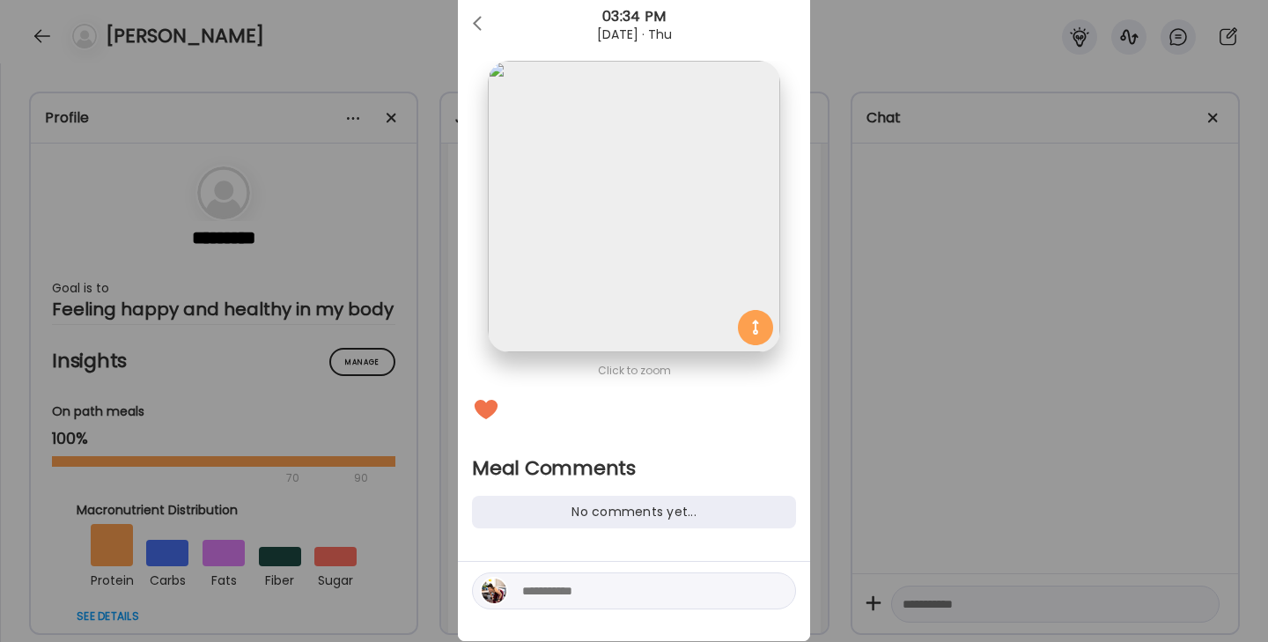
click at [565, 596] on textarea at bounding box center [641, 591] width 238 height 21
type textarea "*******"
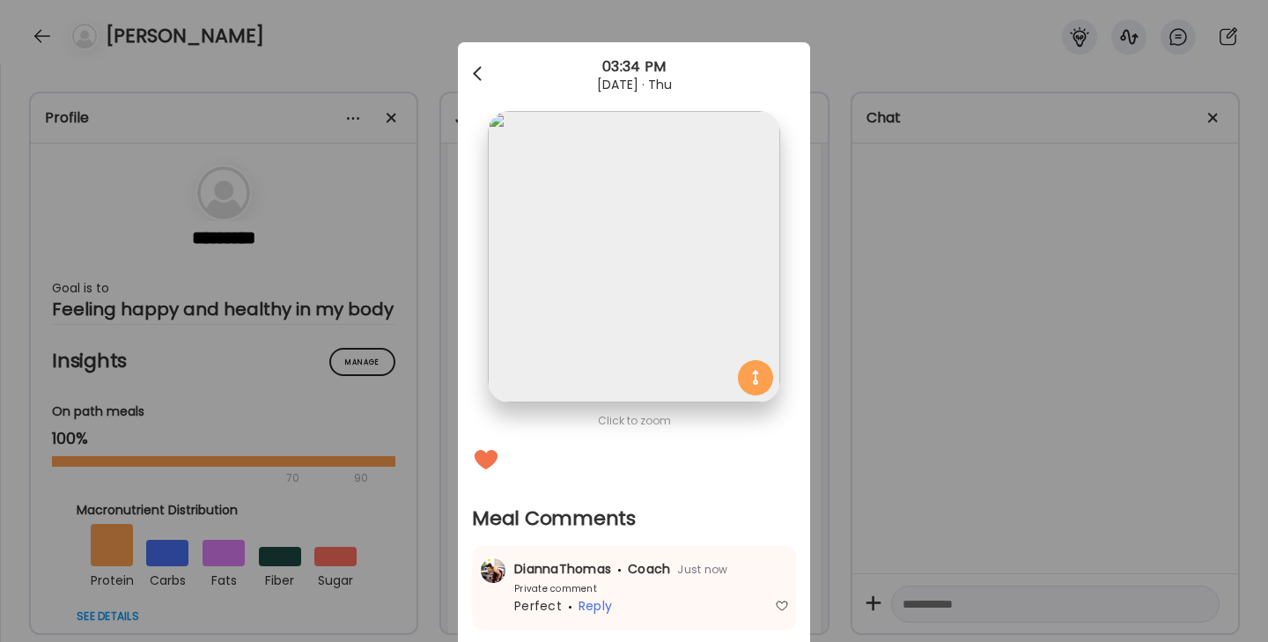
scroll to position [0, 0]
click at [480, 69] on span at bounding box center [477, 70] width 9 height 9
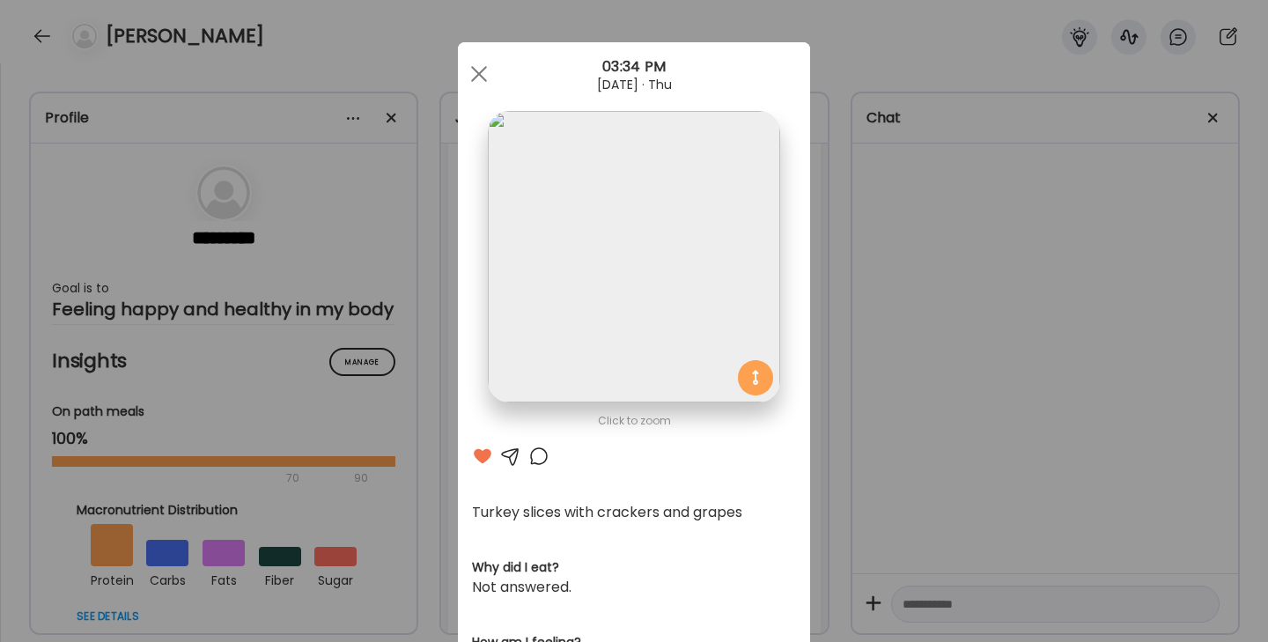
click at [480, 74] on span at bounding box center [479, 74] width 16 height 16
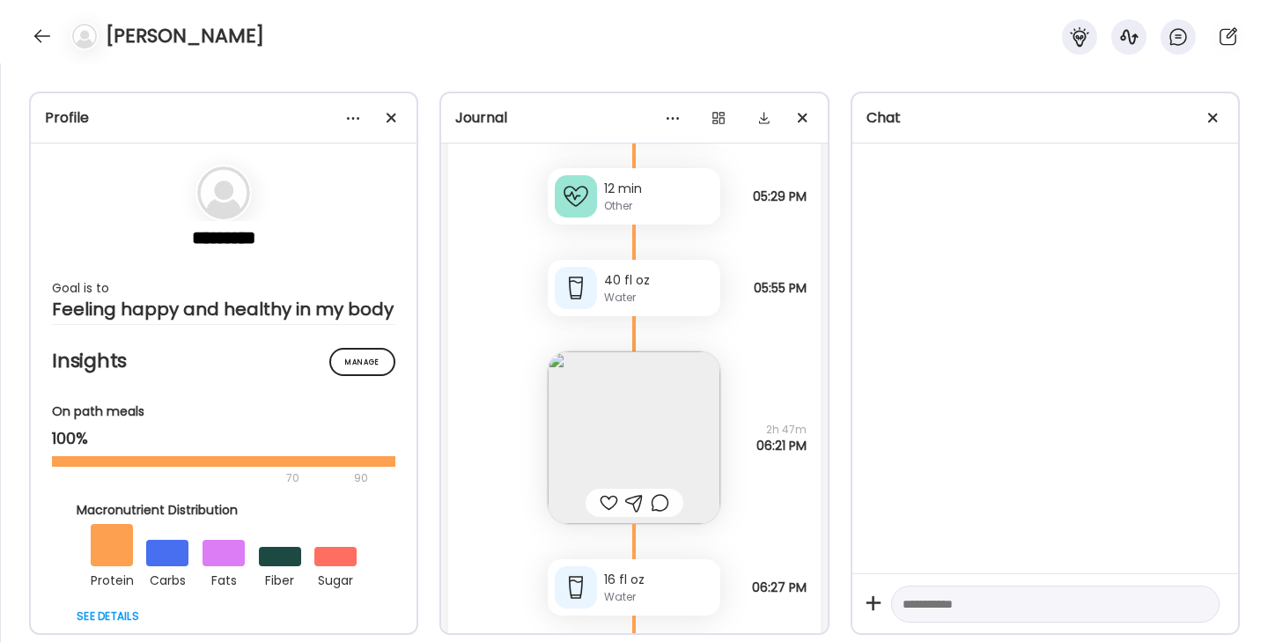
scroll to position [23449, 0]
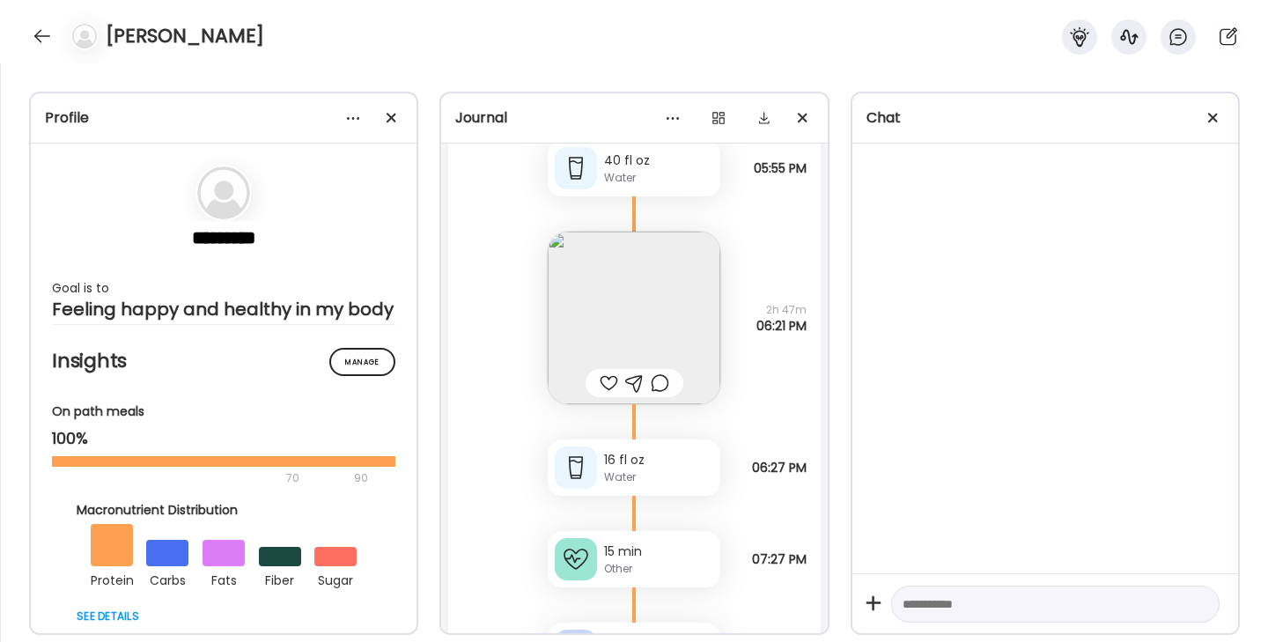
click at [611, 331] on img at bounding box center [634, 318] width 173 height 173
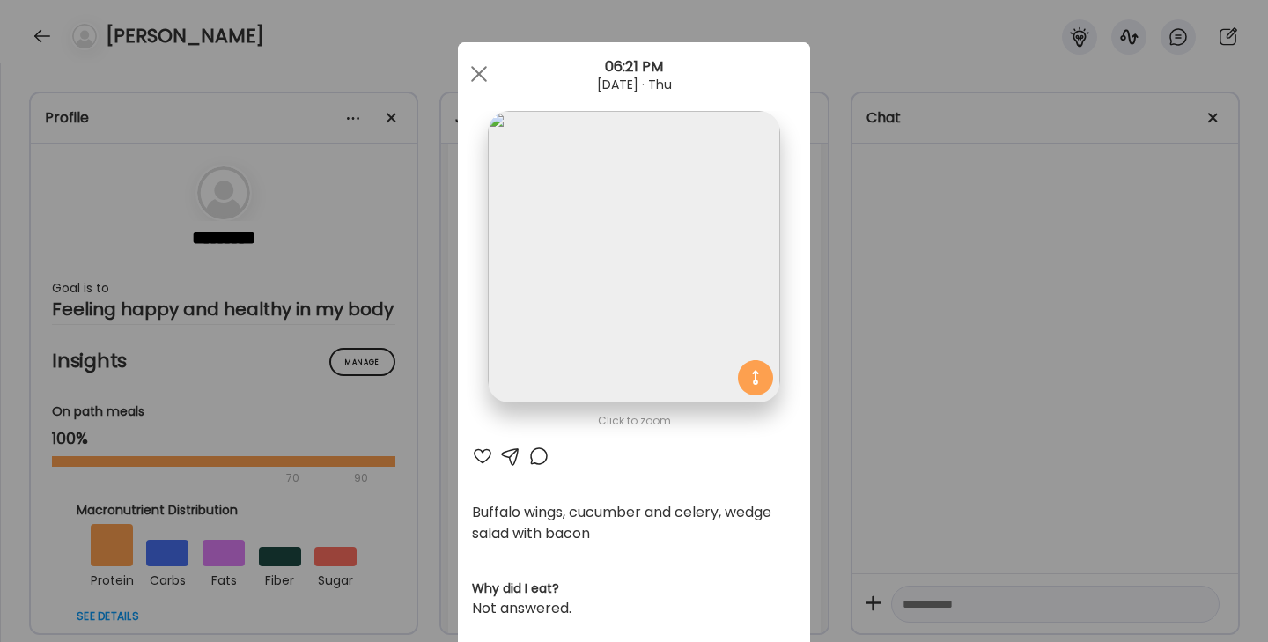
click at [481, 455] on div at bounding box center [482, 456] width 21 height 21
click at [530, 455] on div at bounding box center [539, 456] width 21 height 21
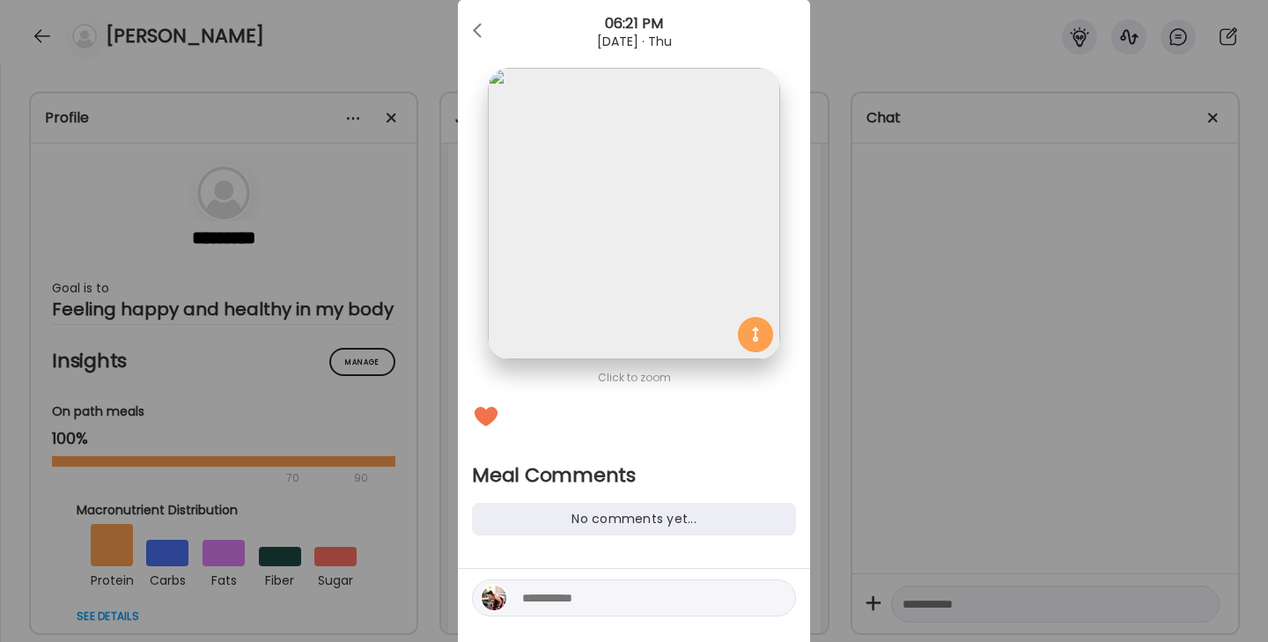
scroll to position [70, 0]
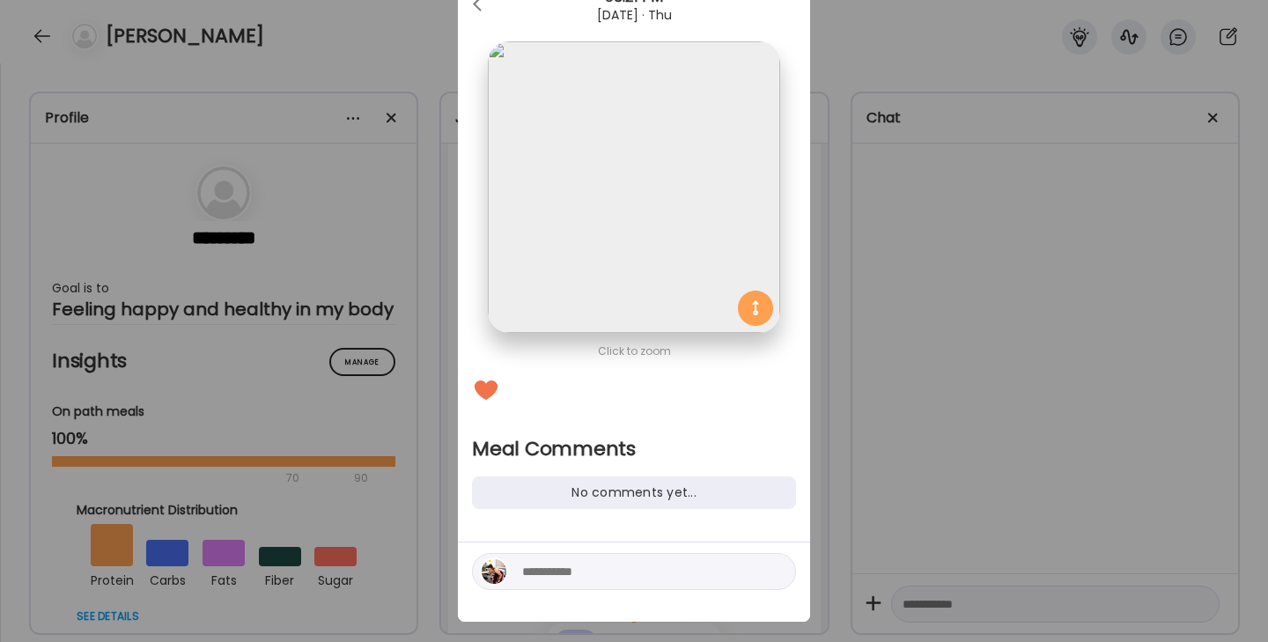
click at [534, 581] on textarea at bounding box center [641, 571] width 238 height 21
type textarea "**********"
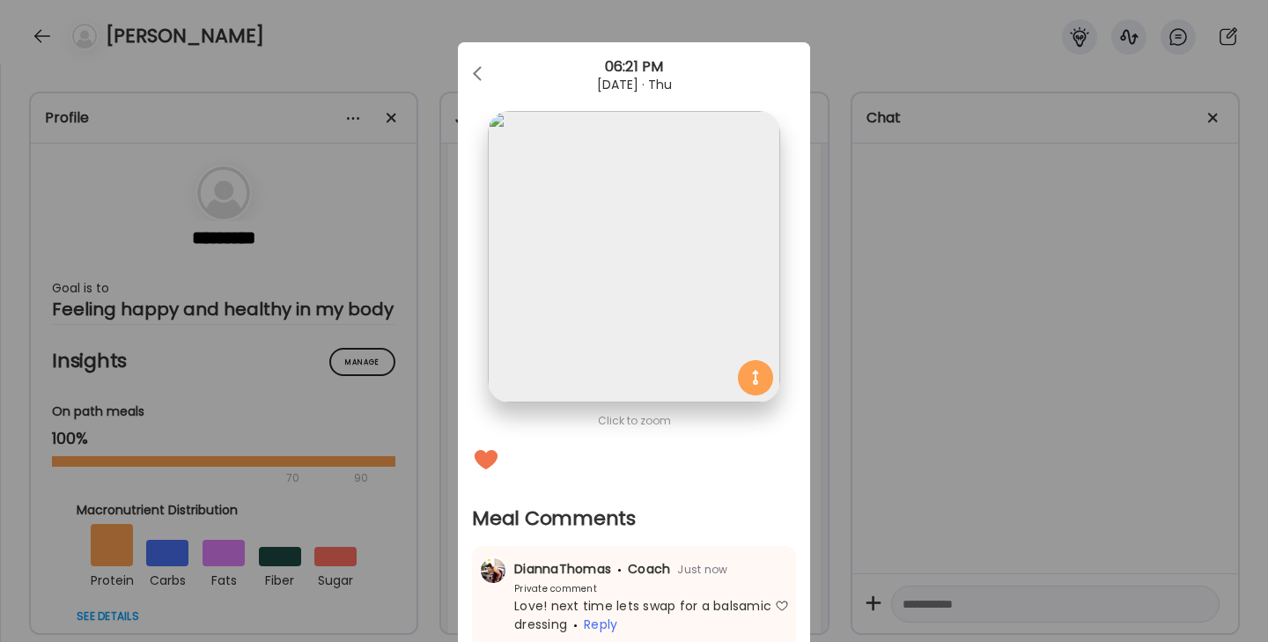
scroll to position [0, 0]
click at [480, 64] on div at bounding box center [479, 73] width 35 height 35
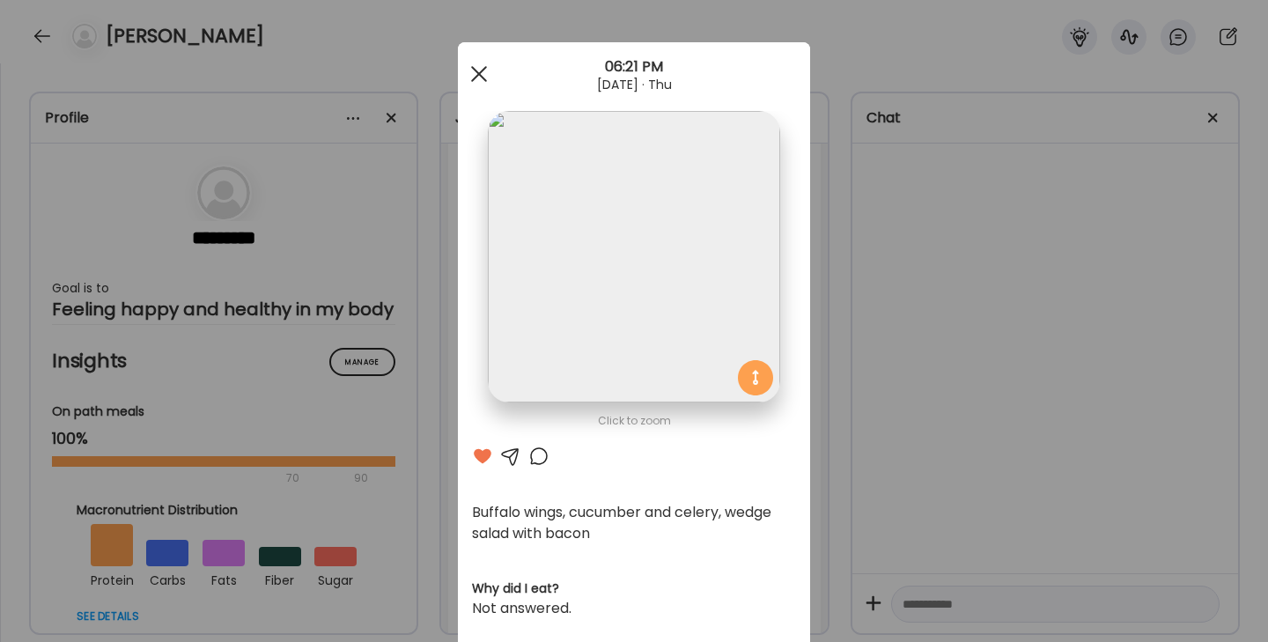
click at [483, 67] on div at bounding box center [479, 73] width 35 height 35
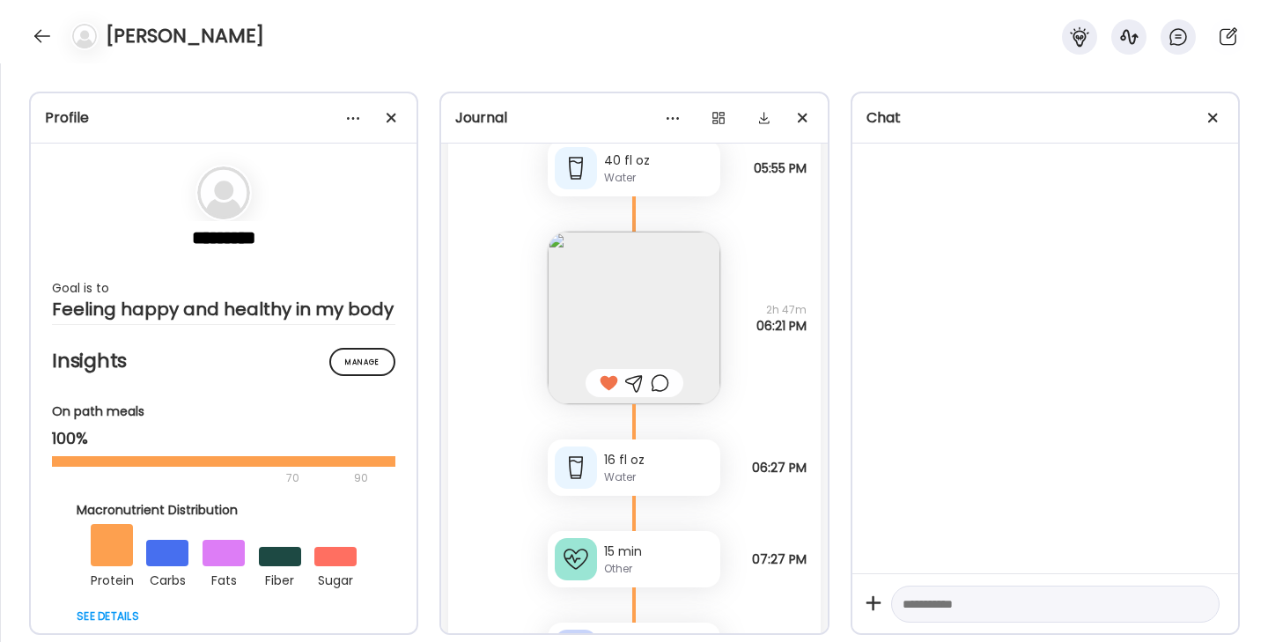
click at [599, 320] on img at bounding box center [634, 318] width 173 height 173
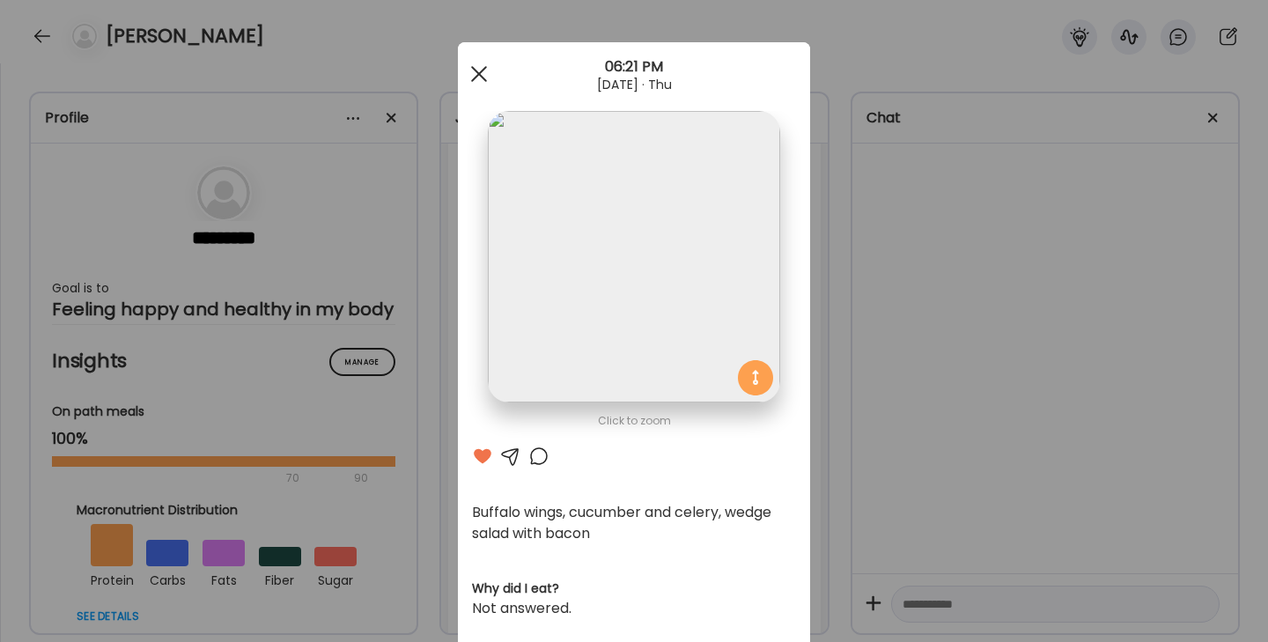
click at [474, 77] on div at bounding box center [479, 73] width 35 height 35
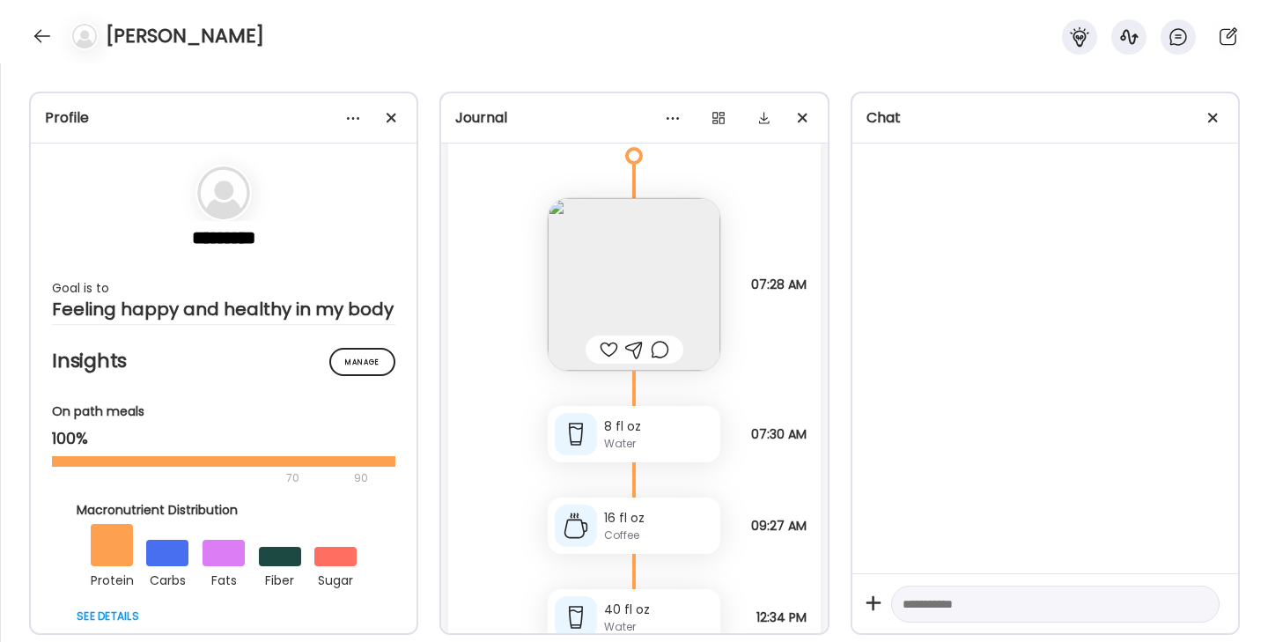
scroll to position [24214, 0]
click at [619, 283] on img at bounding box center [634, 282] width 173 height 173
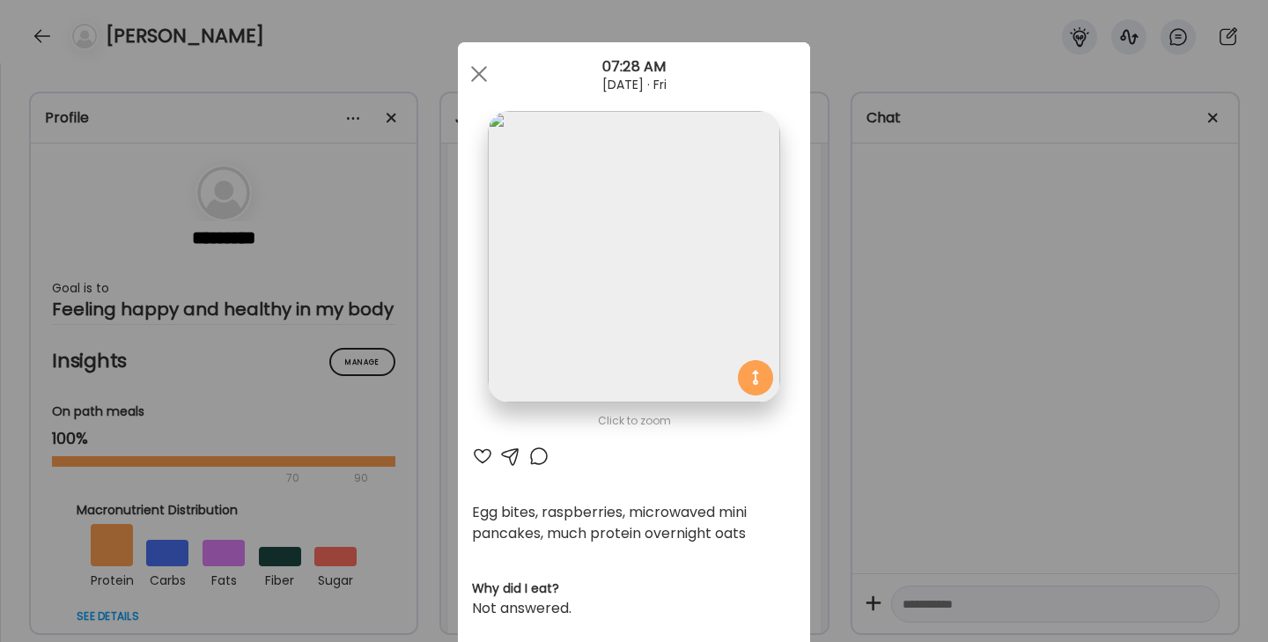
click at [484, 454] on div at bounding box center [482, 456] width 21 height 21
click at [480, 60] on div at bounding box center [479, 73] width 35 height 35
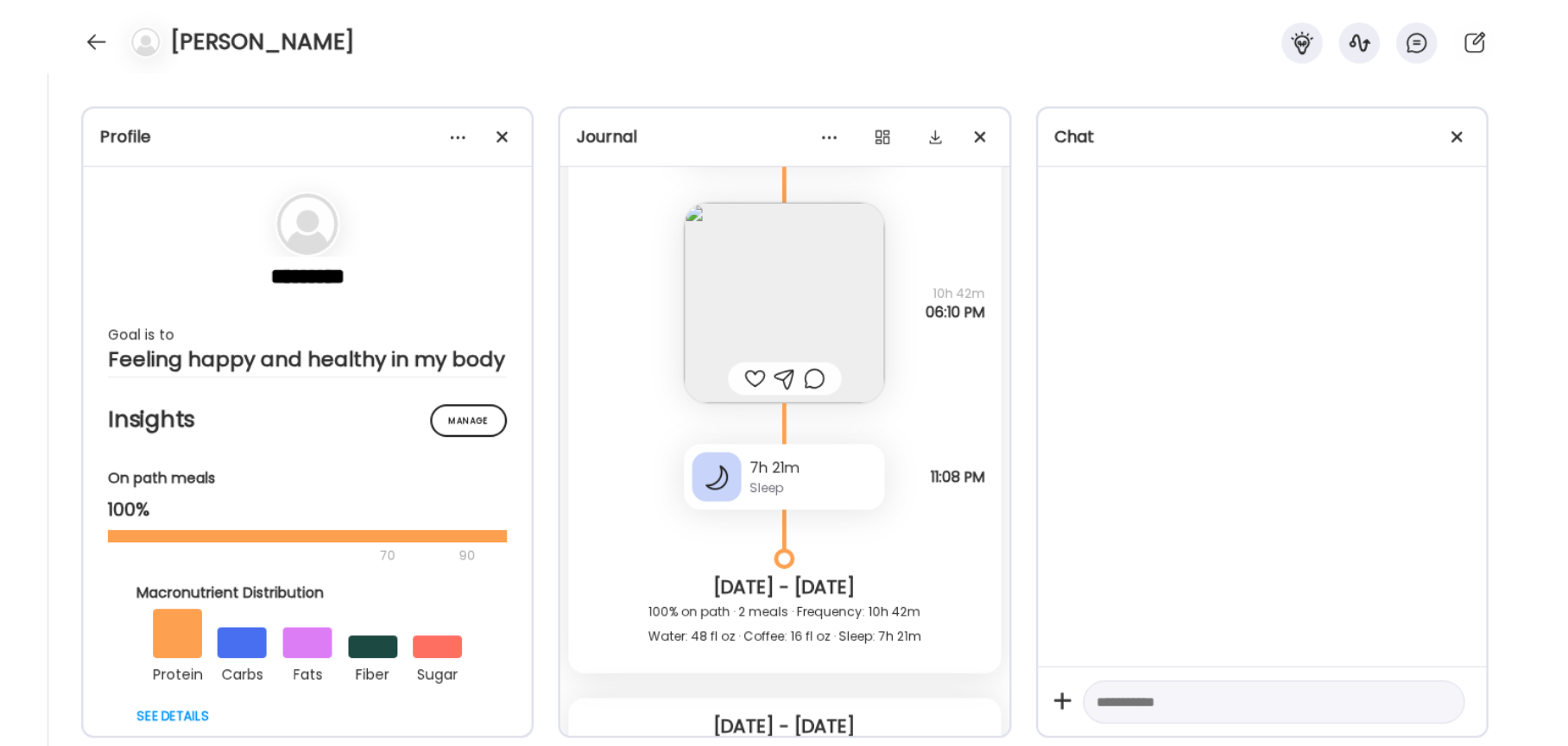
scroll to position [24234, 0]
